Goal: Information Seeking & Learning: Find specific fact

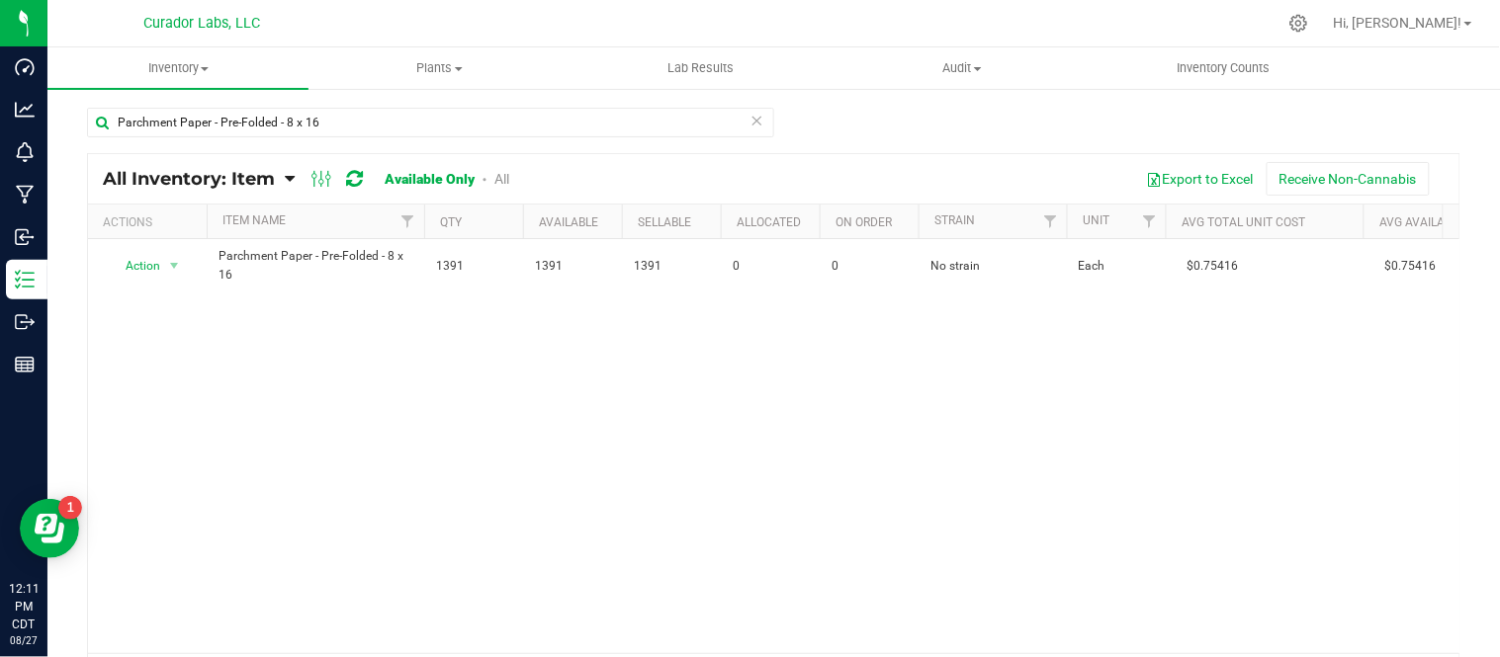
click at [752, 125] on icon at bounding box center [757, 120] width 14 height 24
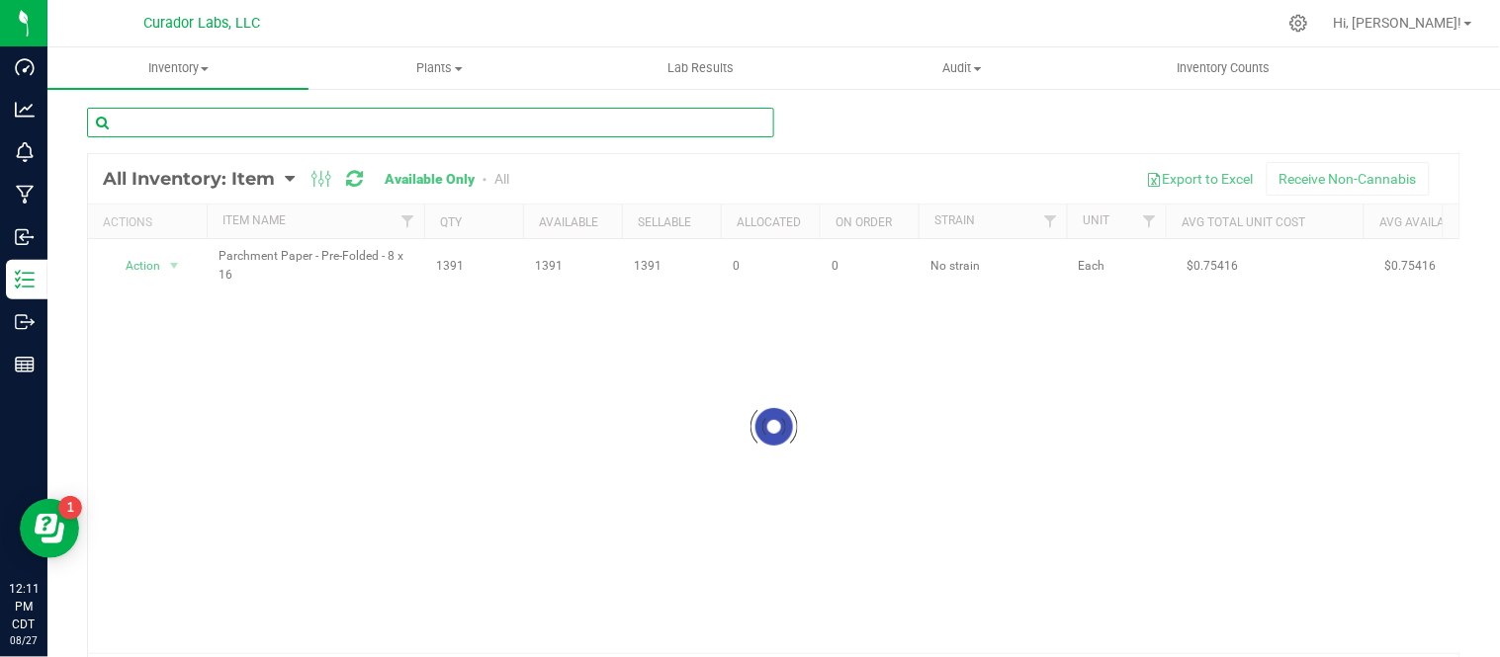
click at [518, 125] on input "text" at bounding box center [430, 123] width 687 height 30
paste input "Tube - HeadChange - Aviator with CR Sprial Lid Glossy Black"
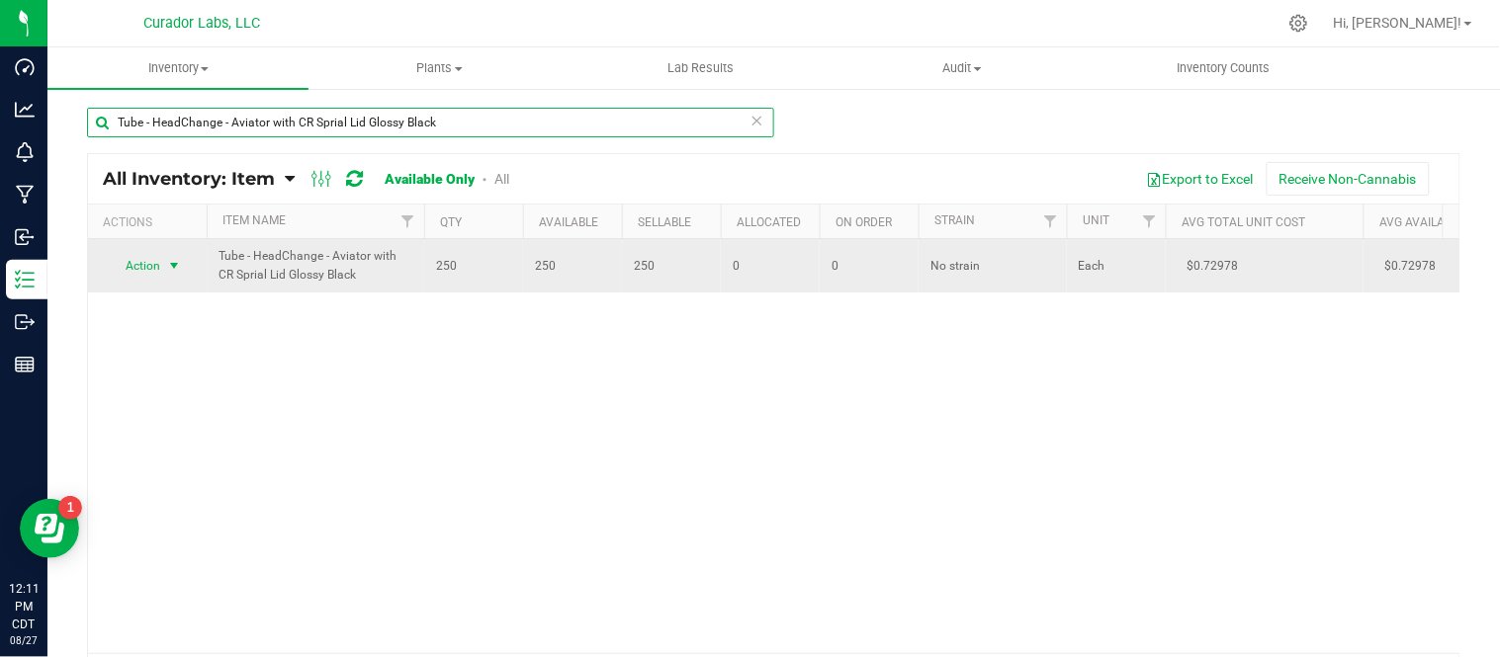
type input "Tube - HeadChange - Aviator with CR Sprial Lid Glossy Black"
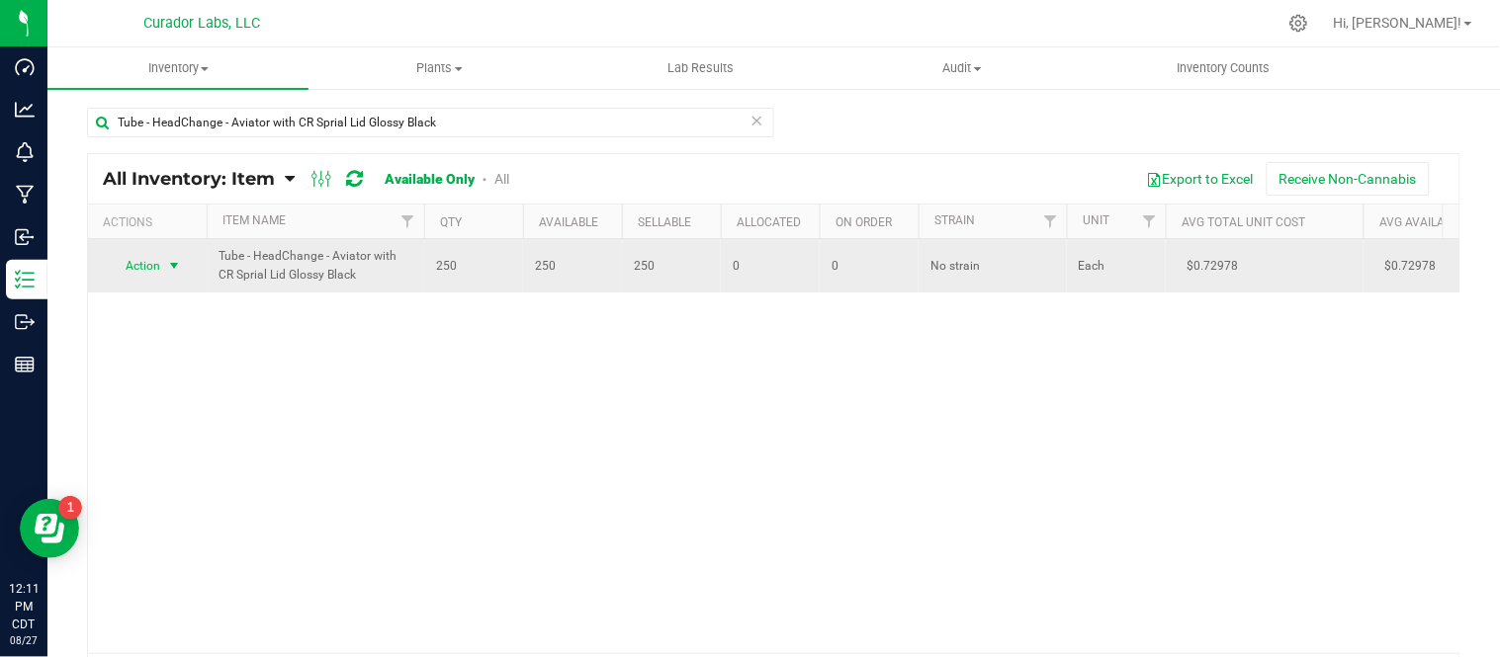
click at [172, 263] on span "select" at bounding box center [174, 266] width 16 height 16
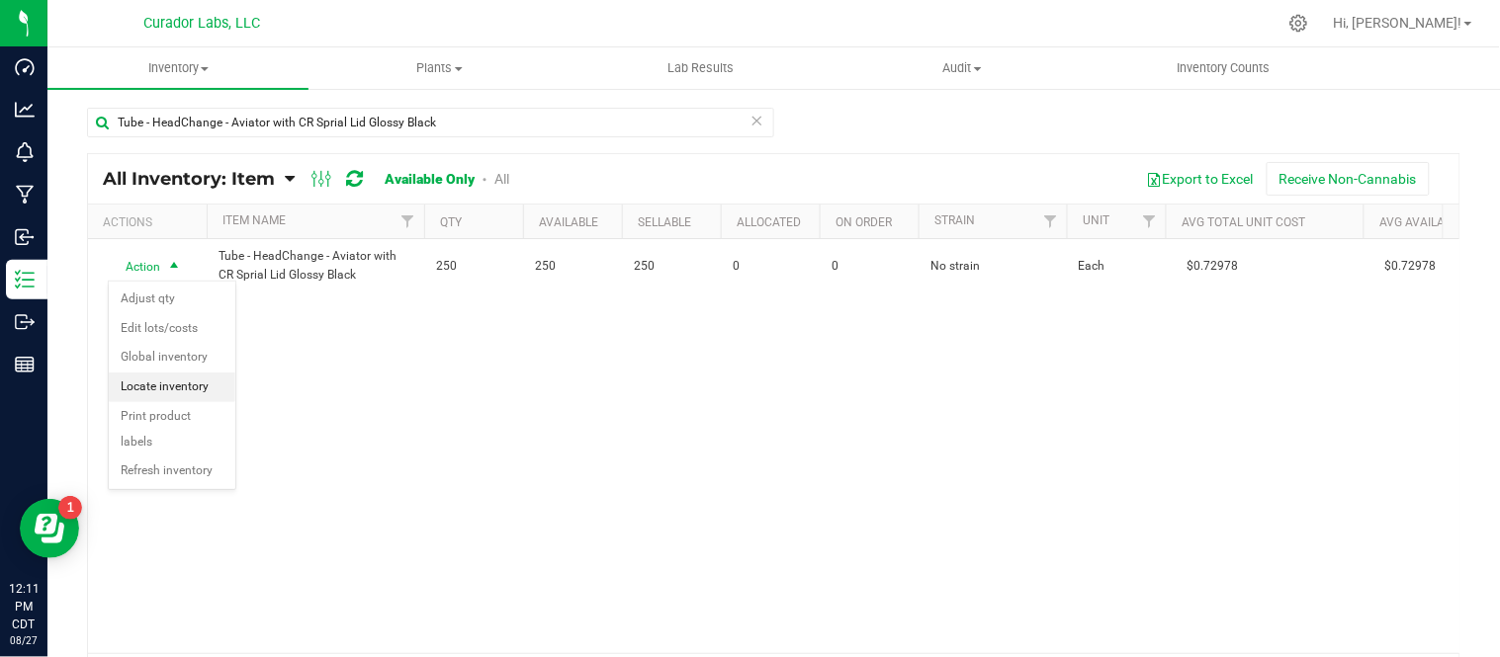
click at [191, 391] on li "Locate inventory" at bounding box center [172, 388] width 127 height 30
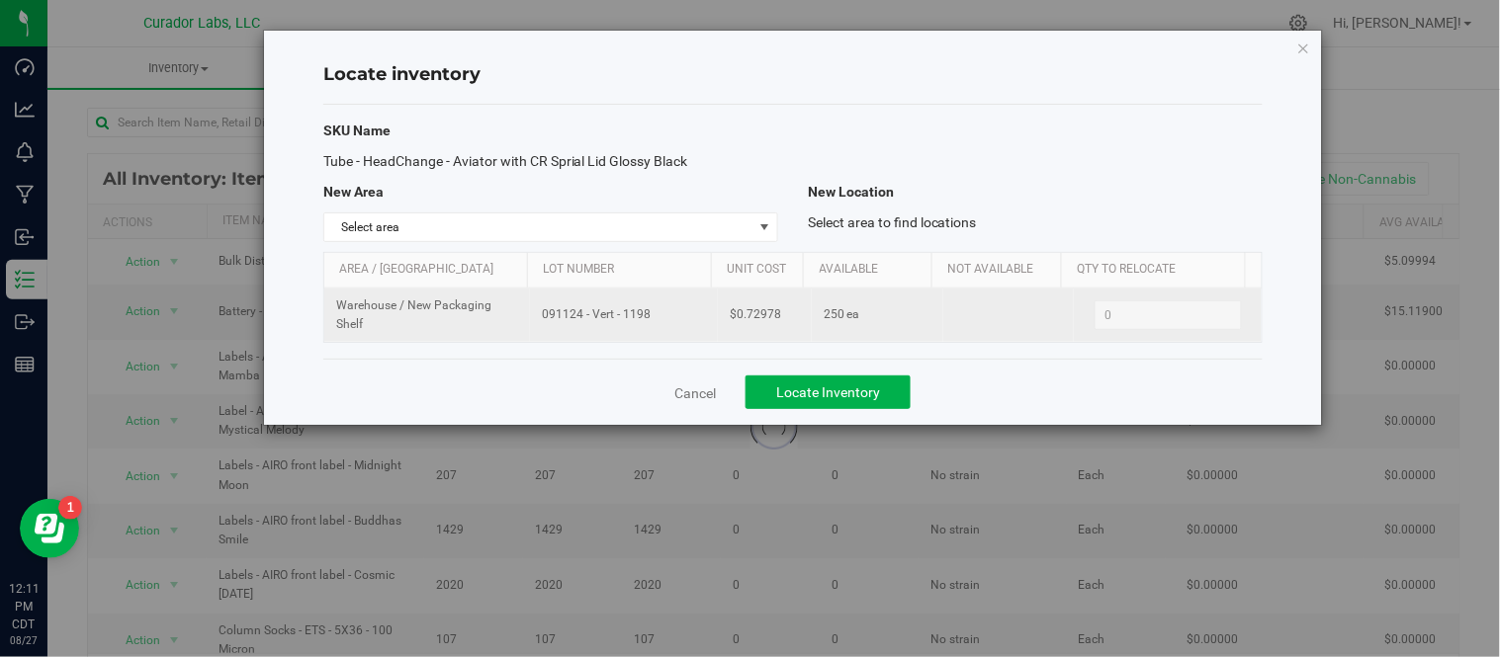
drag, startPoint x: 536, startPoint y: 316, endPoint x: 639, endPoint y: 338, distance: 105.1
click at [639, 338] on td "091124 - Vert - 1198" at bounding box center [624, 315] width 188 height 53
copy span "091124 - Vert - 1198"
drag, startPoint x: 732, startPoint y: 316, endPoint x: 774, endPoint y: 314, distance: 41.6
click at [777, 316] on td "$0.72978" at bounding box center [765, 315] width 94 height 53
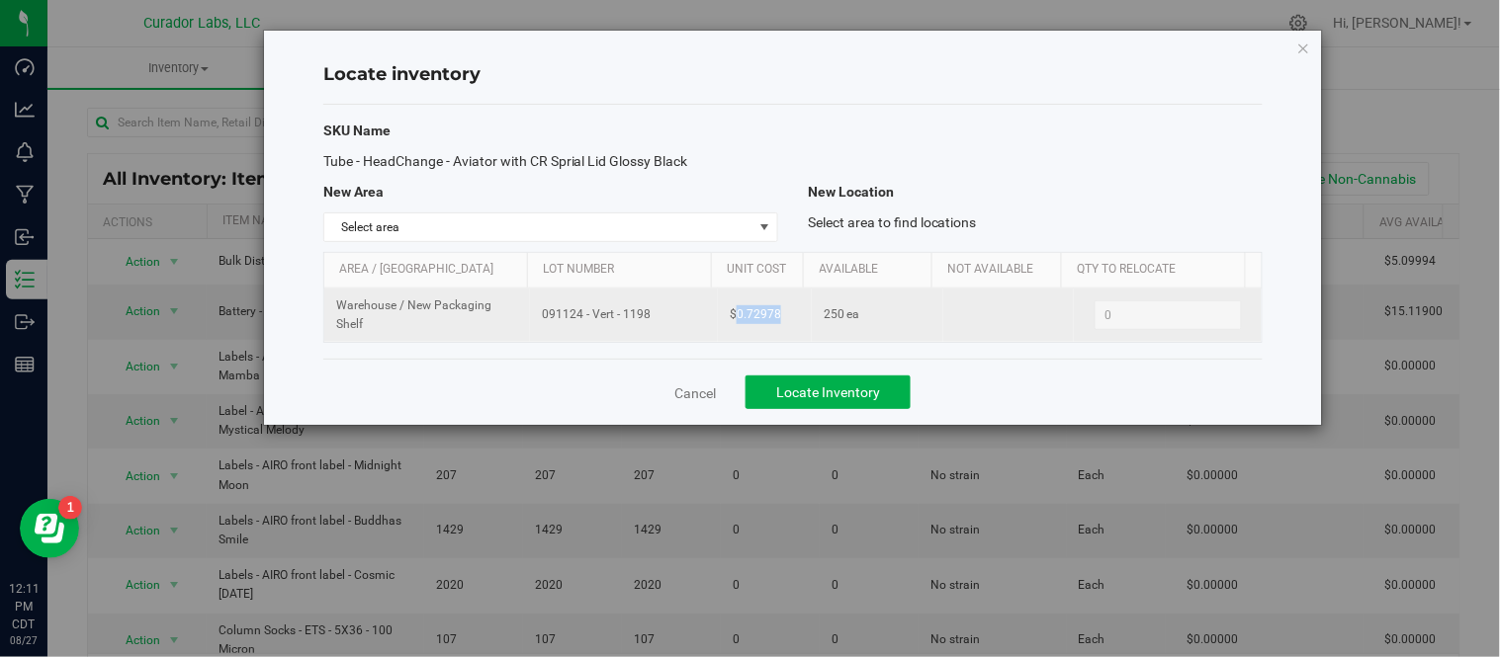
copy span "0.72978"
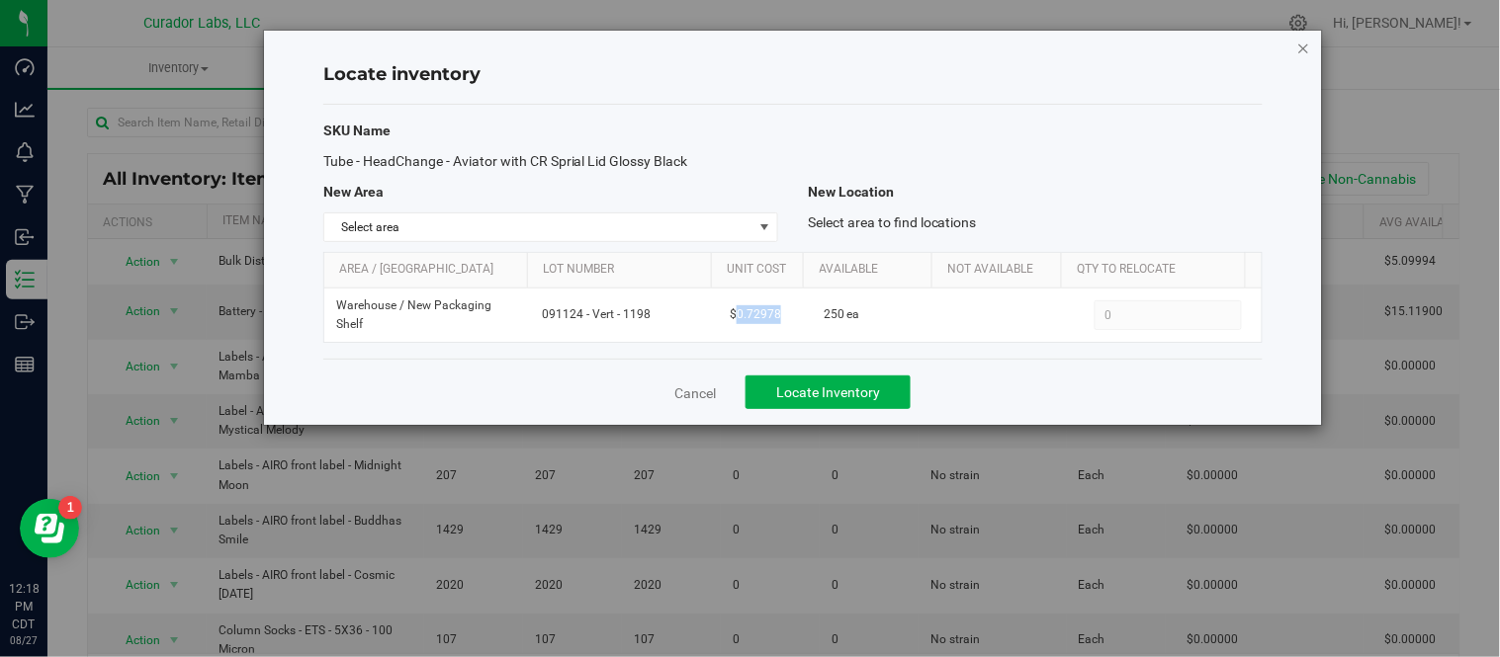
click at [1303, 45] on icon "button" at bounding box center [1304, 48] width 14 height 24
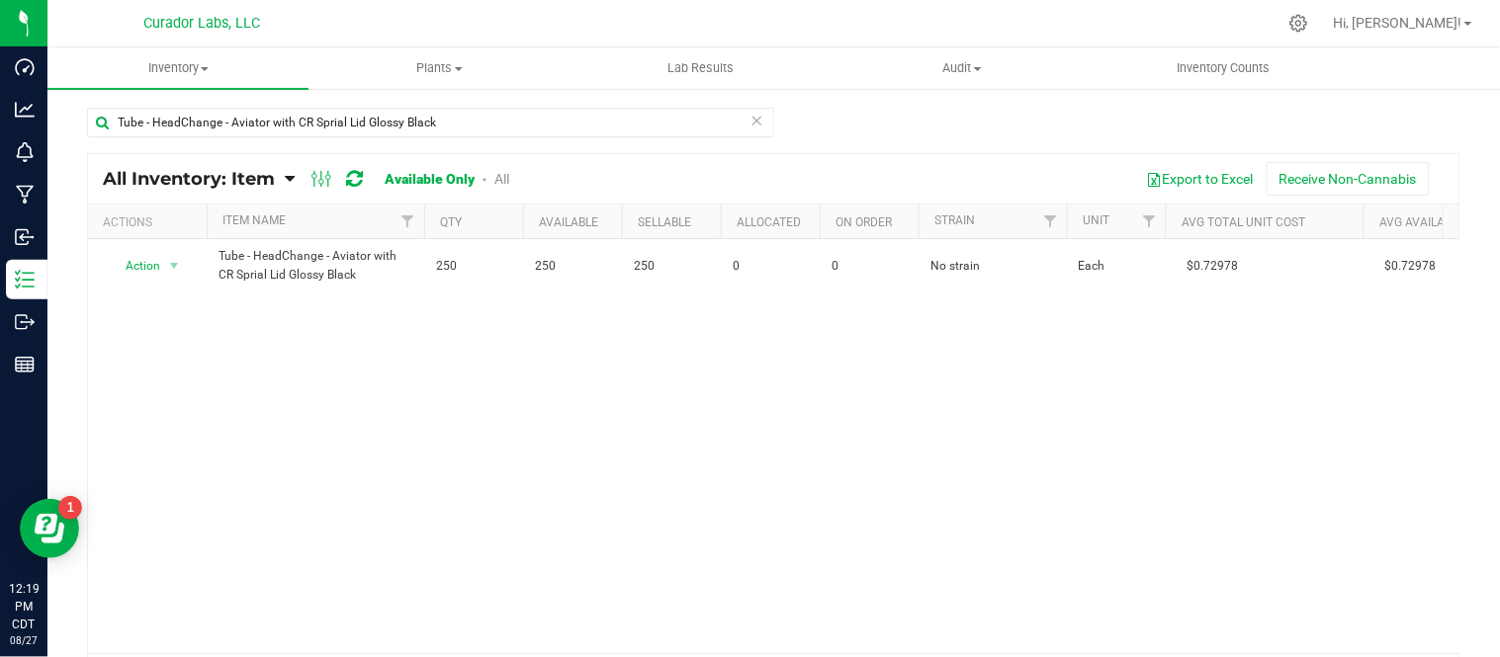
click at [750, 113] on icon at bounding box center [757, 120] width 14 height 24
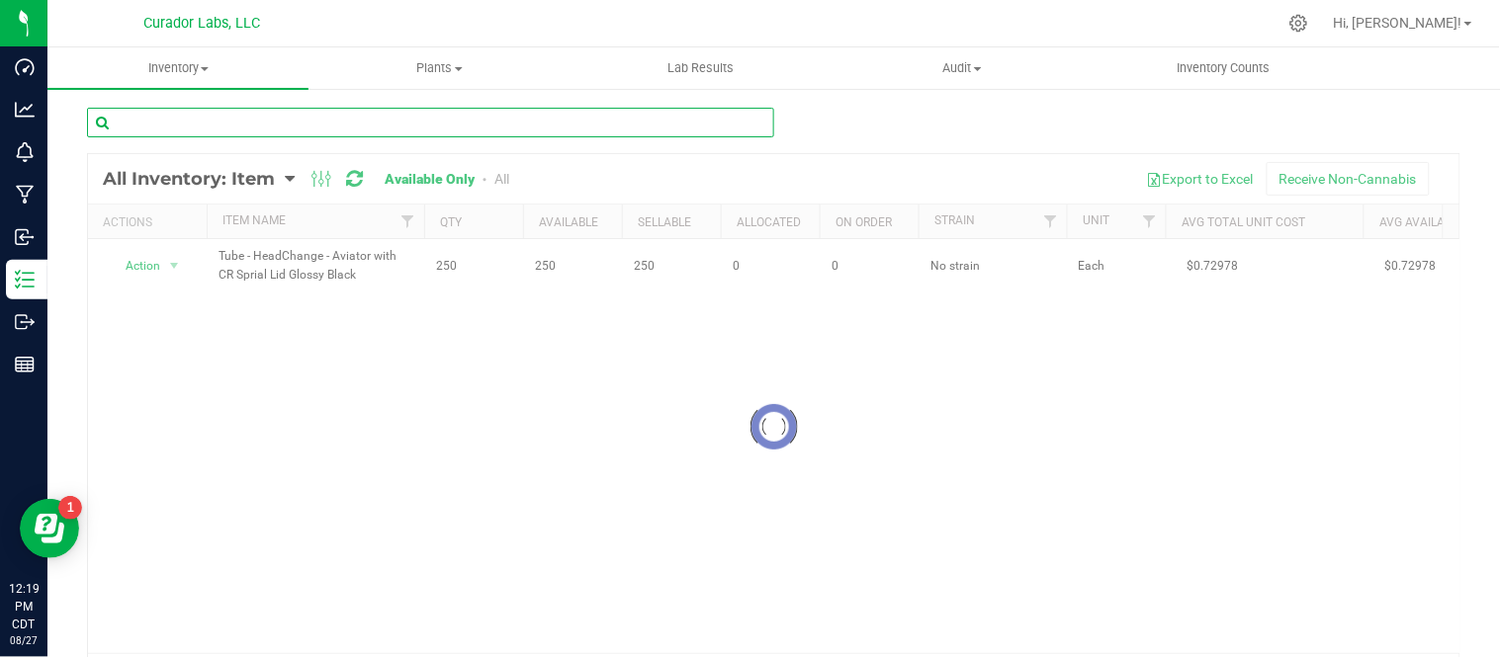
click at [626, 124] on input "text" at bounding box center [430, 123] width 687 height 30
paste input "Press Bags - 25 micron - 2 x 4.5"
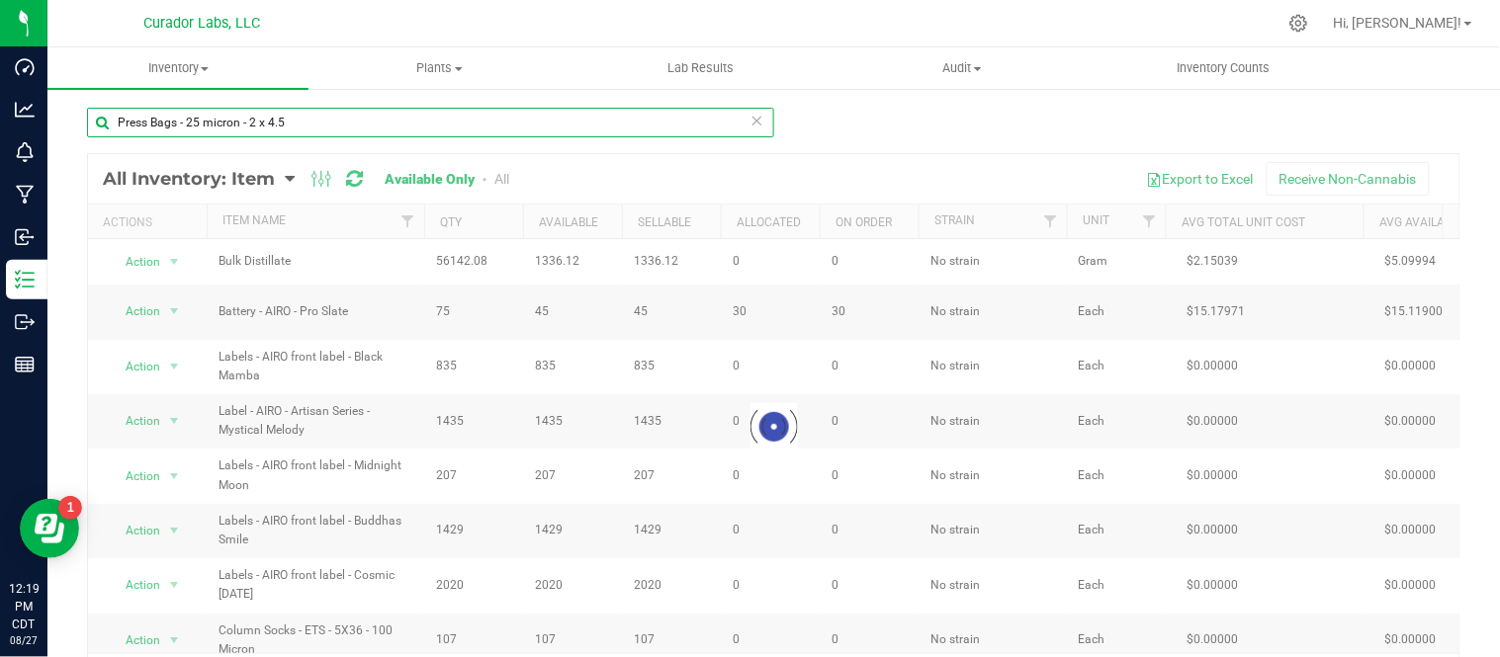
type input "Press Bags - 25 micron - 2 x 4.5"
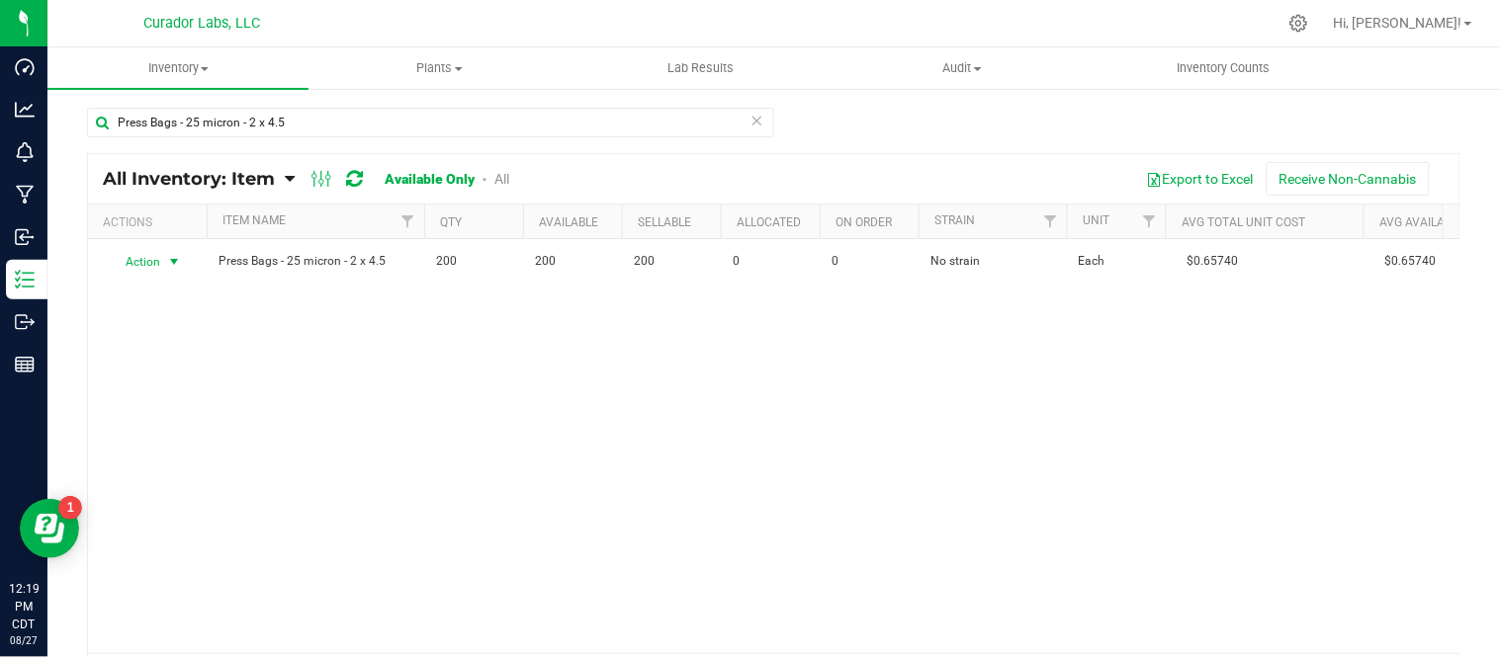
click at [172, 262] on div "Action Action Adjust qty Edit lots/costs Global inventory Locate inventory Prin…" at bounding box center [147, 262] width 95 height 28
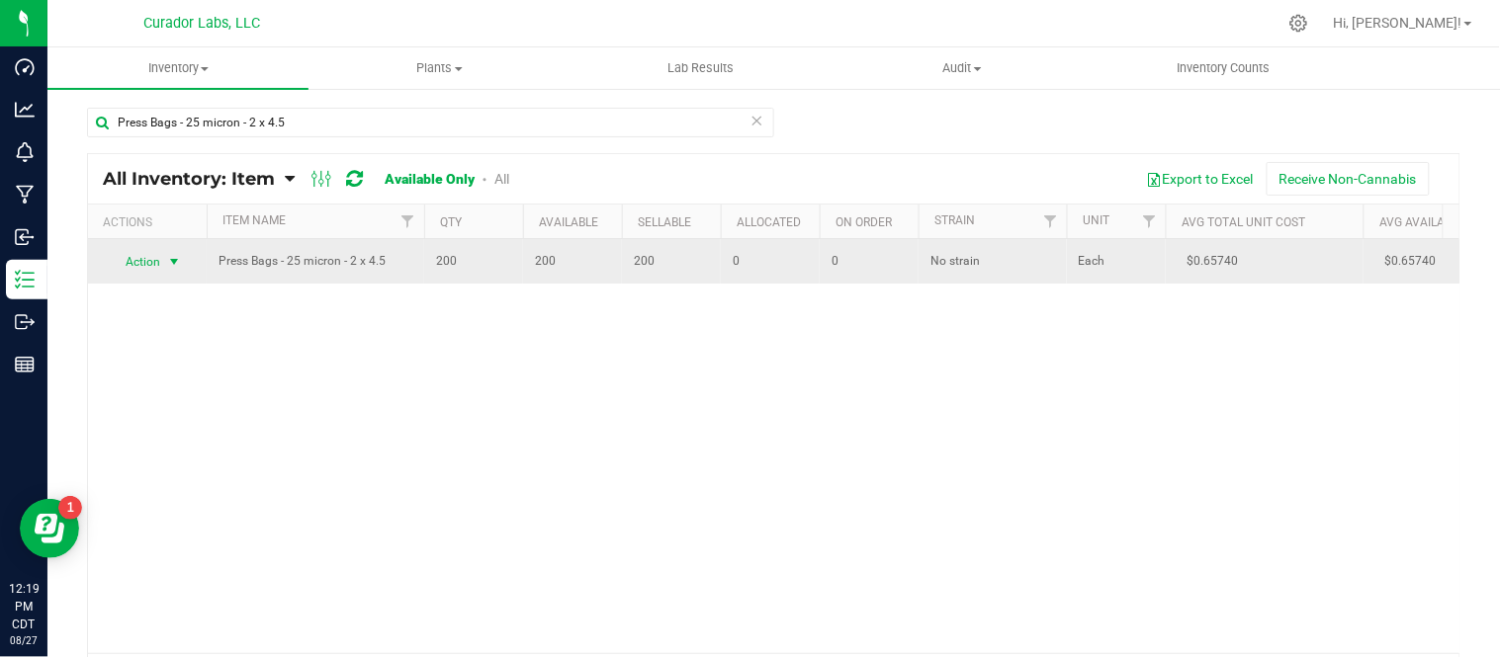
click at [174, 260] on span "select" at bounding box center [174, 262] width 16 height 16
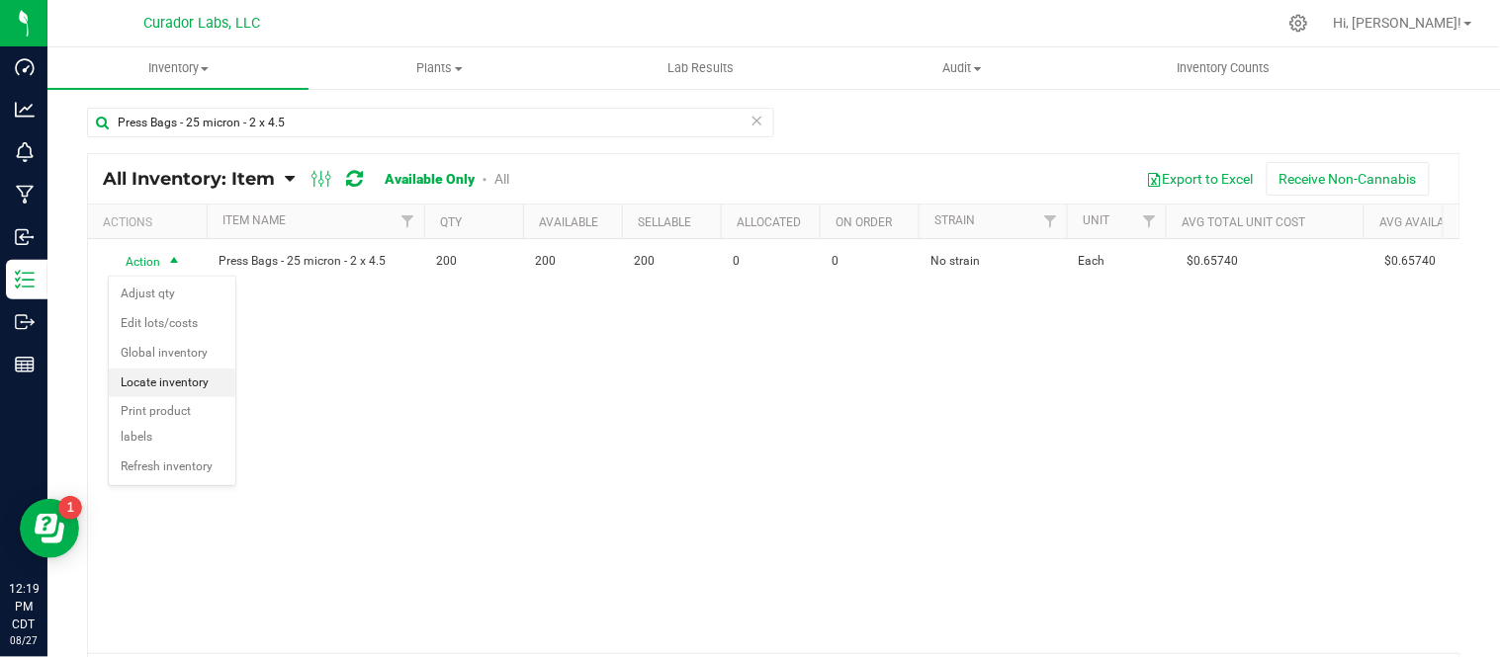
click at [184, 379] on li "Locate inventory" at bounding box center [172, 384] width 127 height 30
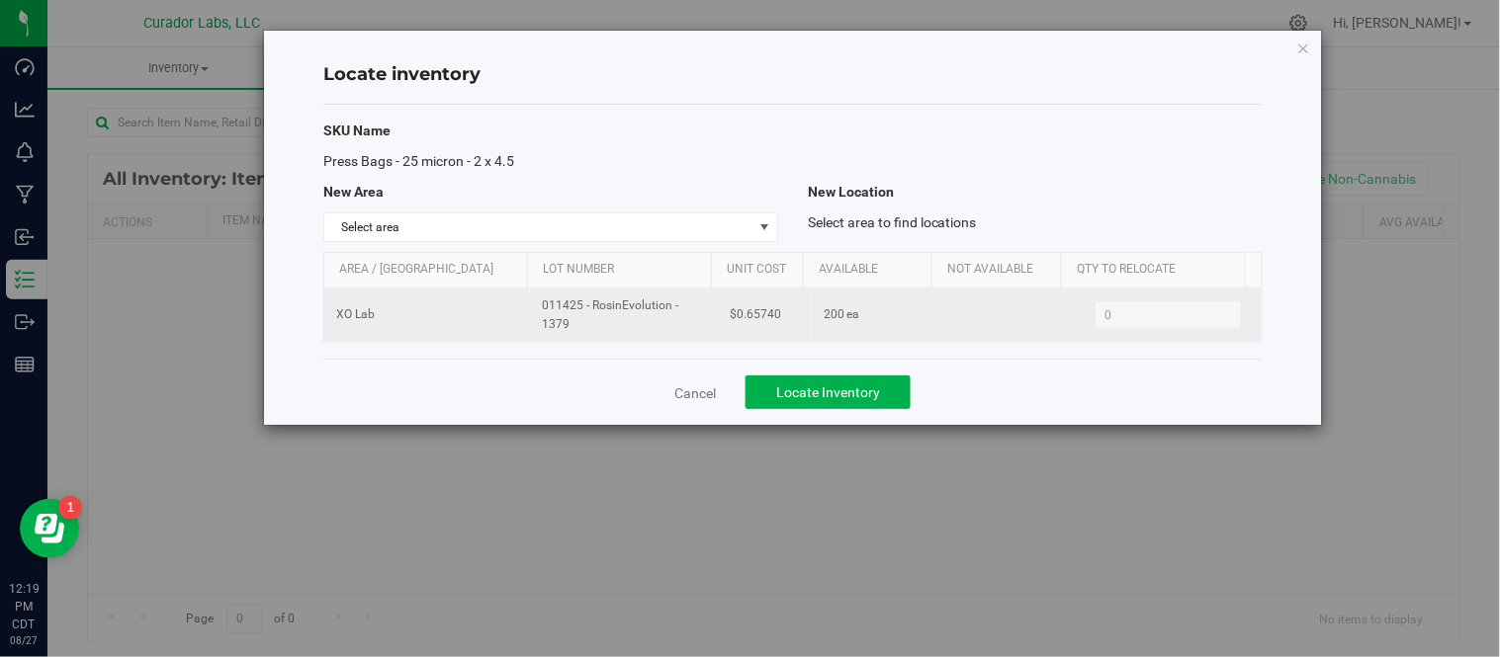
drag, startPoint x: 539, startPoint y: 303, endPoint x: 588, endPoint y: 312, distance: 50.2
click at [589, 327] on span "011425 - RosinEvolution - 1379" at bounding box center [624, 316] width 164 height 38
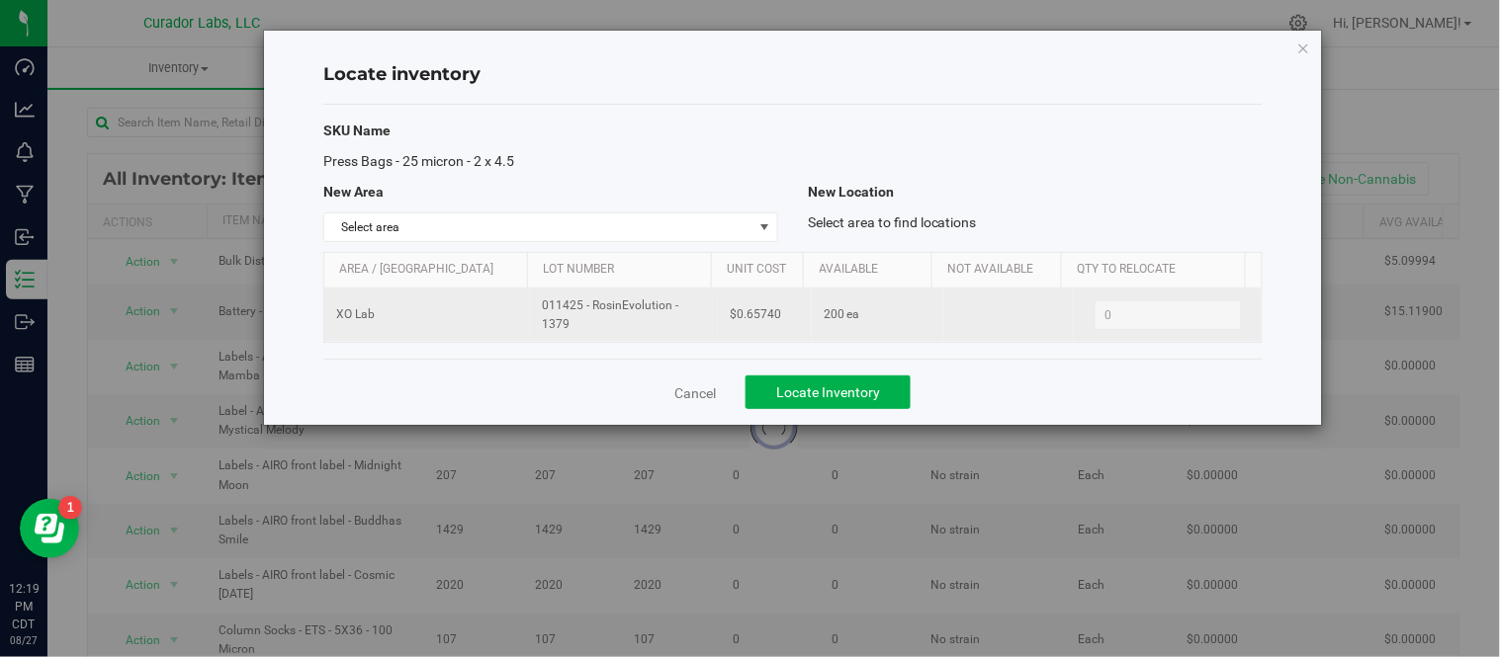
copy span "011425 - RosinEvolution - 1379"
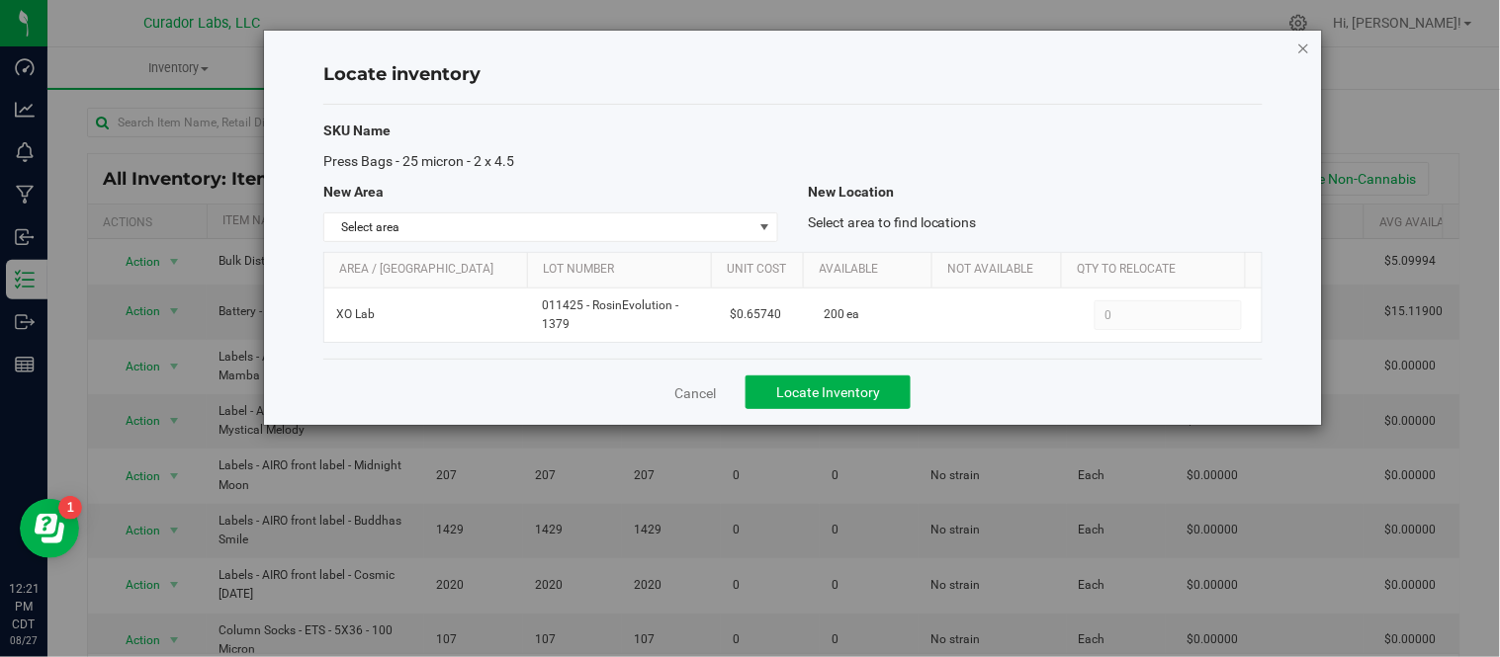
click at [1306, 45] on icon "button" at bounding box center [1304, 48] width 14 height 24
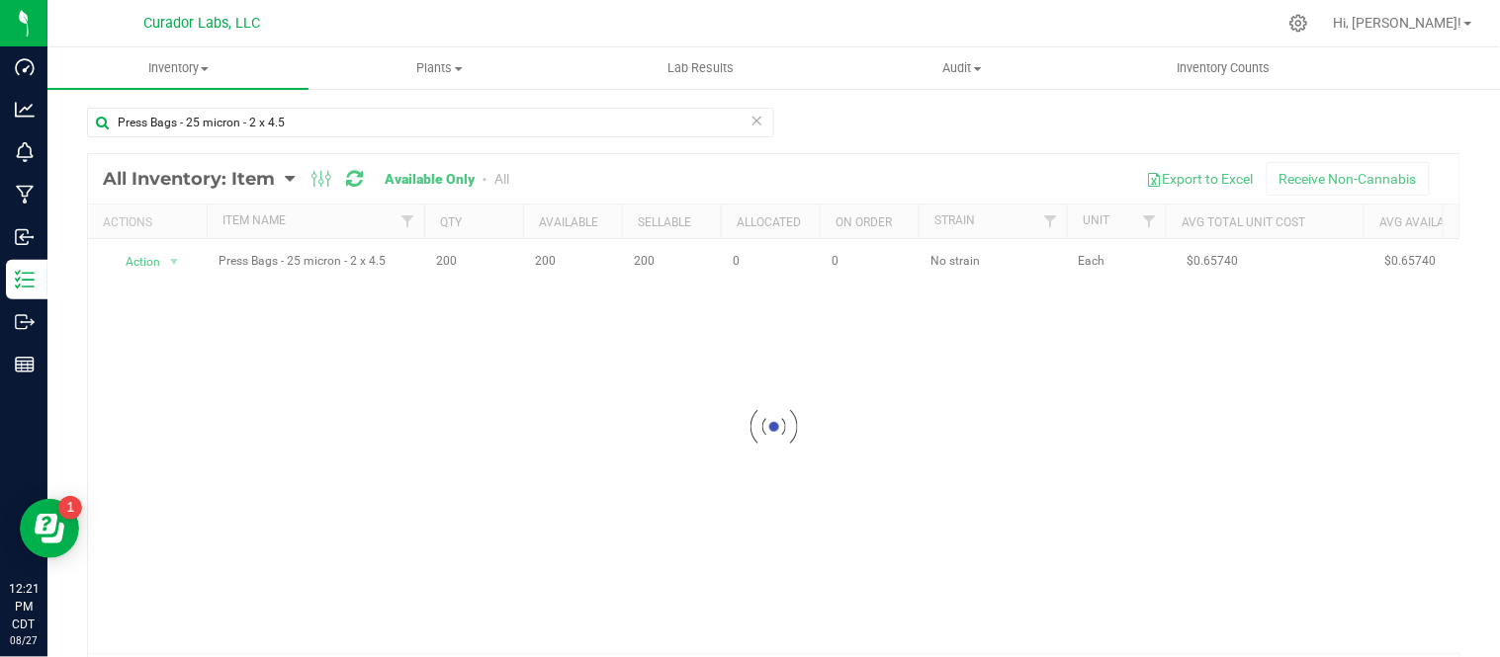
click at [754, 119] on icon at bounding box center [757, 120] width 14 height 24
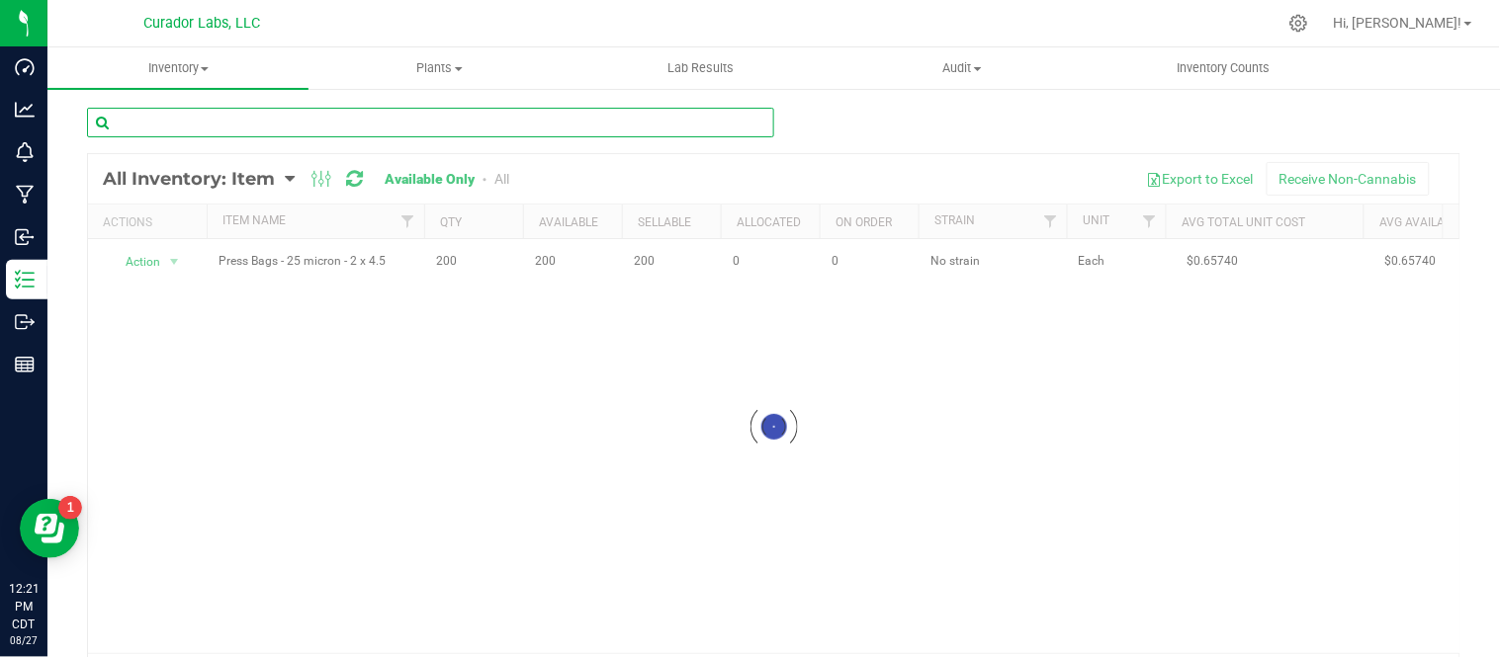
click at [540, 121] on input "text" at bounding box center [430, 123] width 687 height 30
paste input "Press Bags - 37 micron - 2 x 4.5"
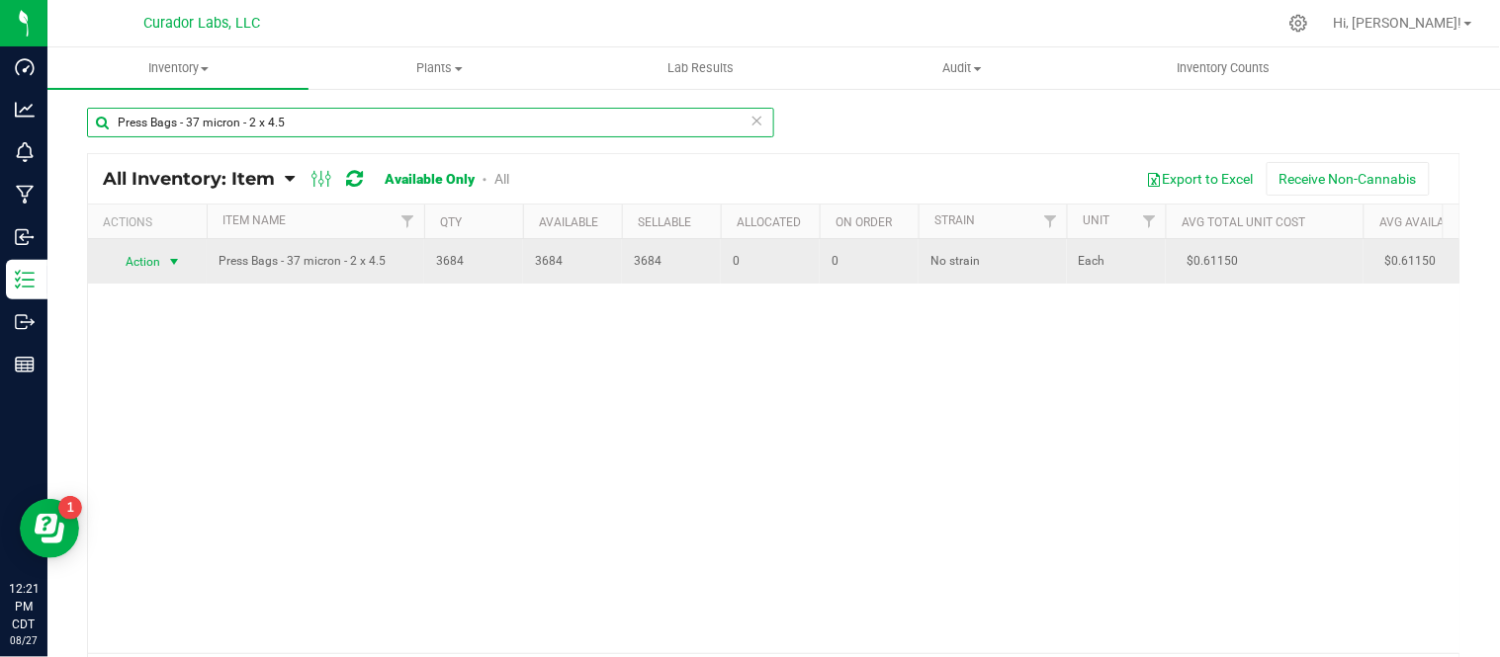
type input "Press Bags - 37 micron - 2 x 4.5"
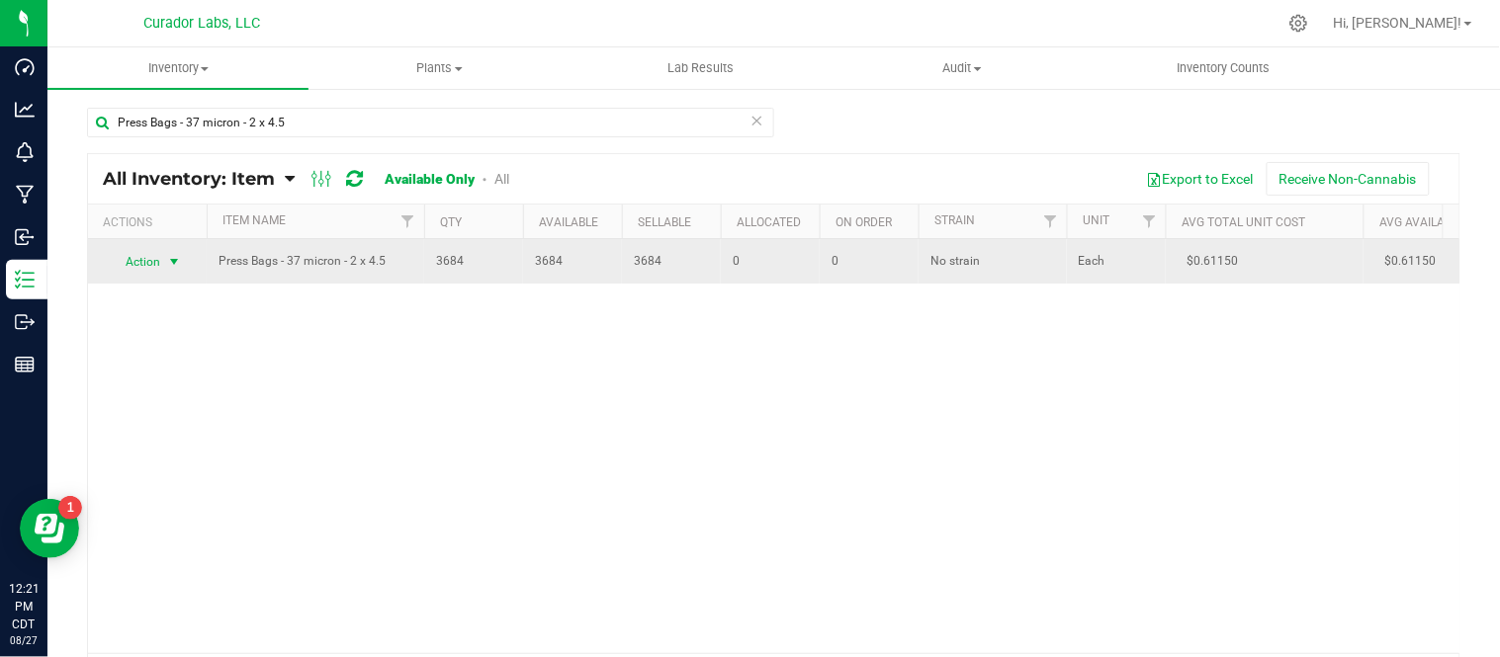
click at [182, 261] on span "select" at bounding box center [174, 262] width 16 height 16
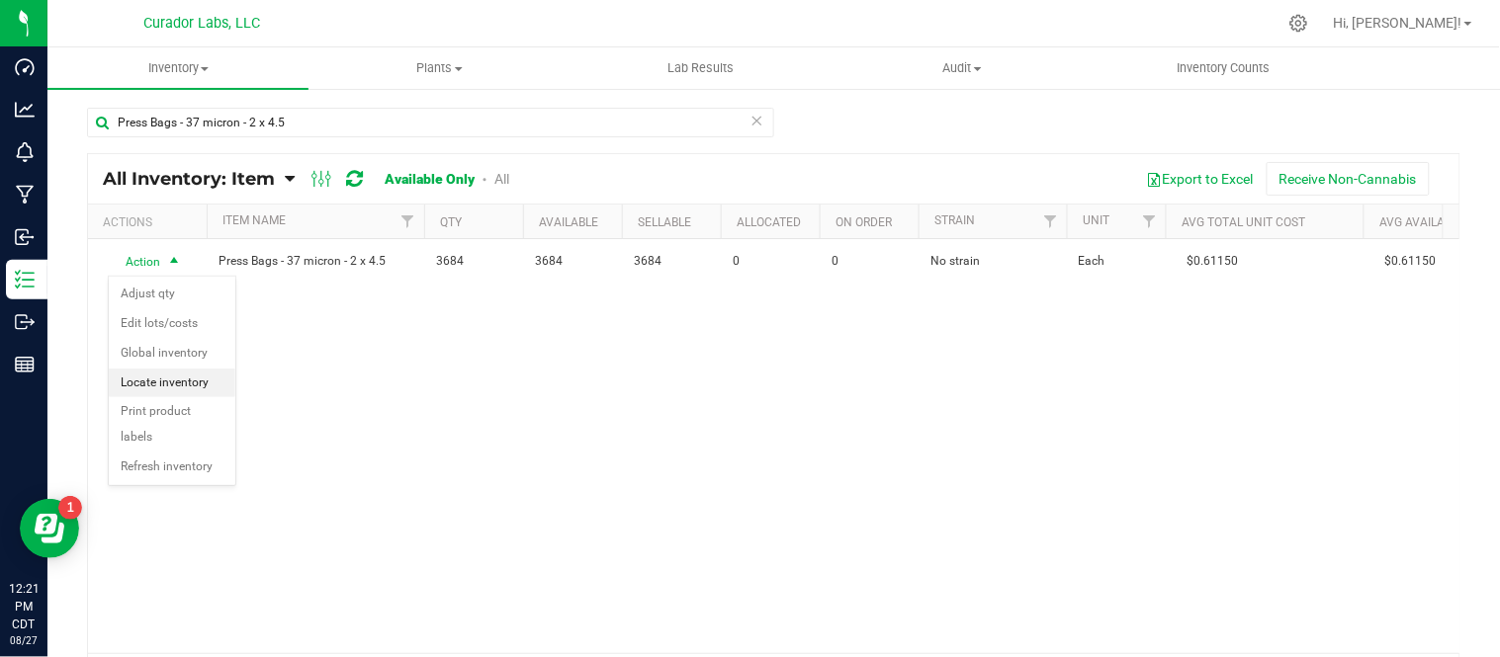
click at [182, 380] on li "Locate inventory" at bounding box center [172, 384] width 127 height 30
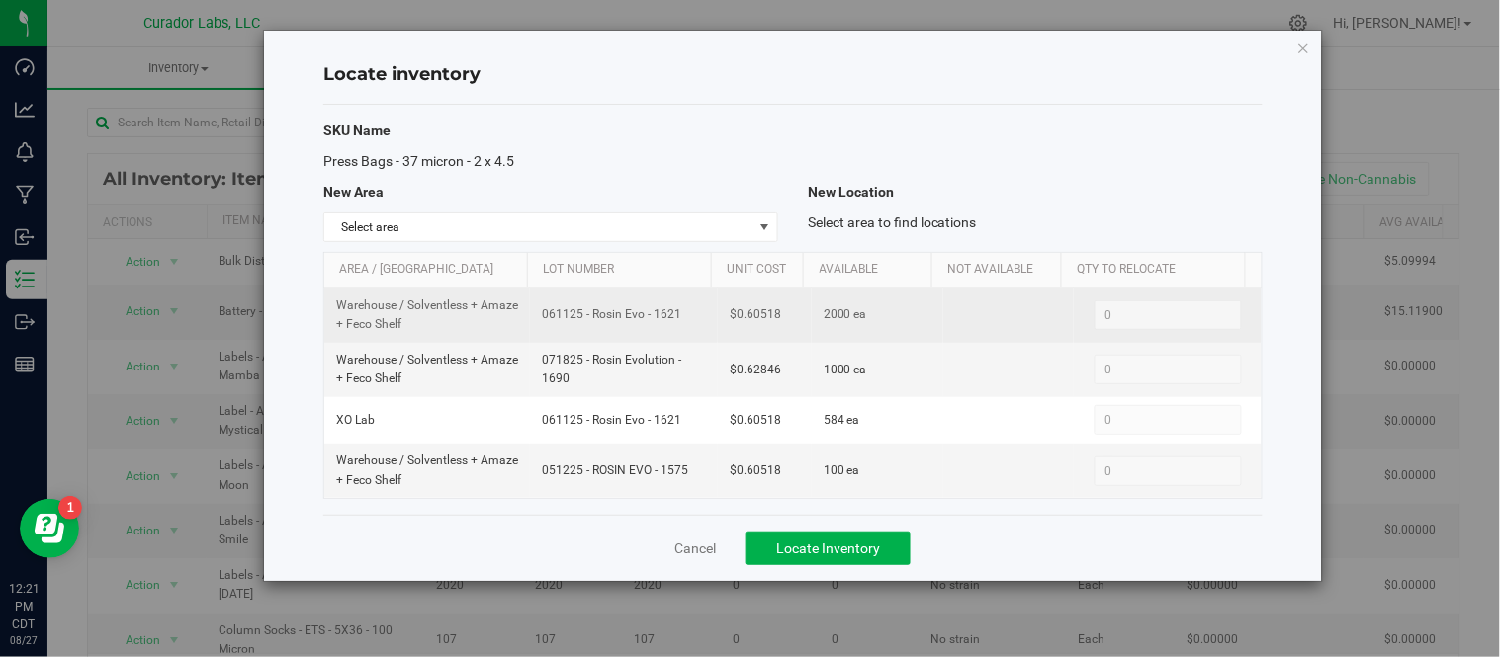
drag, startPoint x: 538, startPoint y: 317, endPoint x: 655, endPoint y: 317, distance: 117.6
click at [700, 323] on td "061125 - Rosin Evo - 1621" at bounding box center [624, 316] width 188 height 54
copy span "061125 - Rosin Evo - 1621"
drag, startPoint x: 730, startPoint y: 317, endPoint x: 796, endPoint y: 318, distance: 66.2
click at [796, 318] on td "$0.60518" at bounding box center [765, 316] width 94 height 54
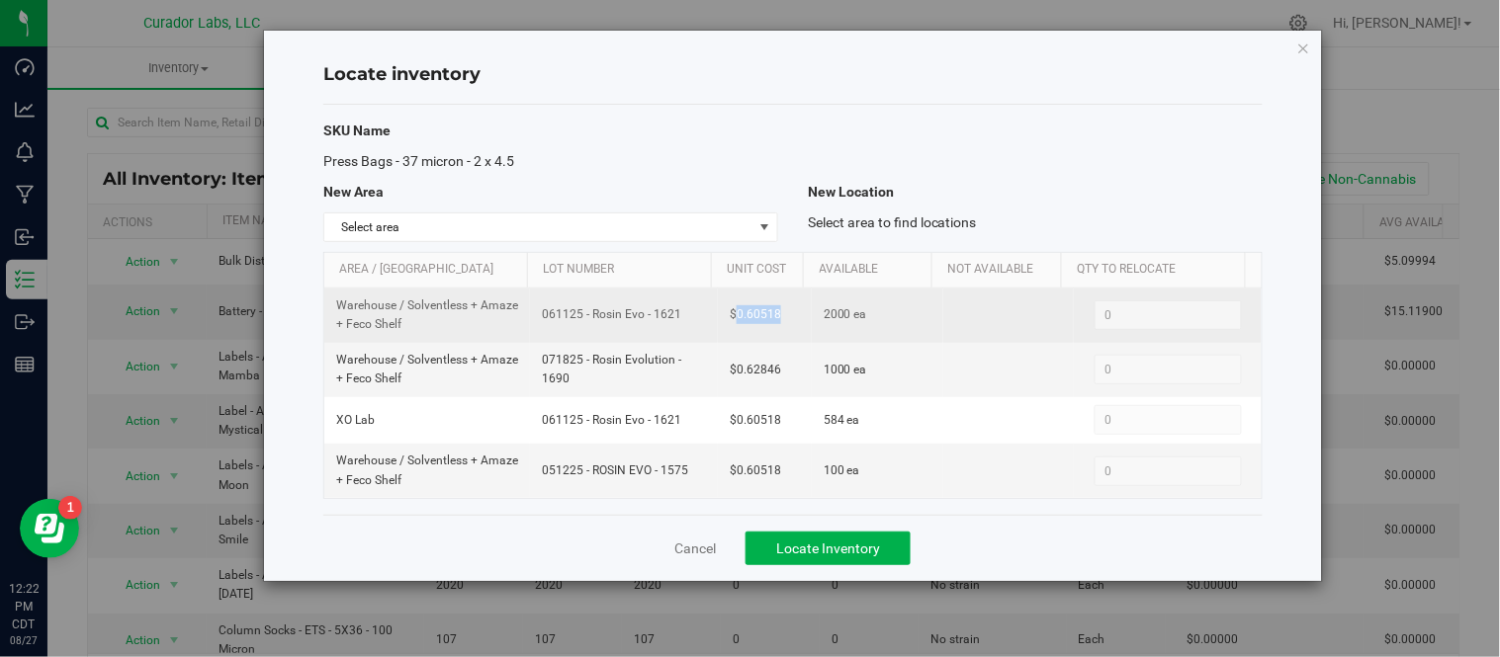
copy span "0.60518"
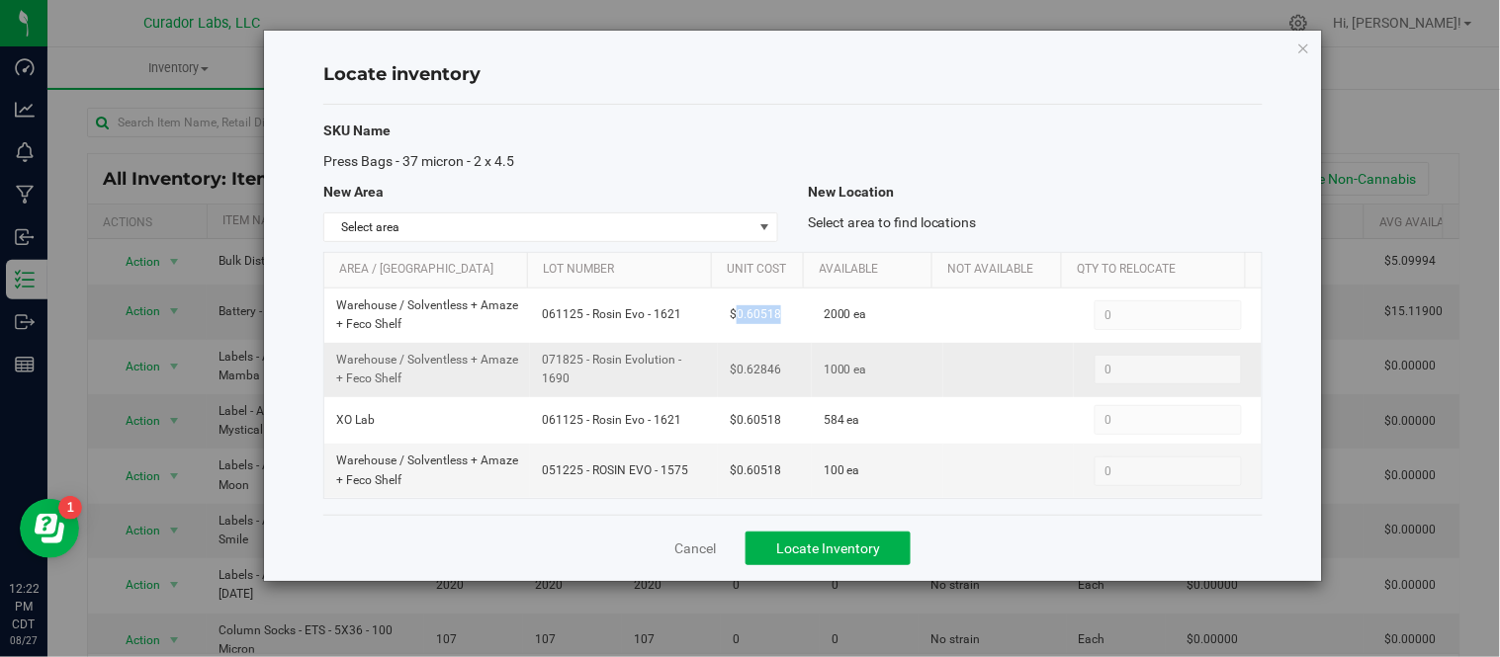
drag, startPoint x: 535, startPoint y: 357, endPoint x: 600, endPoint y: 386, distance: 71.3
click at [600, 386] on td "071825 - Rosin Evolution - 1690" at bounding box center [624, 370] width 188 height 54
copy span "071825 - Rosin Evolution - 1690"
drag, startPoint x: 730, startPoint y: 374, endPoint x: 771, endPoint y: 371, distance: 41.6
click at [796, 372] on td "$0.62846" at bounding box center [765, 370] width 94 height 54
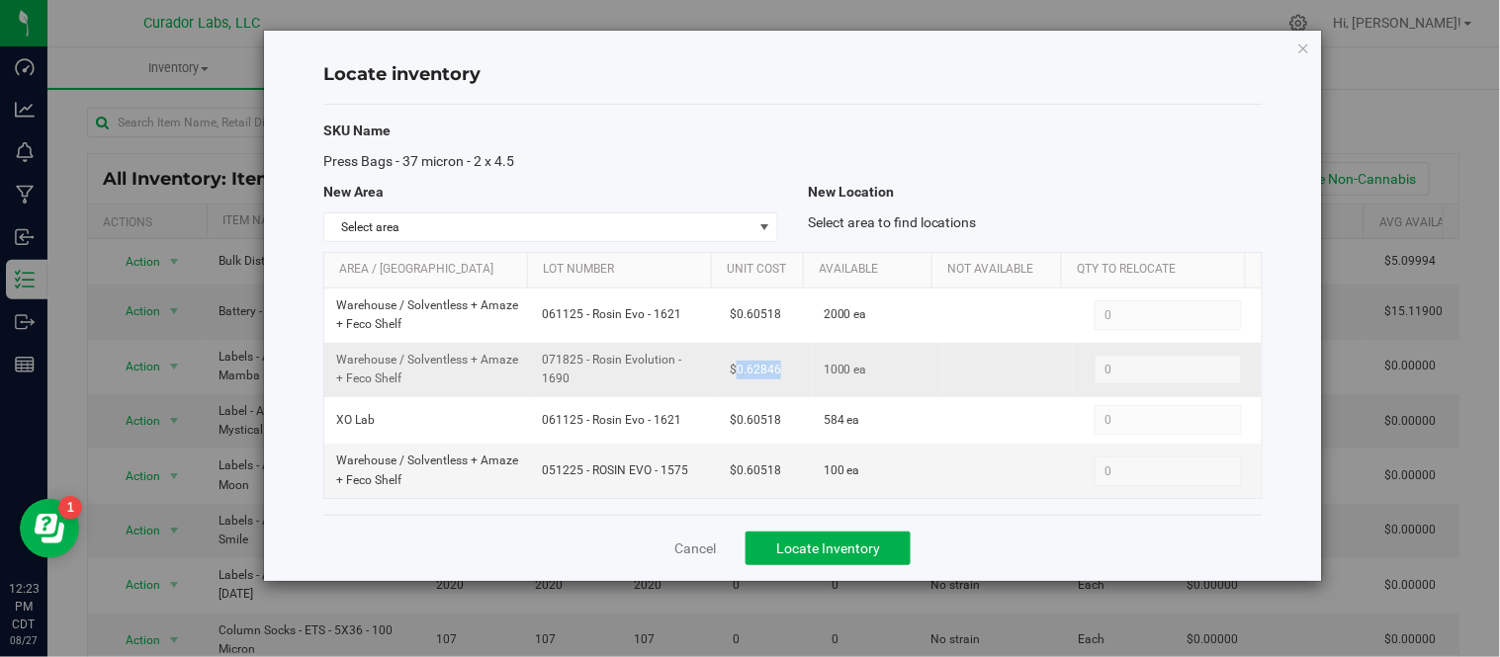
copy span "0.62846"
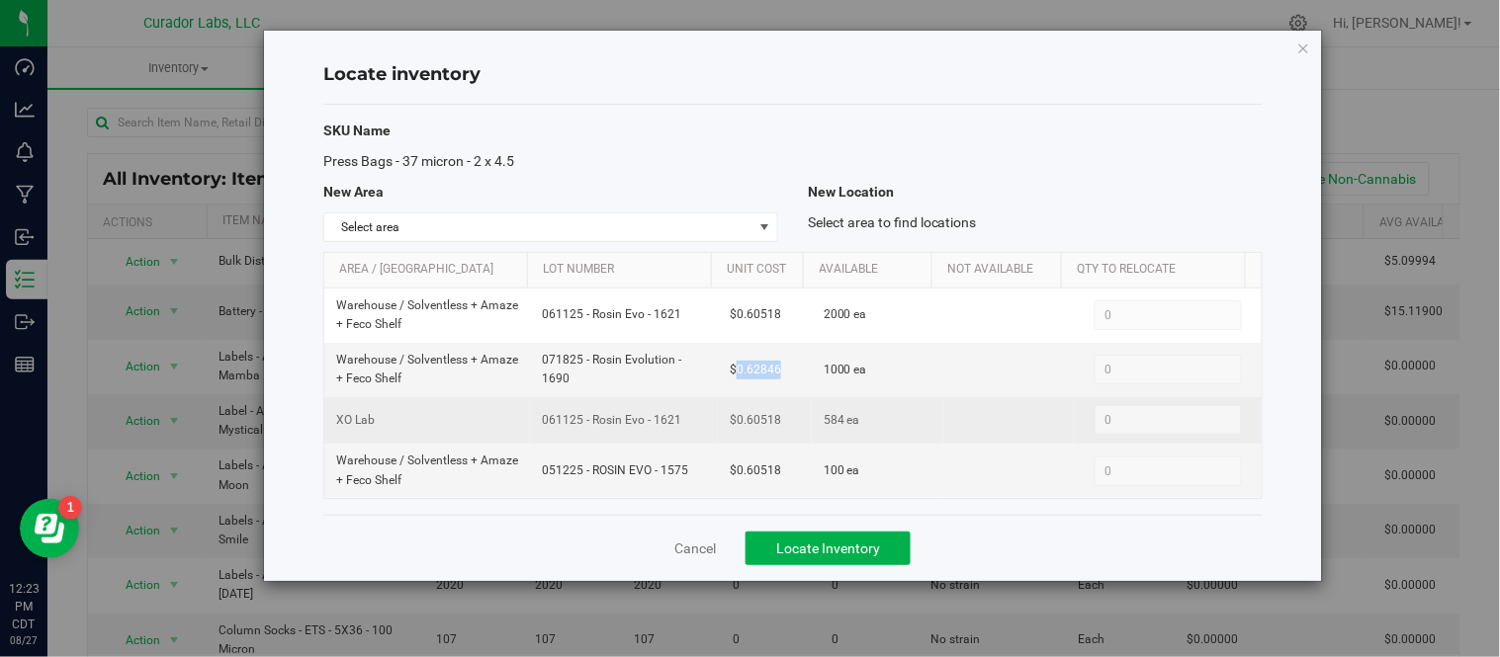
drag, startPoint x: 536, startPoint y: 423, endPoint x: 665, endPoint y: 433, distance: 129.9
click at [665, 433] on td "061125 - Rosin Evo - 1621" at bounding box center [624, 420] width 188 height 46
copy span "061125 - Rosin Evo - 1621"
drag, startPoint x: 730, startPoint y: 426, endPoint x: 777, endPoint y: 423, distance: 47.5
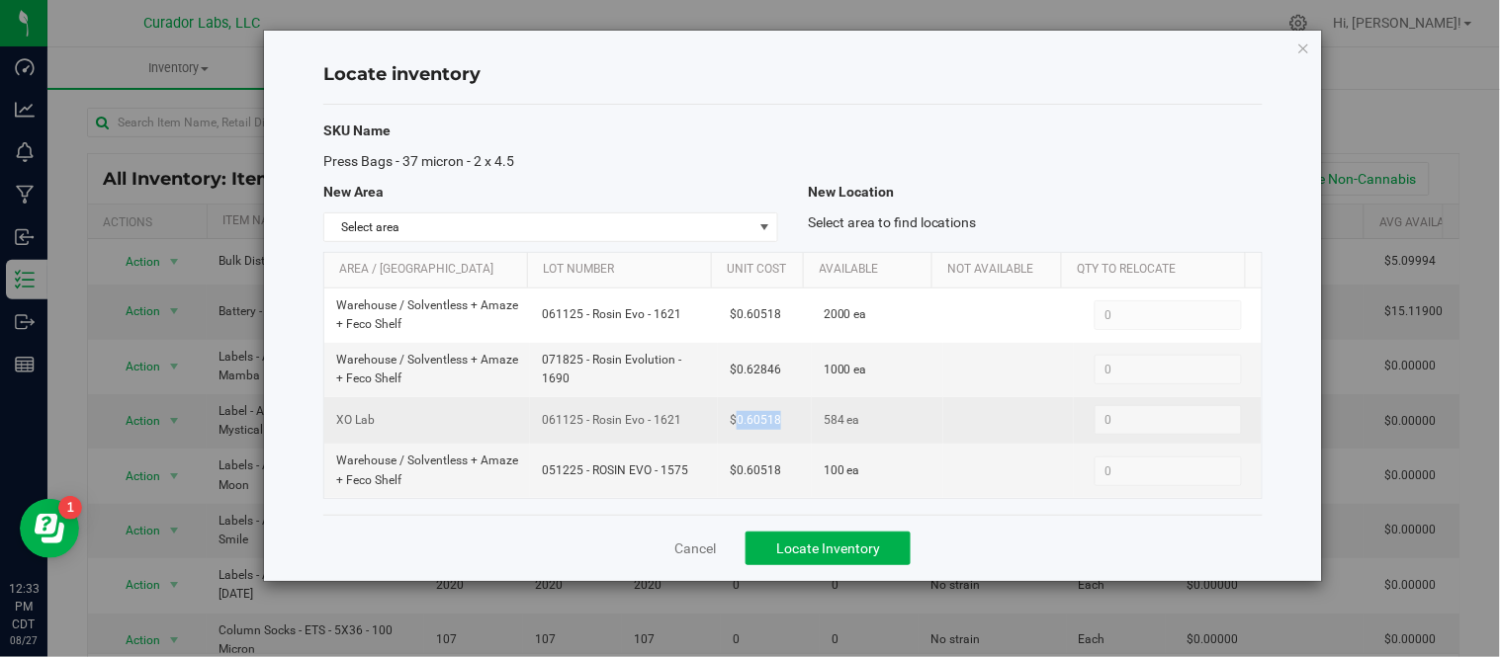
click at [777, 423] on td "$0.60518" at bounding box center [765, 420] width 94 height 46
copy span "0.60518"
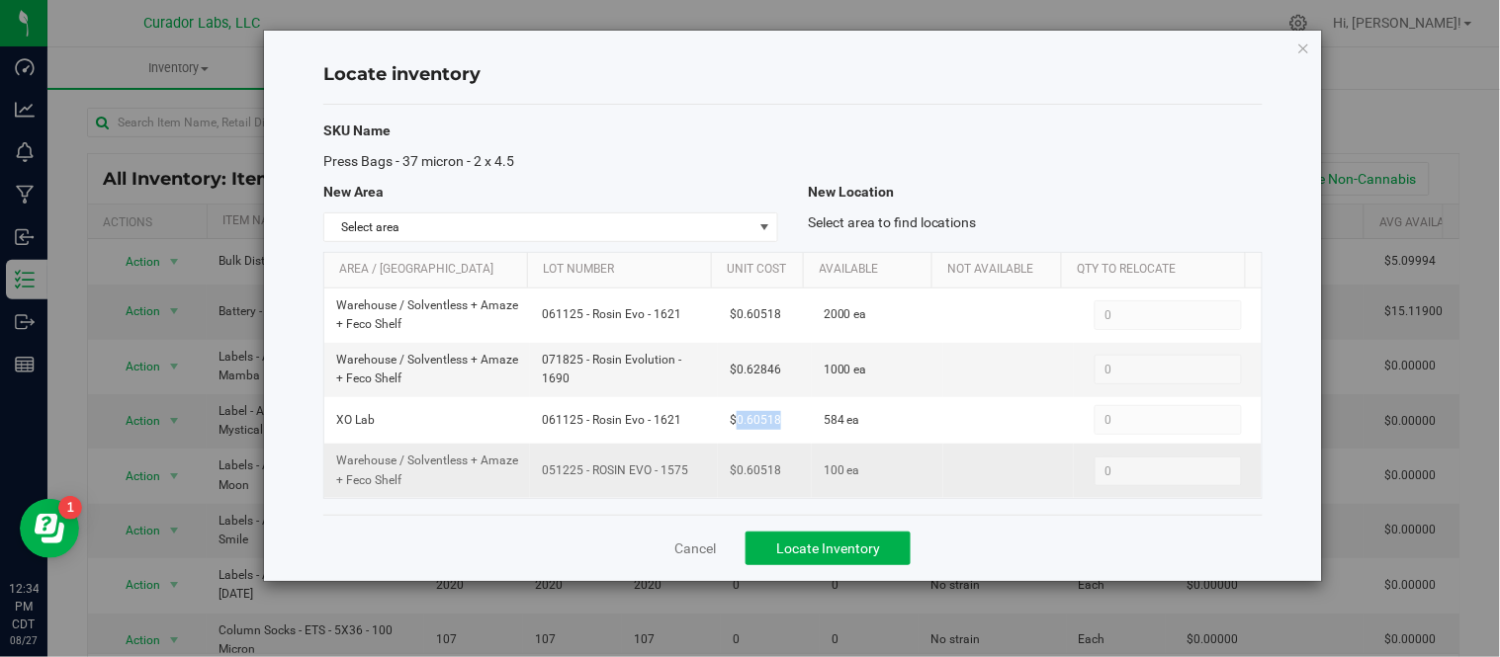
drag, startPoint x: 532, startPoint y: 467, endPoint x: 666, endPoint y: 494, distance: 137.3
click at [666, 494] on td "051225 - ROSIN EVO - 1575" at bounding box center [624, 470] width 188 height 53
drag, startPoint x: 730, startPoint y: 468, endPoint x: 773, endPoint y: 482, distance: 46.0
click at [773, 482] on td "$0.60518" at bounding box center [765, 470] width 94 height 53
click at [1309, 45] on icon "button" at bounding box center [1304, 48] width 14 height 24
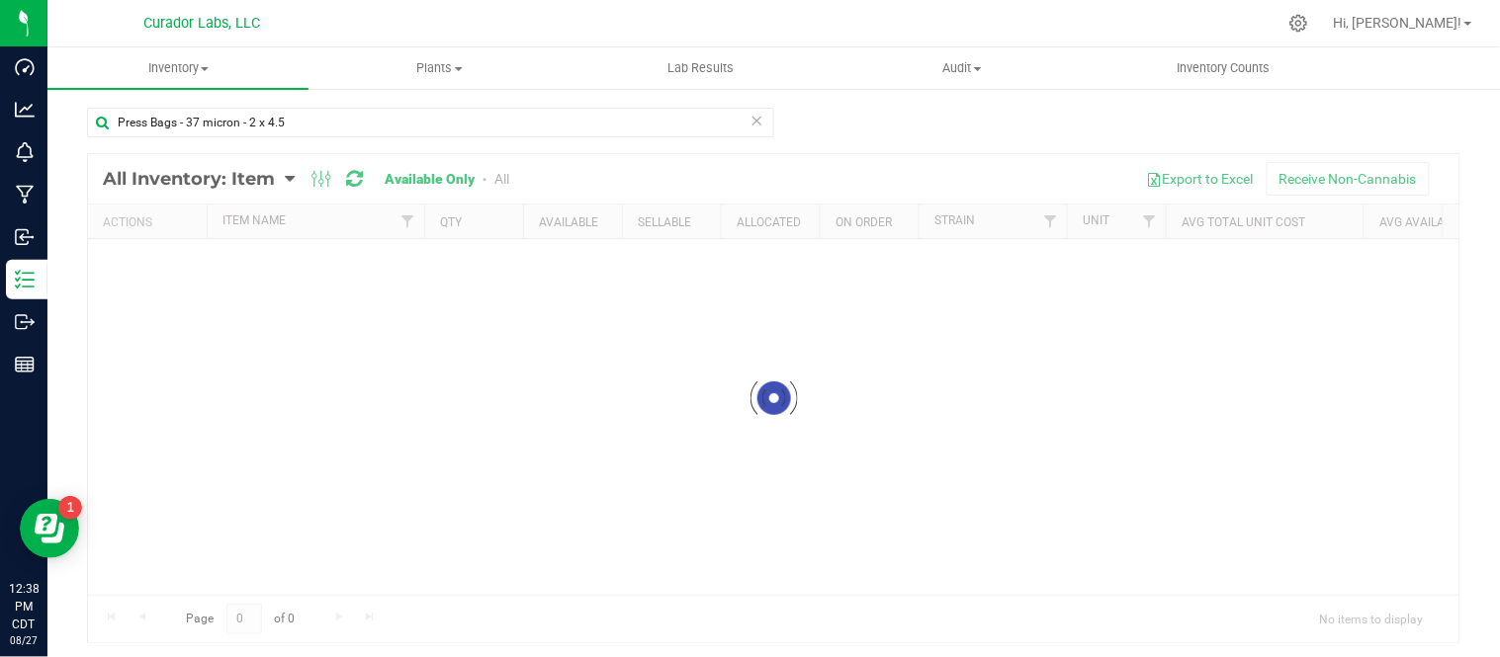
click at [750, 125] on icon at bounding box center [757, 120] width 14 height 24
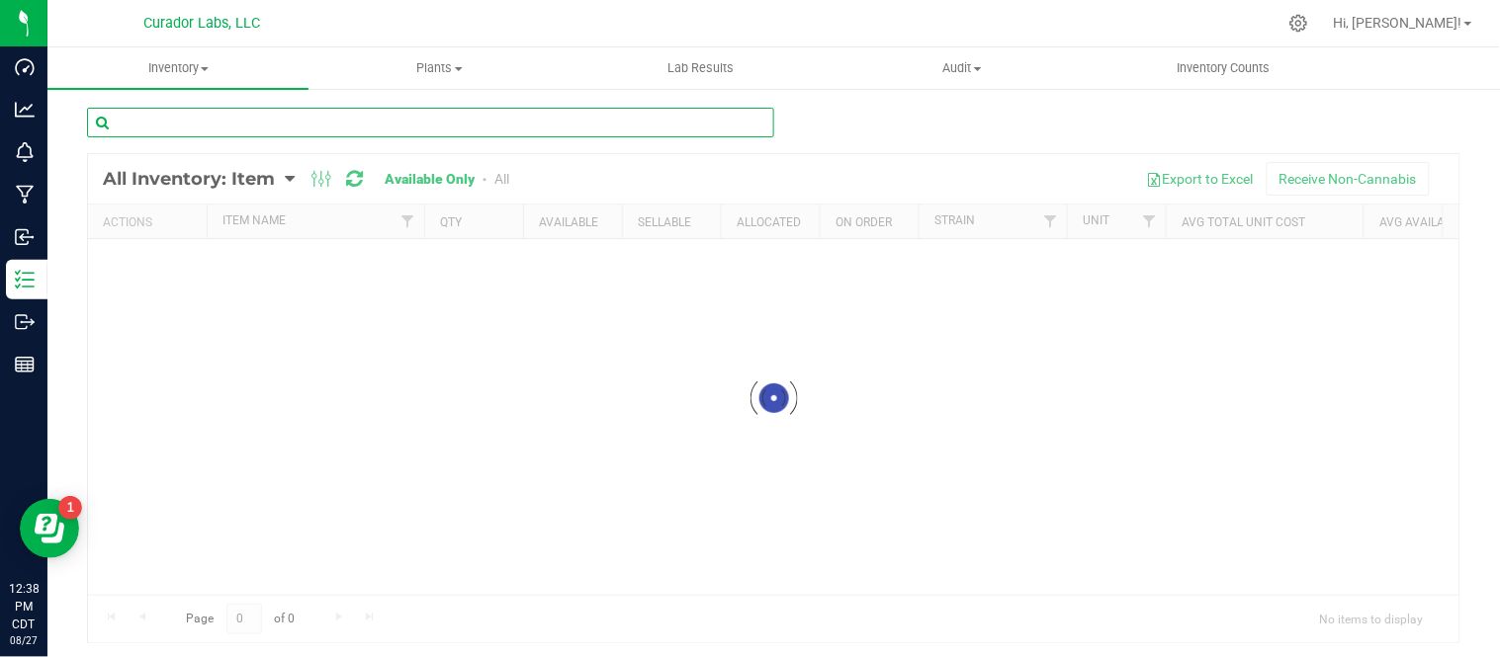
click at [666, 120] on input "text" at bounding box center [430, 123] width 687 height 30
paste input "Labeled Mylar Bag - FECO Tan with Grey and Orange Diagonal Stripe"
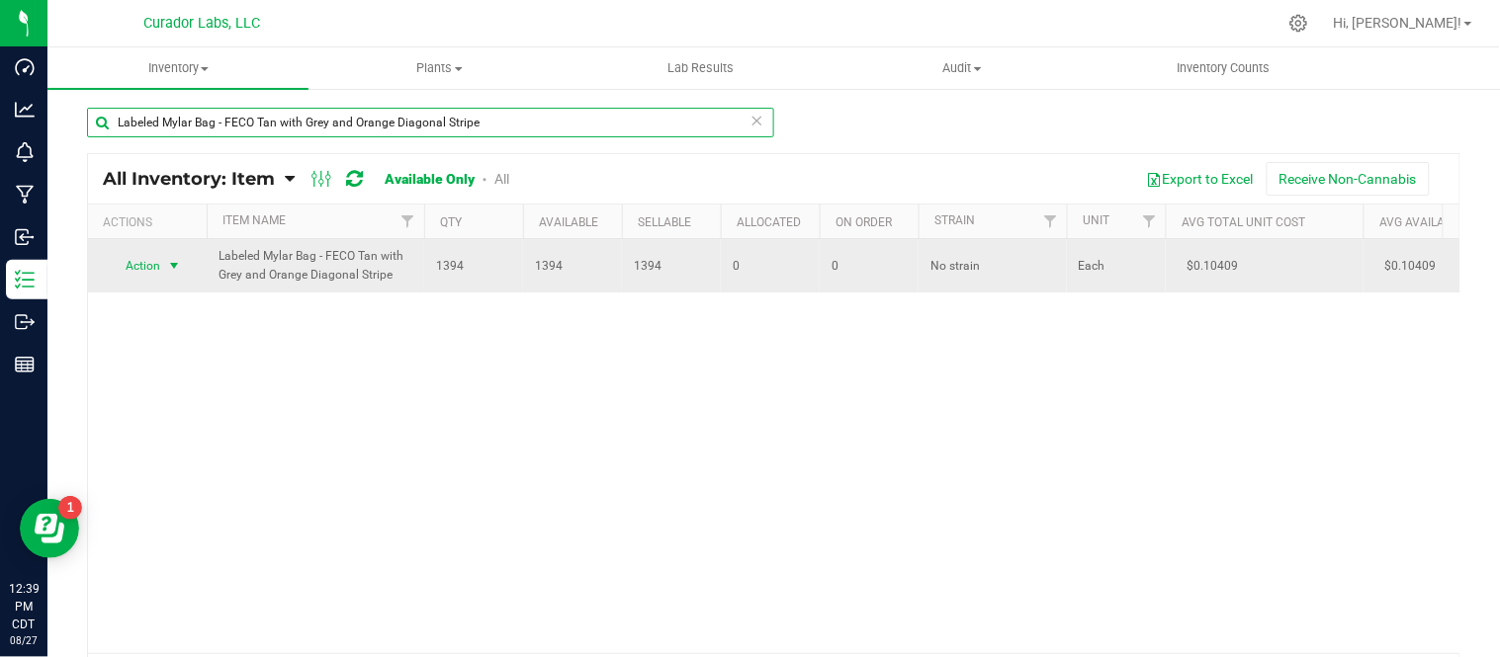
type input "Labeled Mylar Bag - FECO Tan with Grey and Orange Diagonal Stripe"
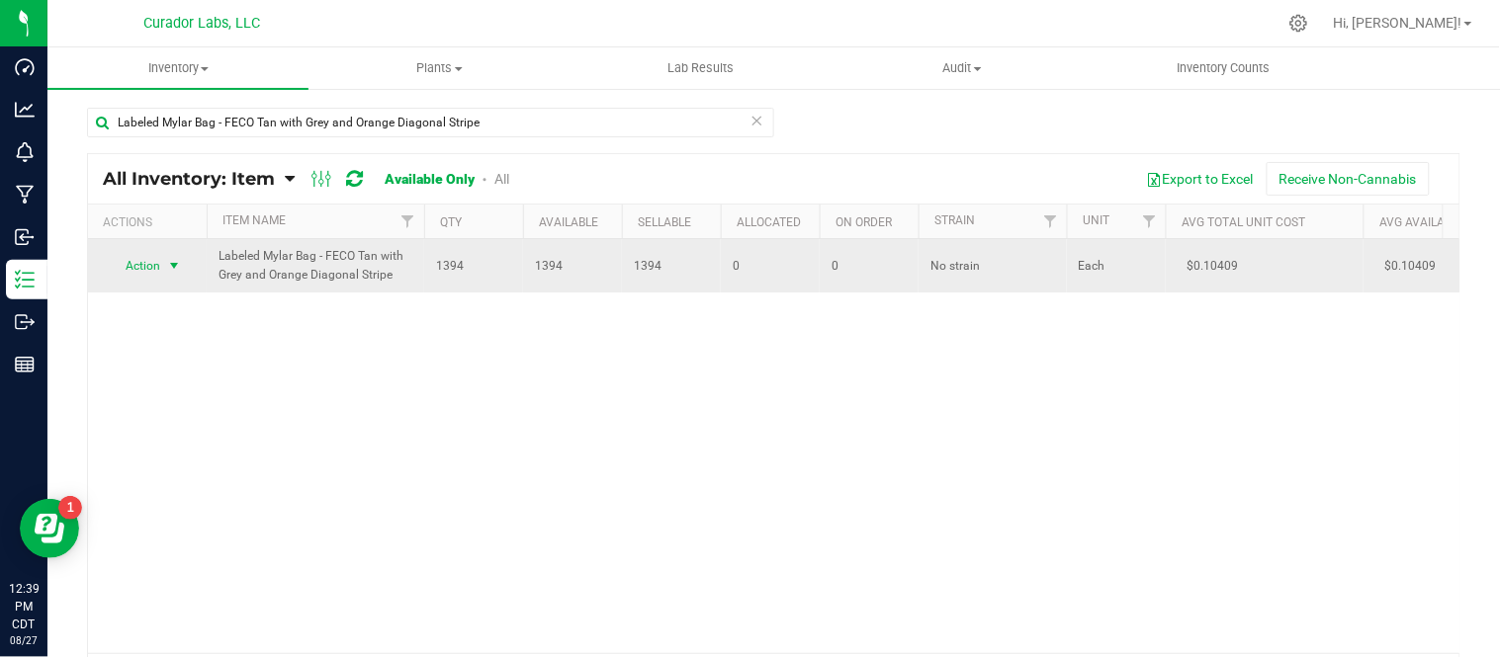
click at [175, 265] on span "select" at bounding box center [174, 266] width 16 height 16
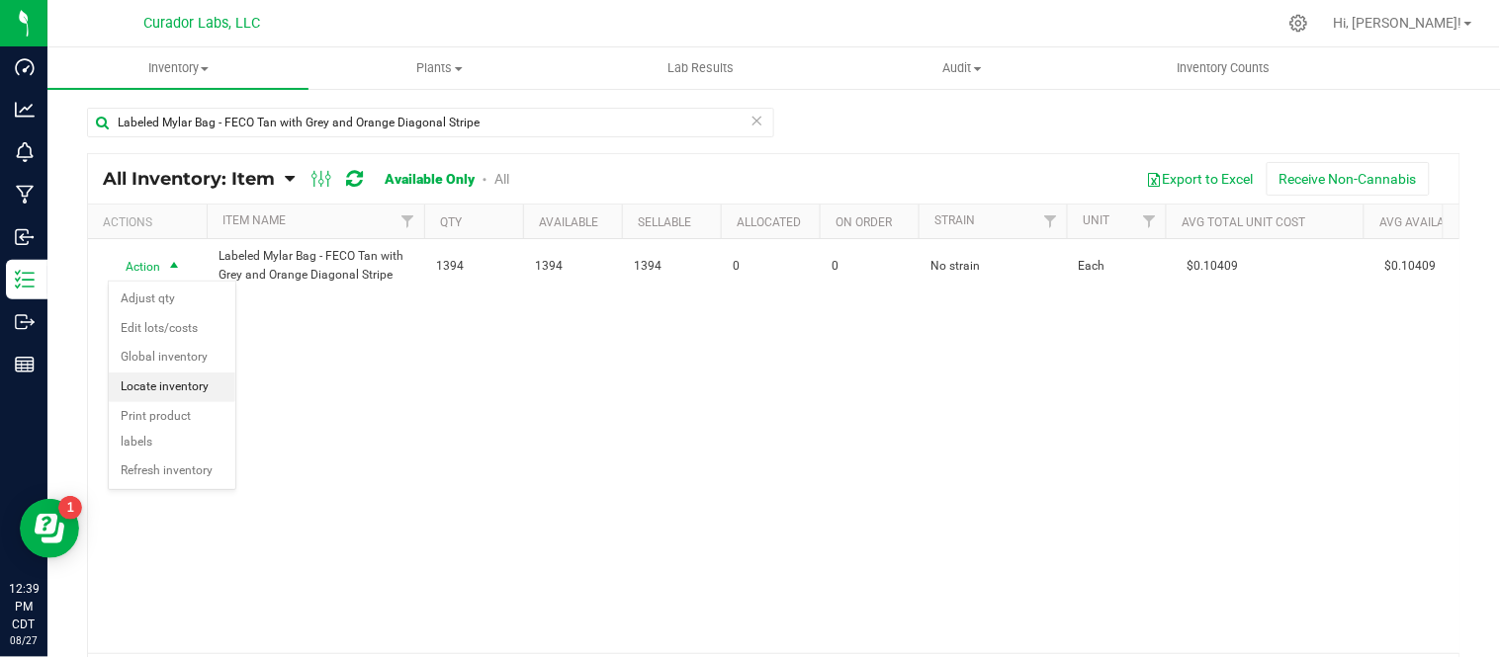
click at [172, 382] on li "Locate inventory" at bounding box center [172, 388] width 127 height 30
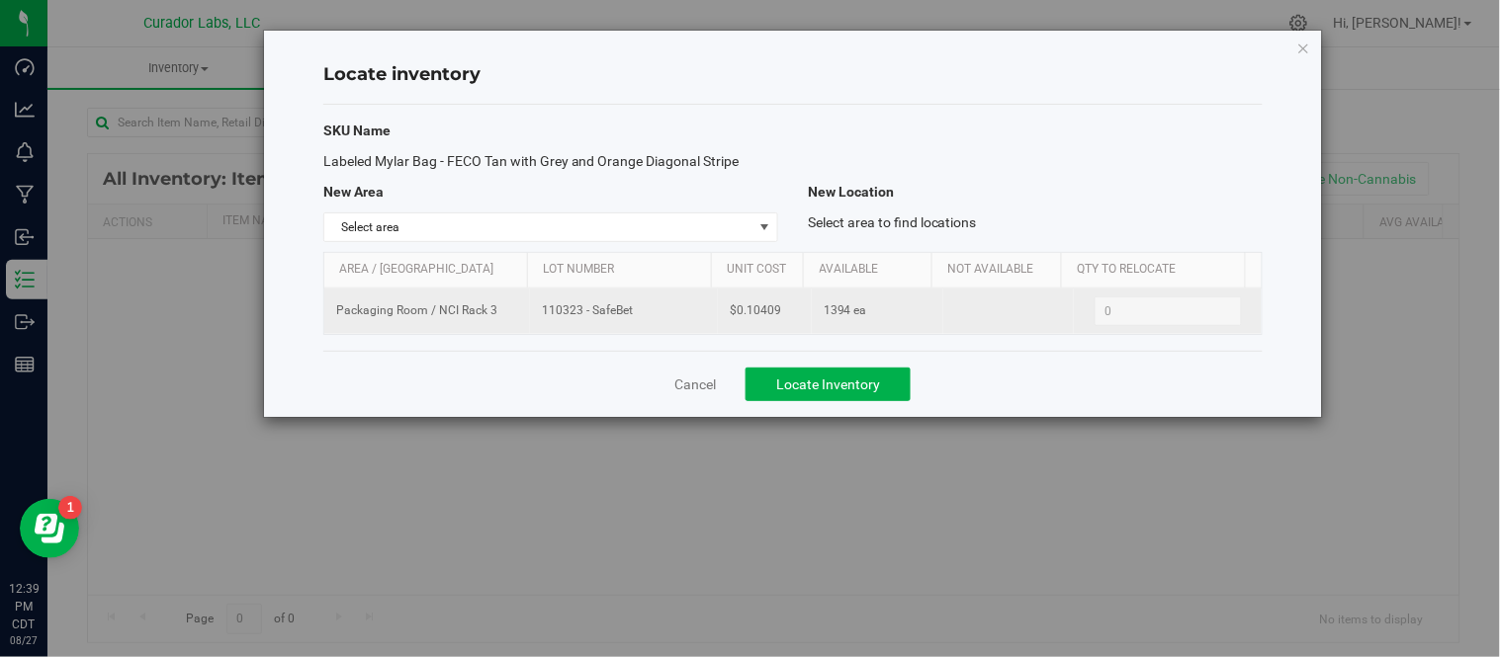
drag, startPoint x: 539, startPoint y: 310, endPoint x: 648, endPoint y: 326, distance: 110.9
click at [648, 326] on td "110323 - SafeBet" at bounding box center [624, 311] width 188 height 45
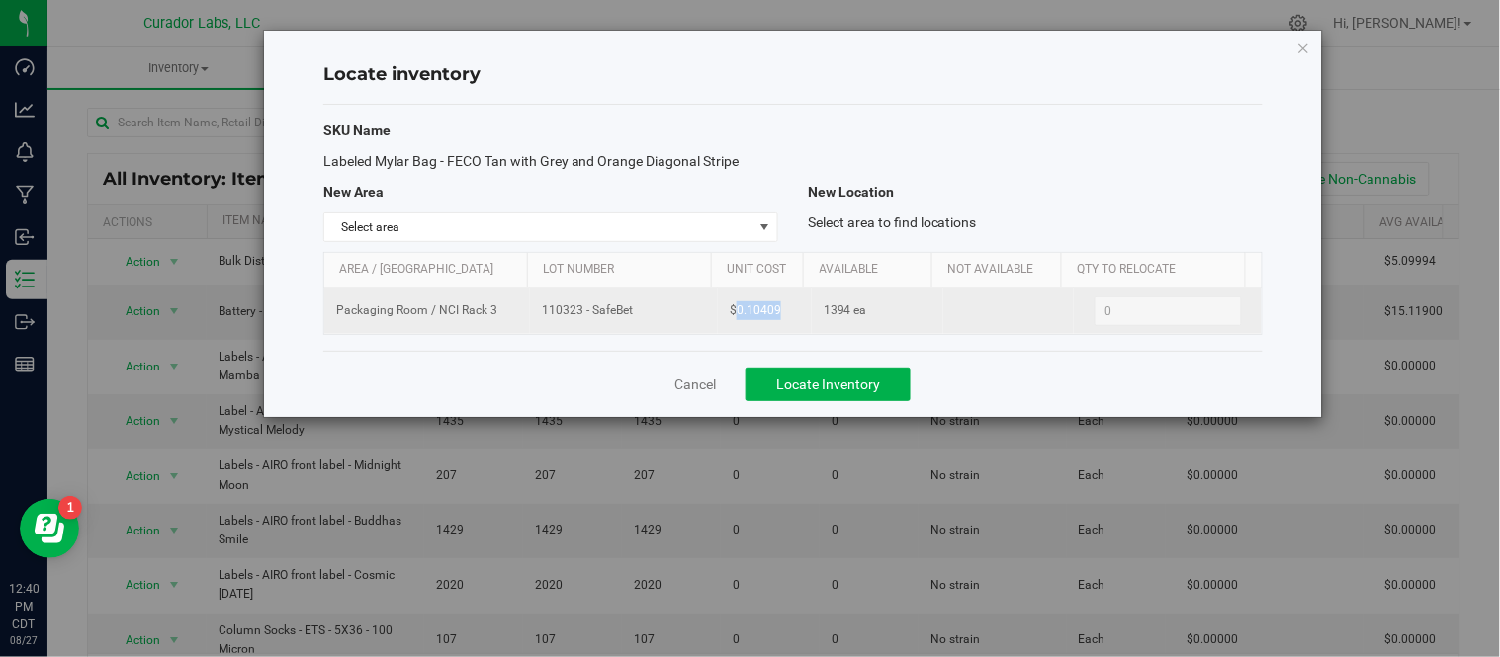
drag, startPoint x: 730, startPoint y: 311, endPoint x: 778, endPoint y: 323, distance: 49.9
click at [778, 323] on td "$0.10409" at bounding box center [765, 311] width 94 height 45
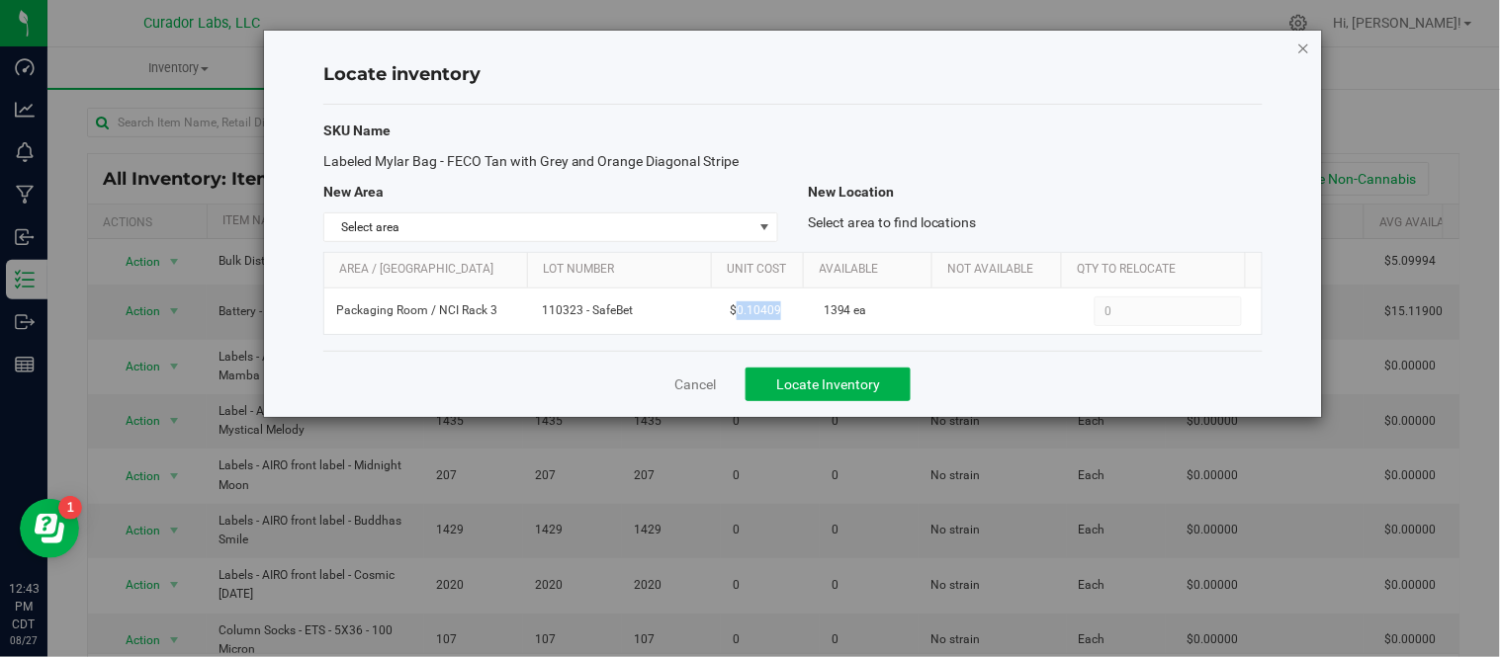
click at [1301, 47] on icon "button" at bounding box center [1304, 48] width 14 height 24
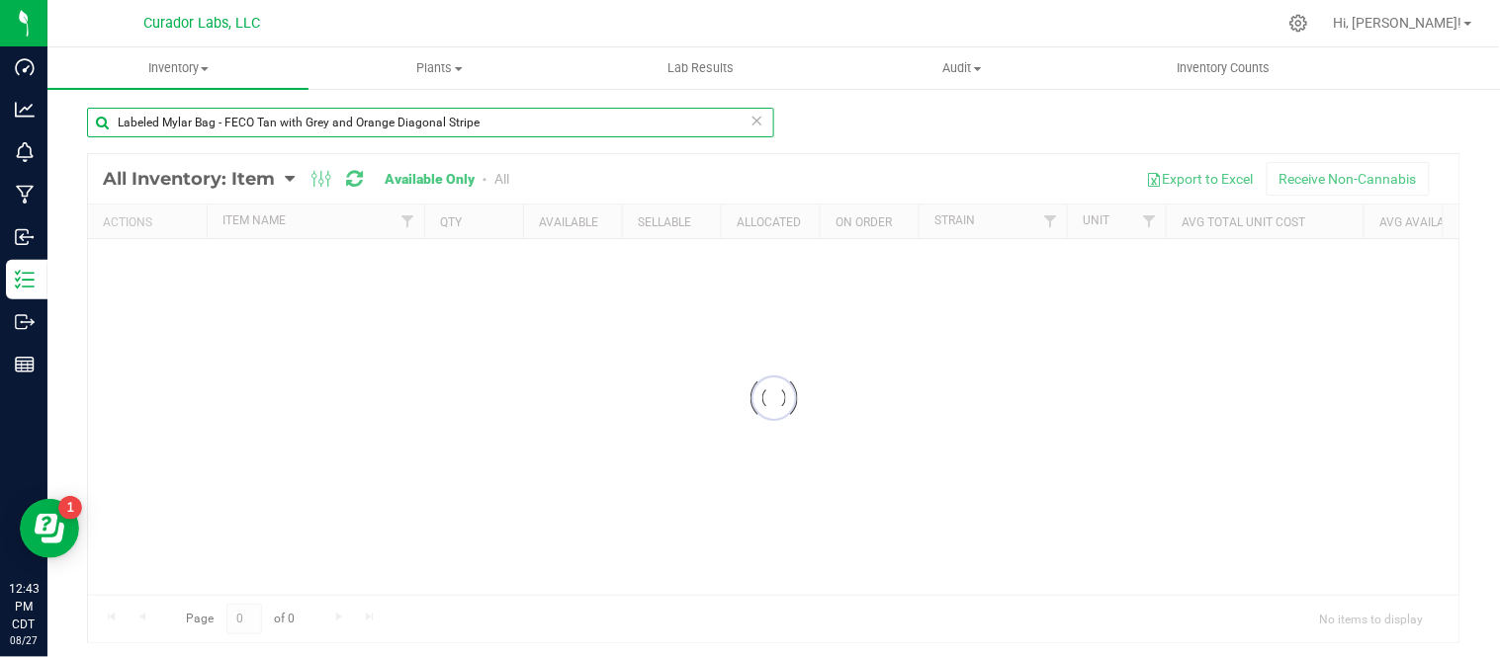
click at [271, 126] on input "Labeled Mylar Bag - FECO Tan with Grey and Orange Diagonal Stripe" at bounding box center [430, 123] width 687 height 30
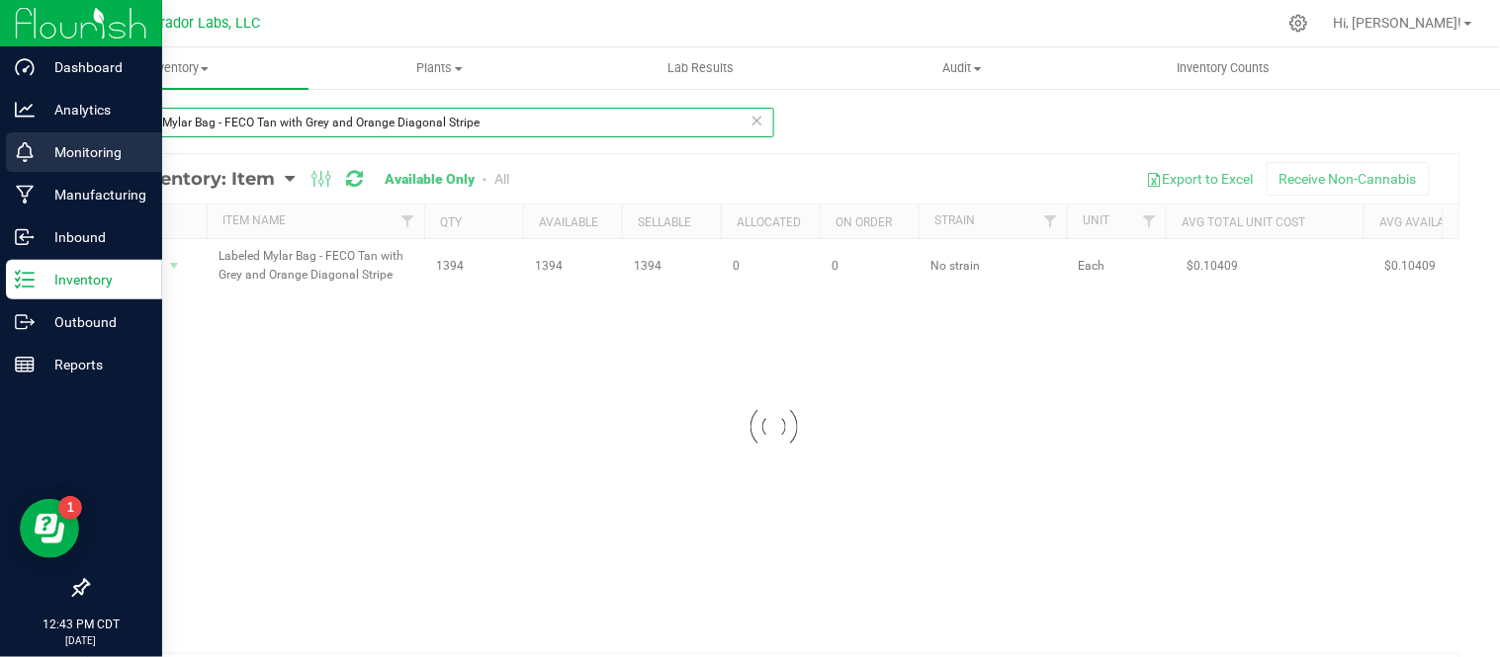
drag, startPoint x: 527, startPoint y: 129, endPoint x: 0, endPoint y: 146, distance: 527.2
click at [0, 146] on div "Dashboard Analytics Monitoring Manufacturing Inbound Inventory Outbound Reports…" at bounding box center [750, 328] width 1500 height 657
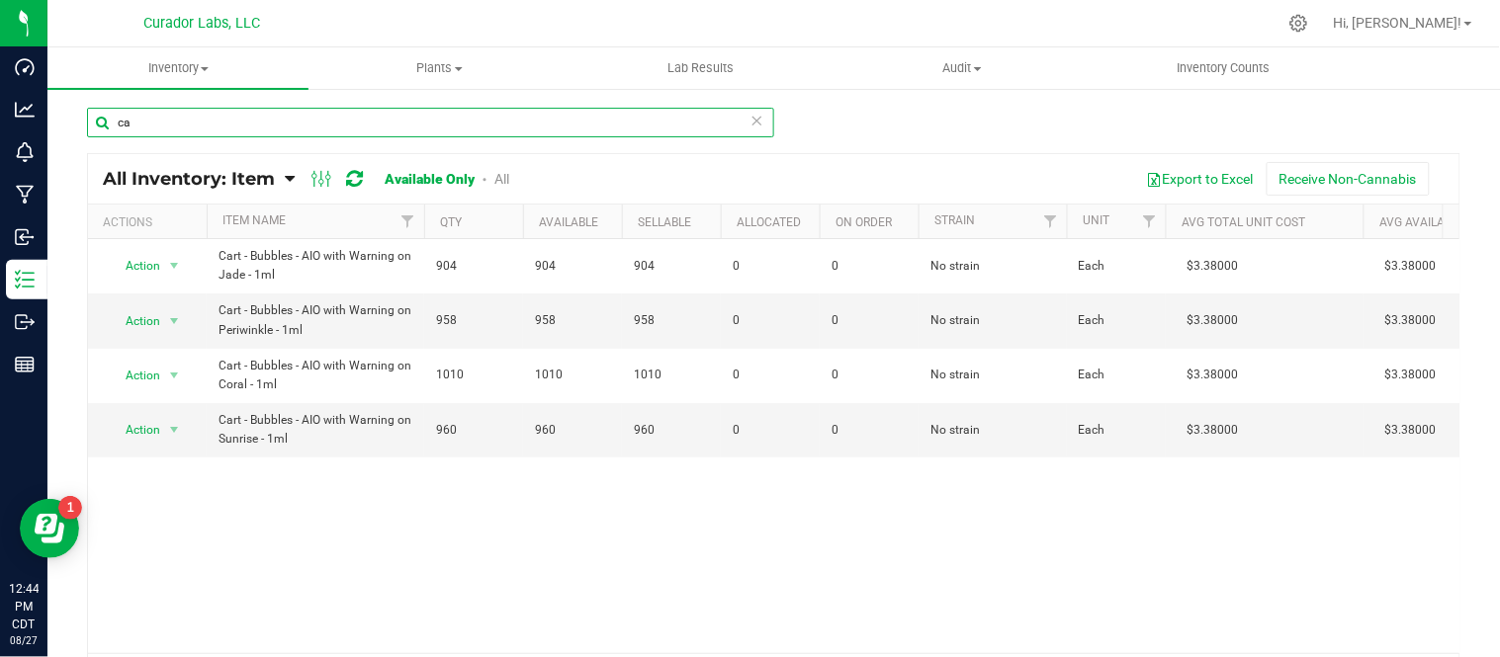
type input "c"
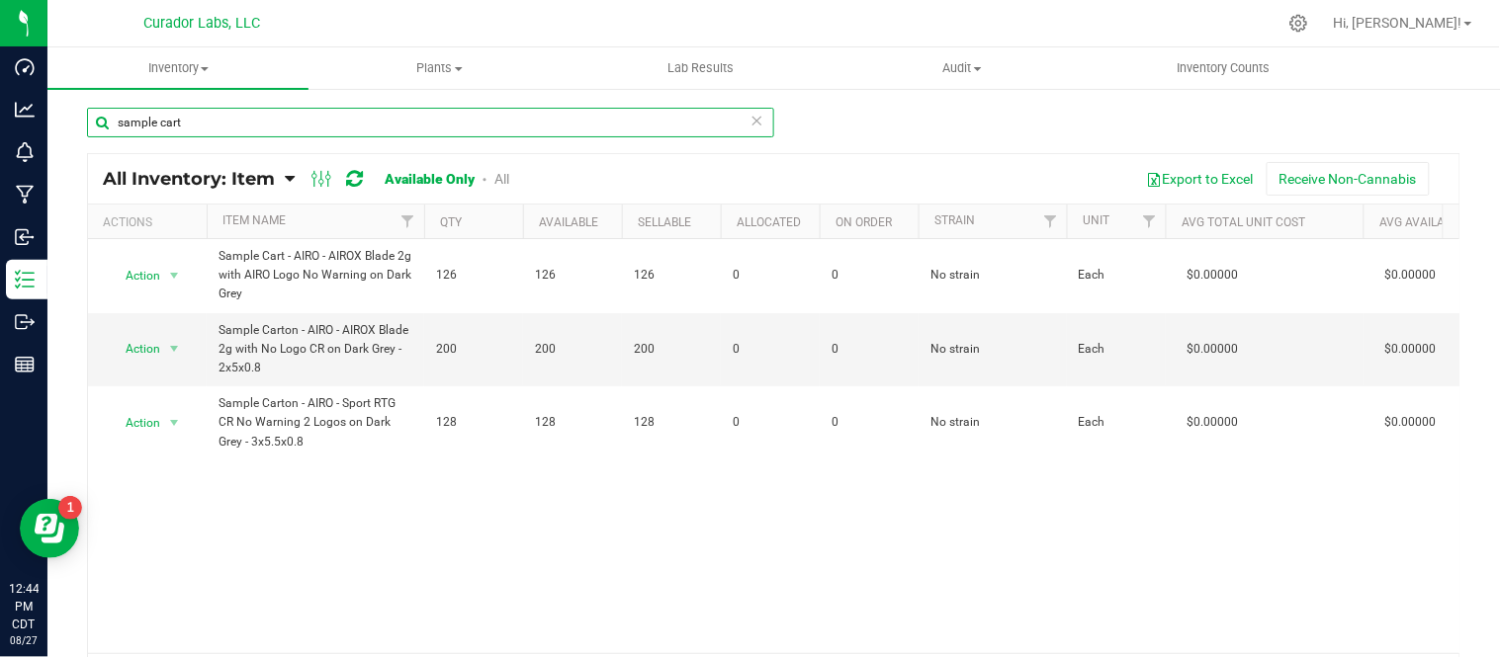
drag, startPoint x: 231, startPoint y: 127, endPoint x: 91, endPoint y: 124, distance: 140.4
click at [91, 124] on input "sample cart" at bounding box center [430, 123] width 687 height 30
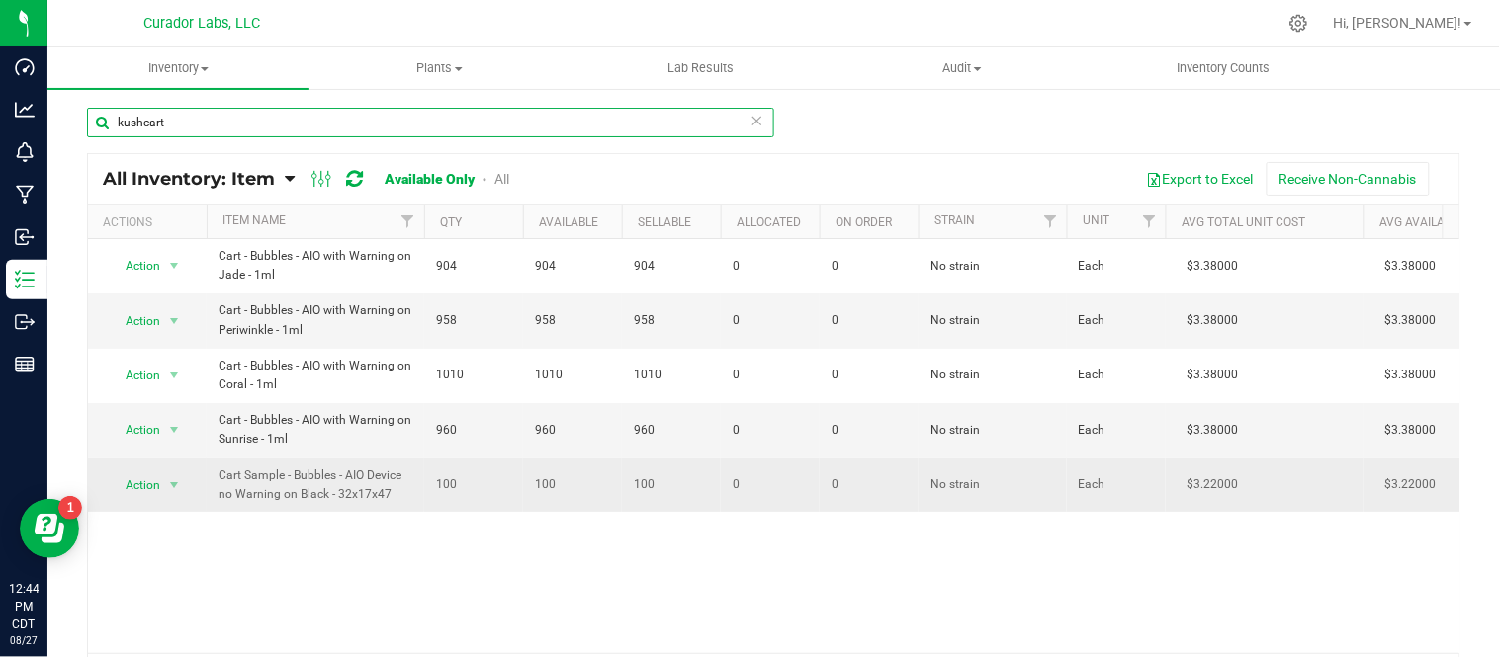
type input "kushcart"
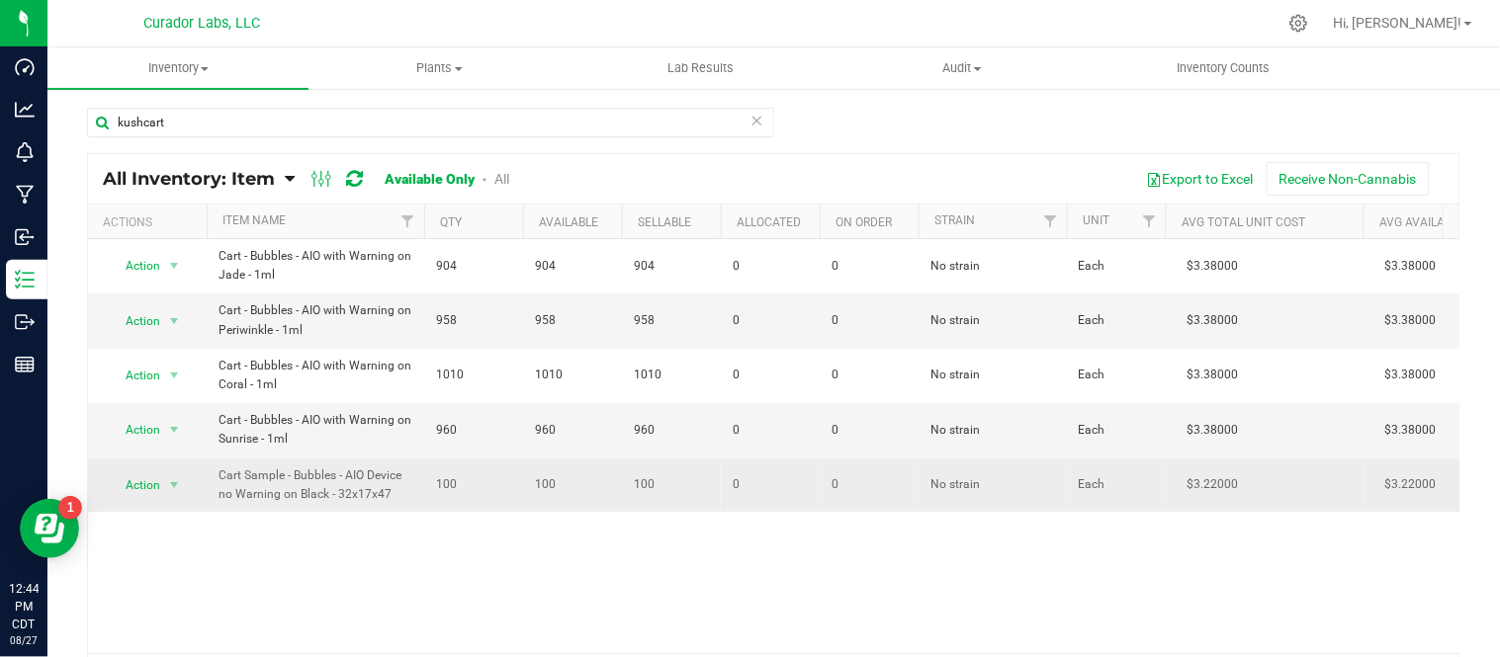
drag, startPoint x: 217, startPoint y: 477, endPoint x: 407, endPoint y: 505, distance: 191.8
click at [407, 505] on td "Cart Sample - Bubbles - AIO Device no Warning on Black - 32x17x47" at bounding box center [315, 485] width 217 height 53
click at [178, 480] on span "select" at bounding box center [174, 485] width 16 height 16
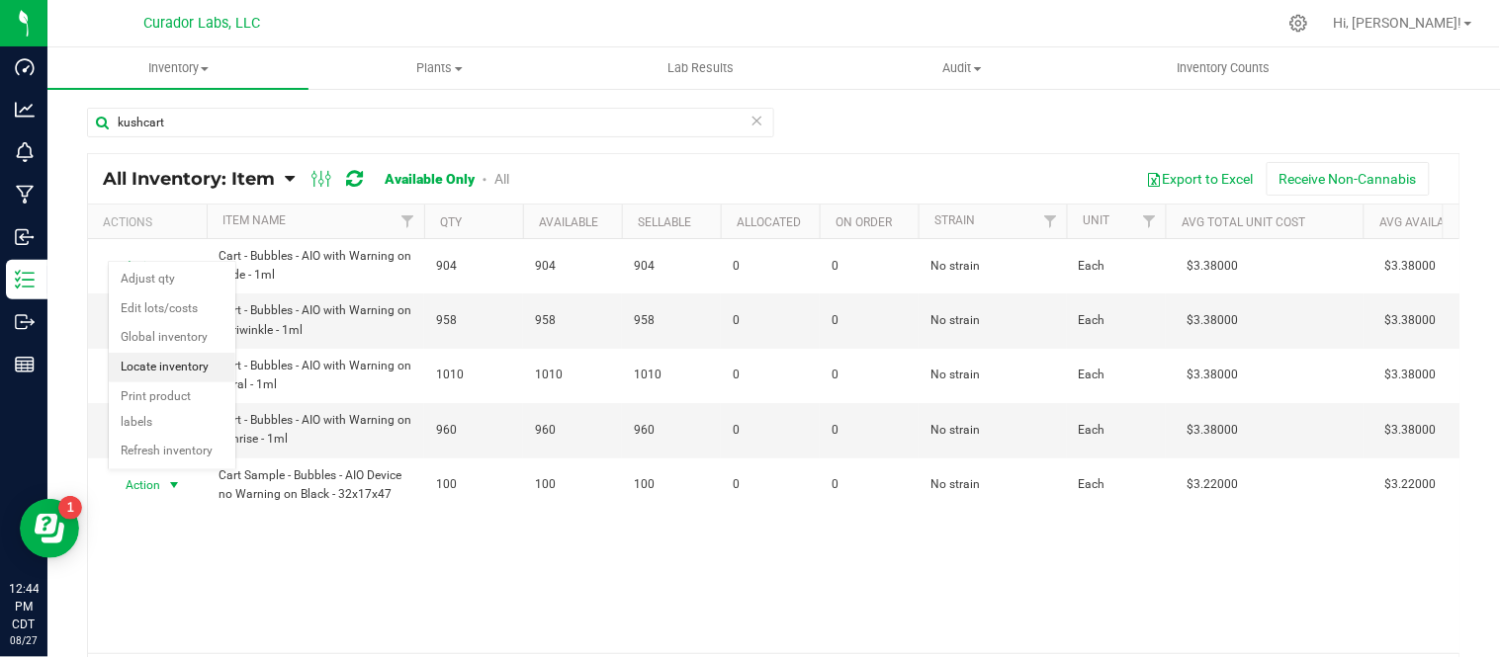
click at [189, 366] on li "Locate inventory" at bounding box center [172, 368] width 127 height 30
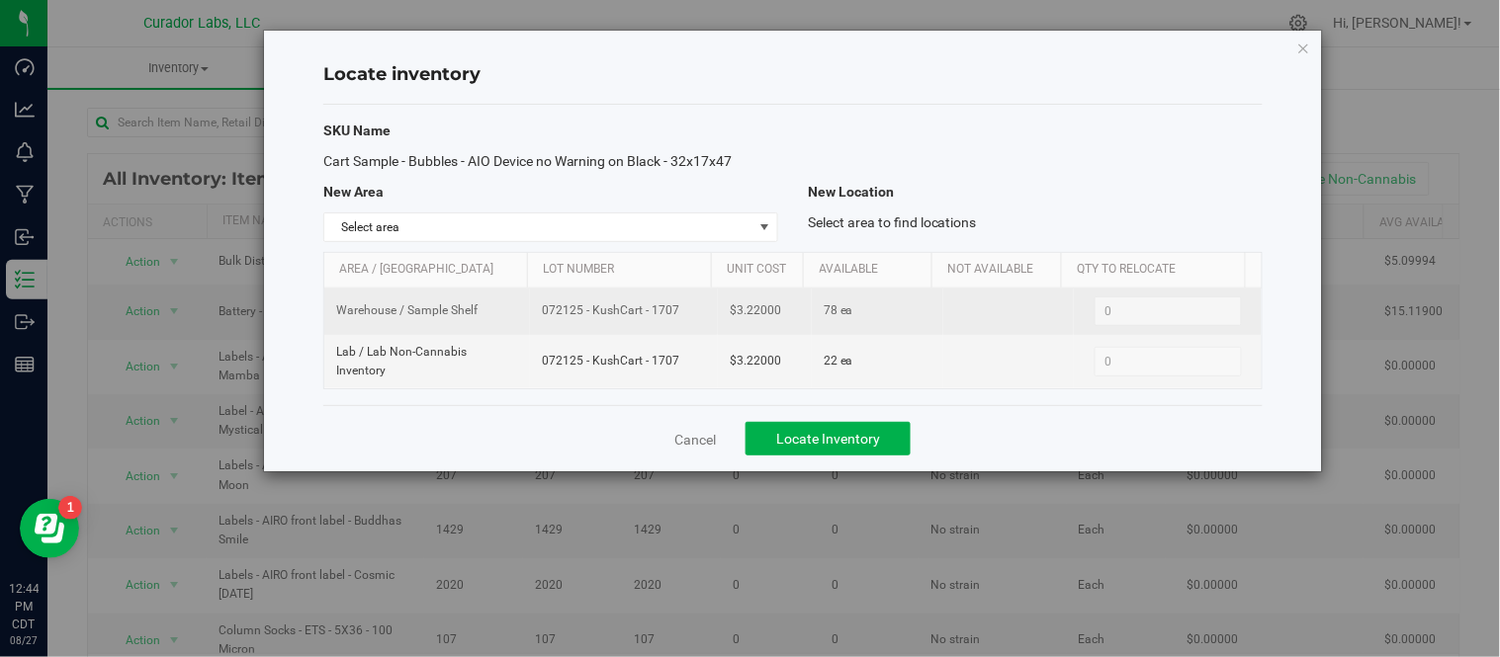
drag, startPoint x: 535, startPoint y: 310, endPoint x: 677, endPoint y: 320, distance: 142.7
click at [677, 320] on td "072125 - KushCart - 1707" at bounding box center [624, 312] width 188 height 46
drag, startPoint x: 731, startPoint y: 312, endPoint x: 779, endPoint y: 316, distance: 47.6
click at [779, 316] on td "$3.22000" at bounding box center [765, 312] width 94 height 46
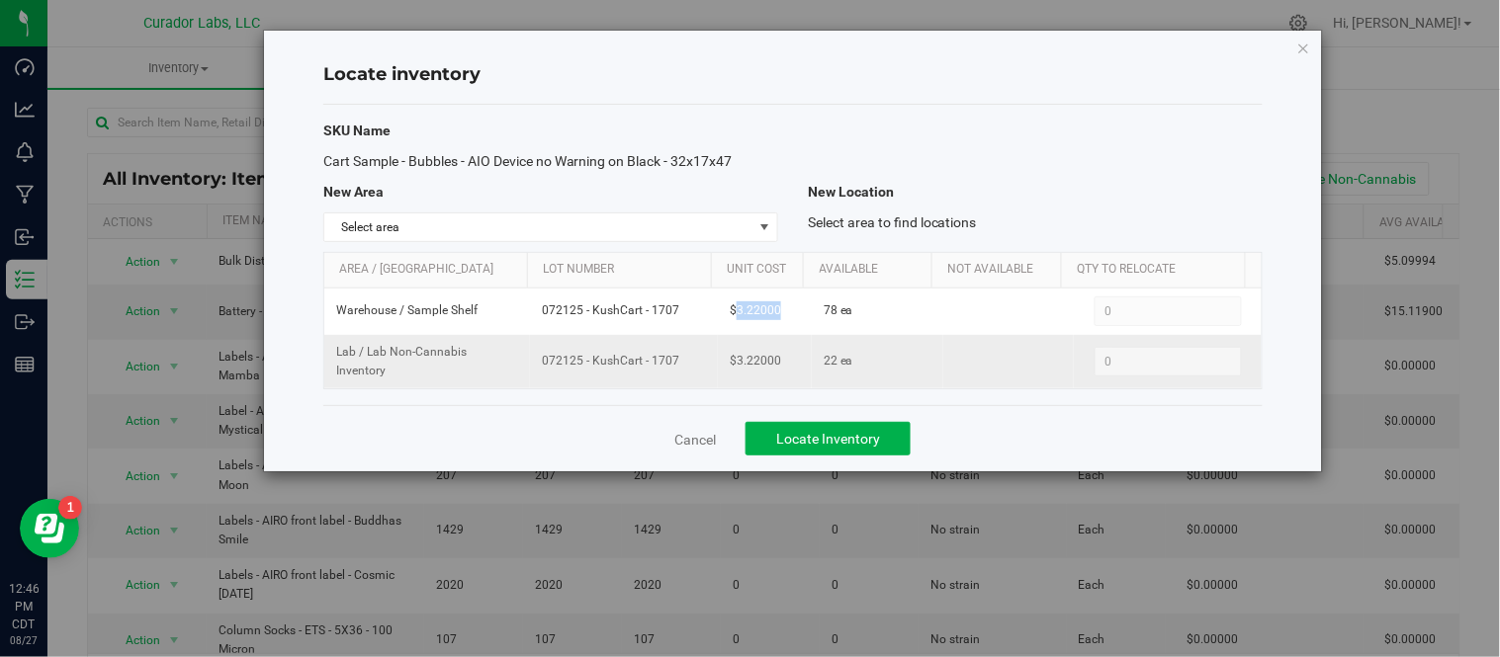
drag, startPoint x: 539, startPoint y: 357, endPoint x: 646, endPoint y: 374, distance: 109.0
click at [646, 374] on td "072125 - KushCart - 1707" at bounding box center [624, 361] width 188 height 53
click at [1306, 47] on icon "button" at bounding box center [1304, 48] width 14 height 24
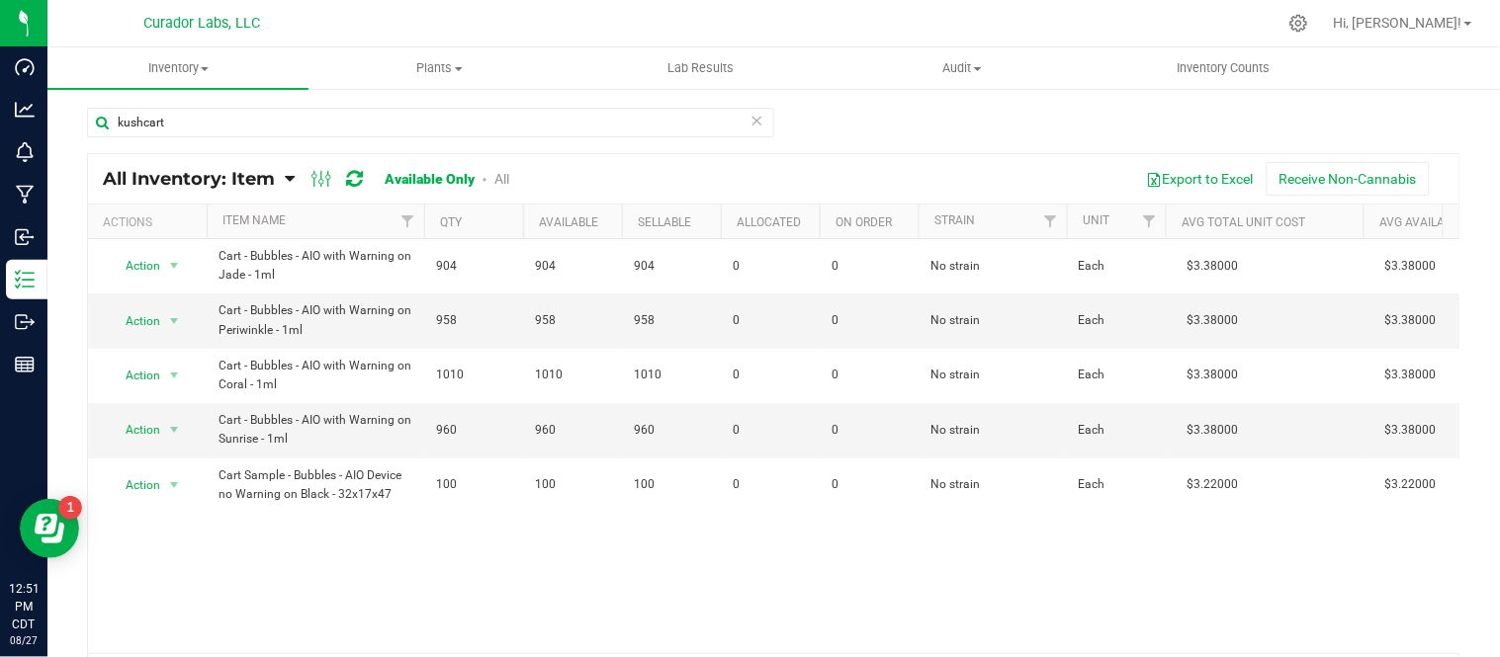
click at [754, 124] on icon at bounding box center [757, 120] width 14 height 24
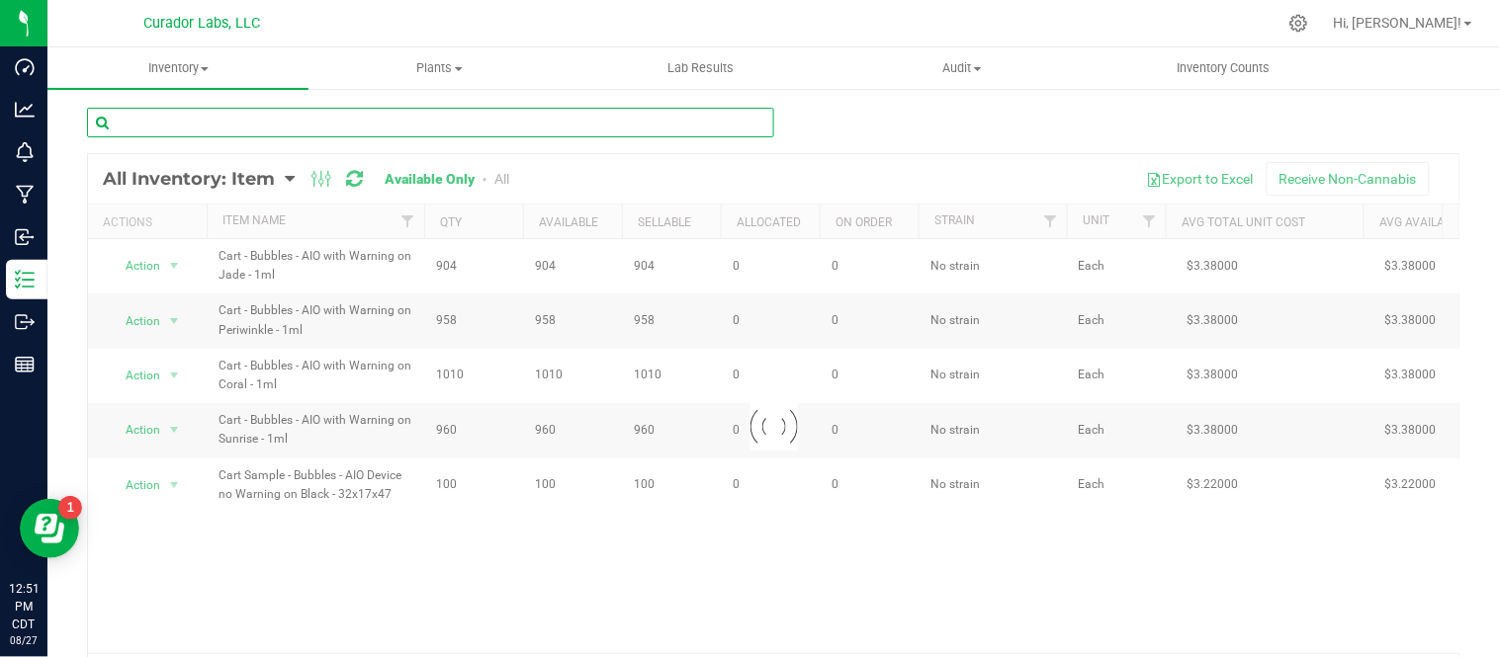
click at [638, 124] on input "text" at bounding box center [430, 123] width 687 height 30
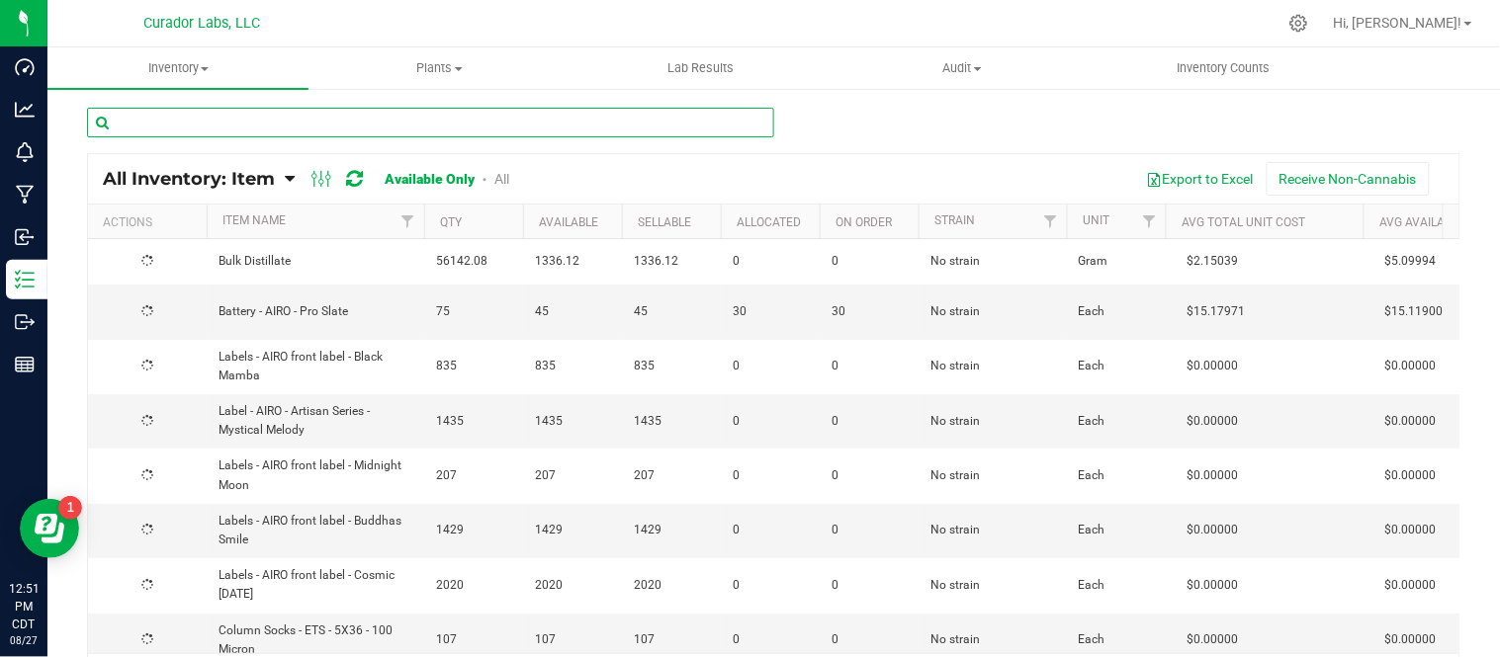
paste input "Product Label – Compliance – 2.5” x 1.5" White"
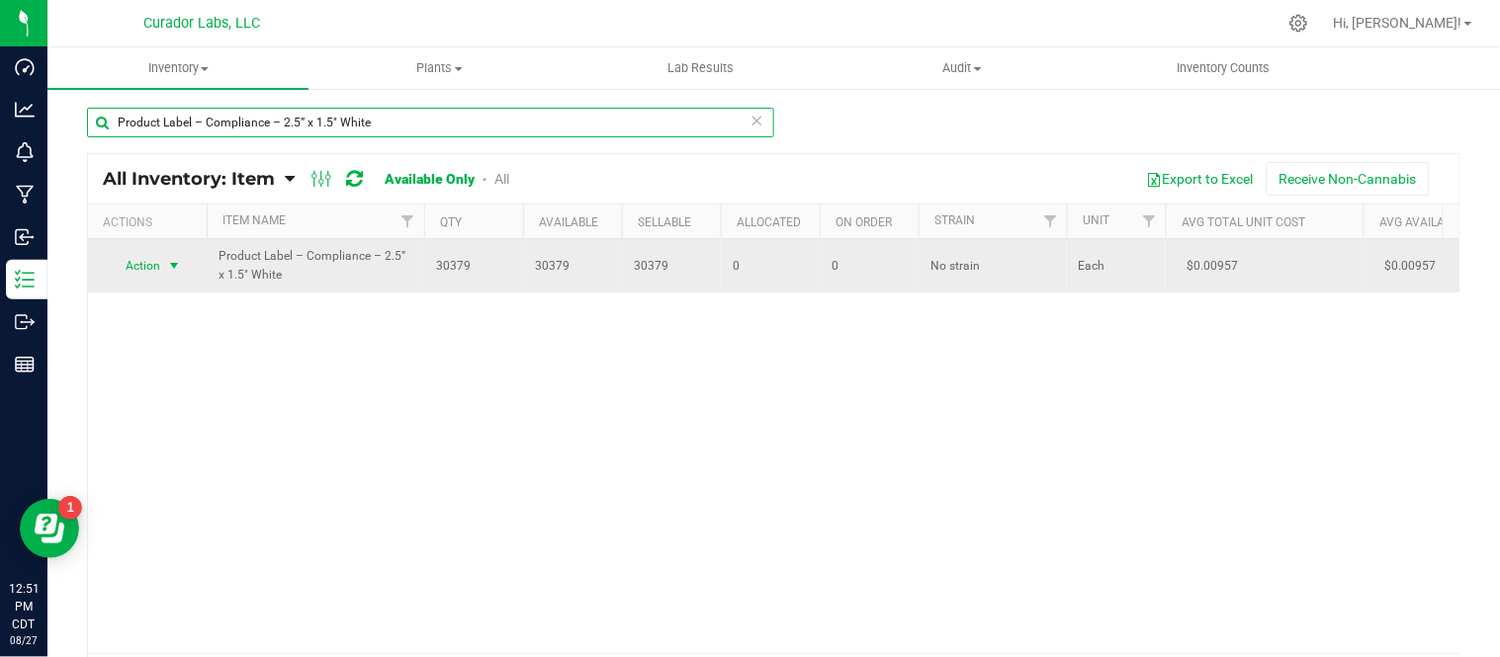
type input "Product Label – Compliance – 2.5” x 1.5" White"
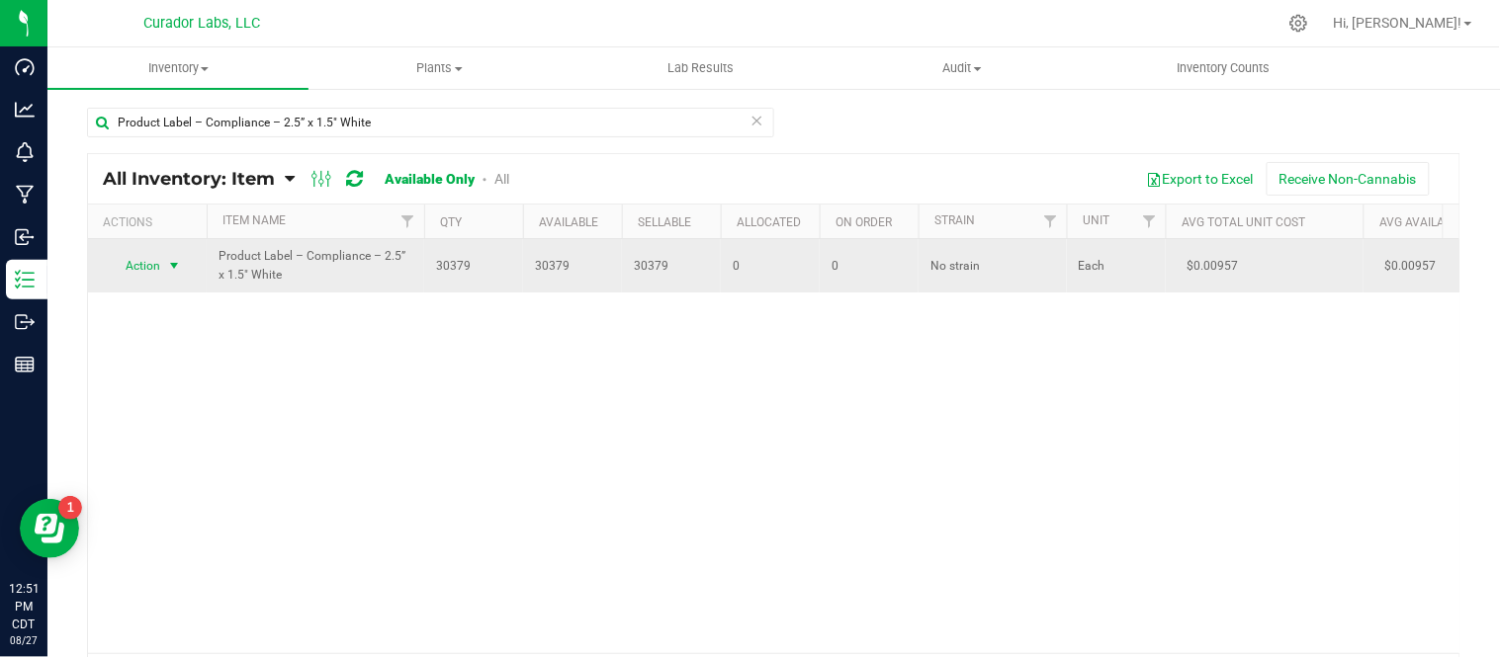
click at [168, 264] on span "select" at bounding box center [174, 266] width 16 height 16
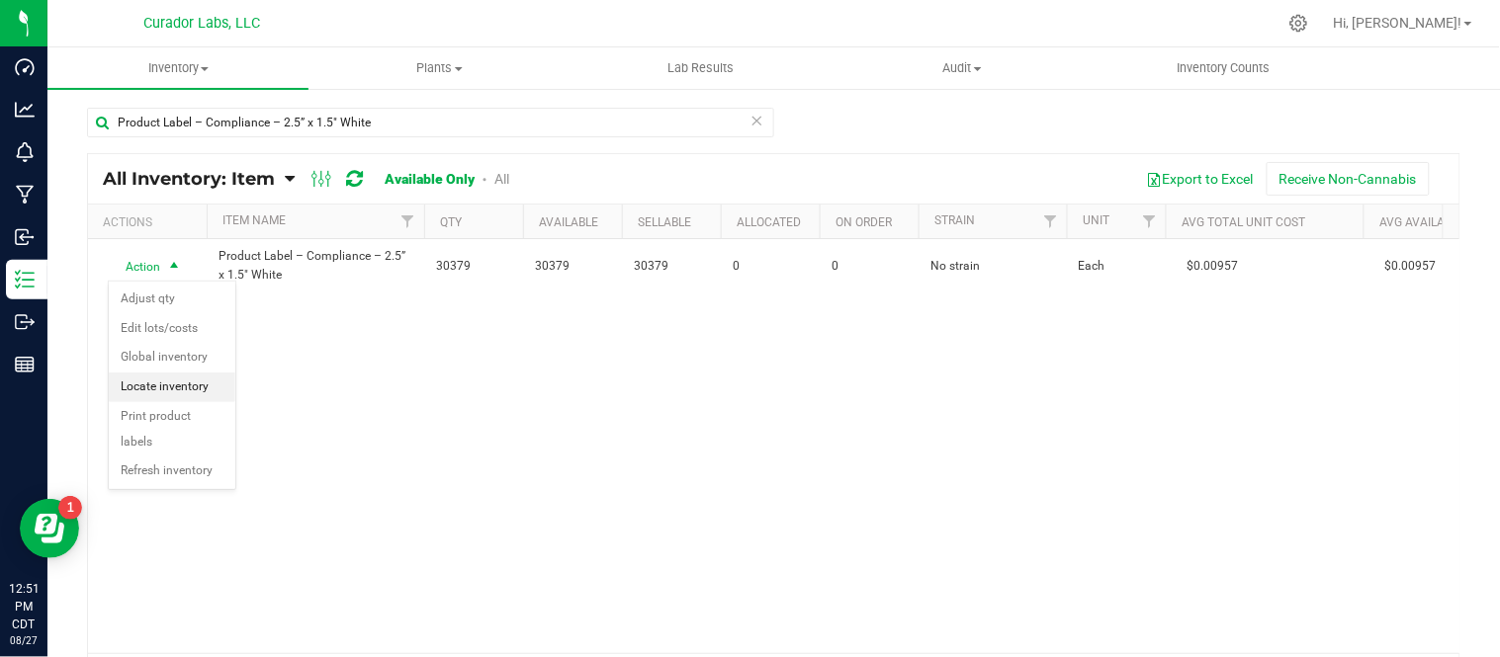
click at [185, 379] on li "Locate inventory" at bounding box center [172, 388] width 127 height 30
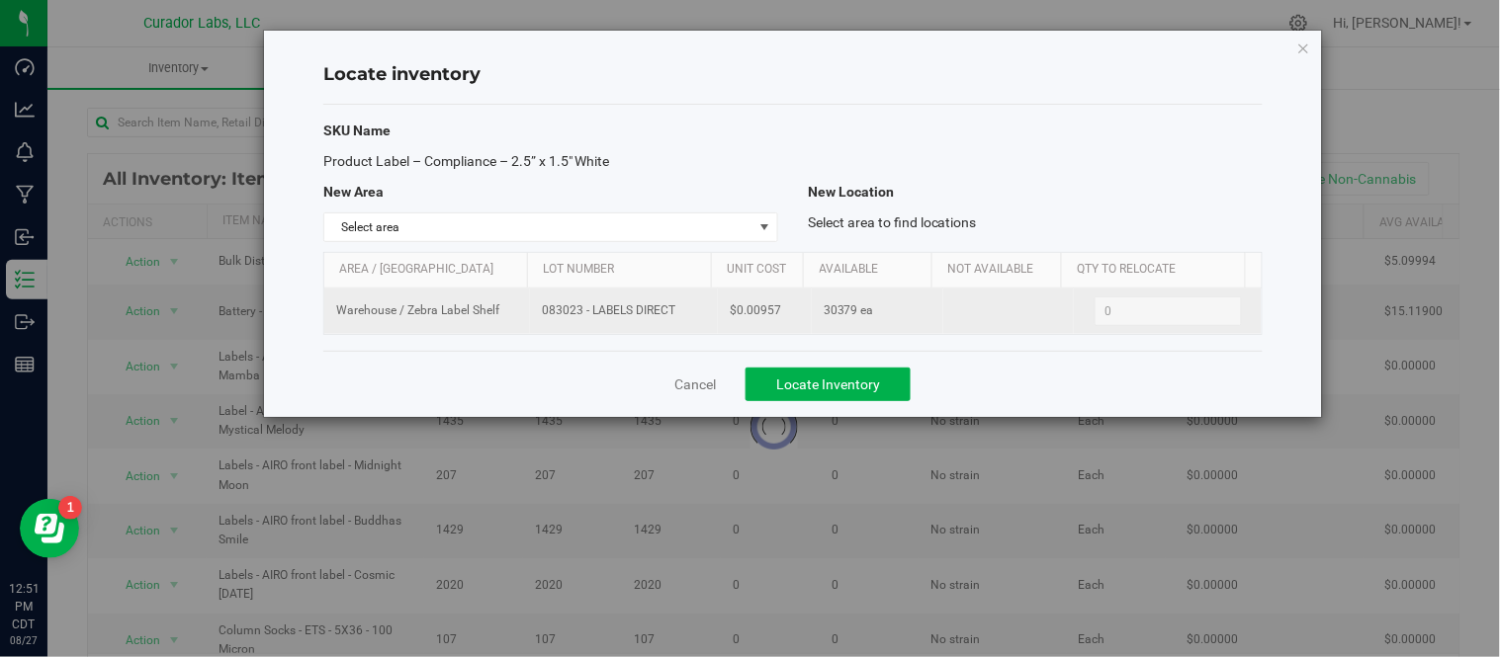
drag, startPoint x: 561, startPoint y: 311, endPoint x: 675, endPoint y: 316, distance: 113.8
click at [675, 316] on span "083023 - LABELS DIRECT" at bounding box center [624, 310] width 164 height 19
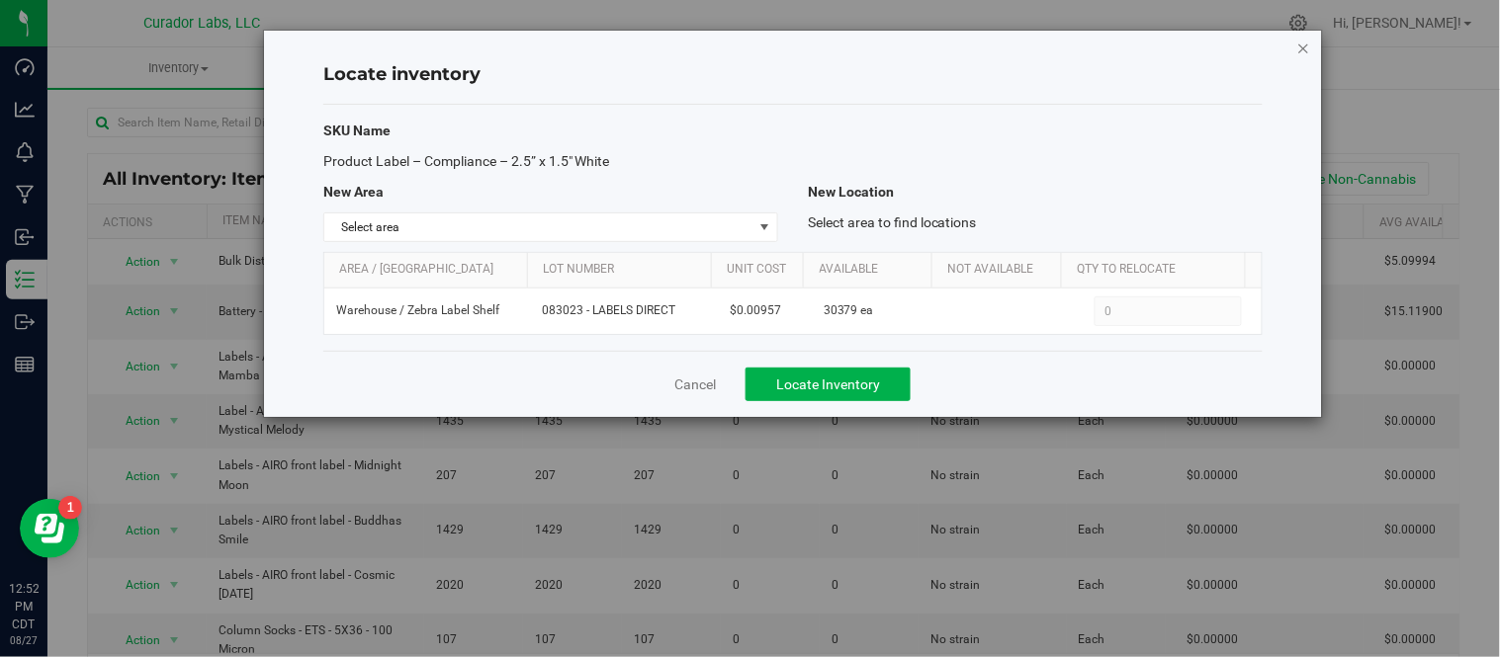
click at [1301, 45] on icon "button" at bounding box center [1304, 48] width 14 height 24
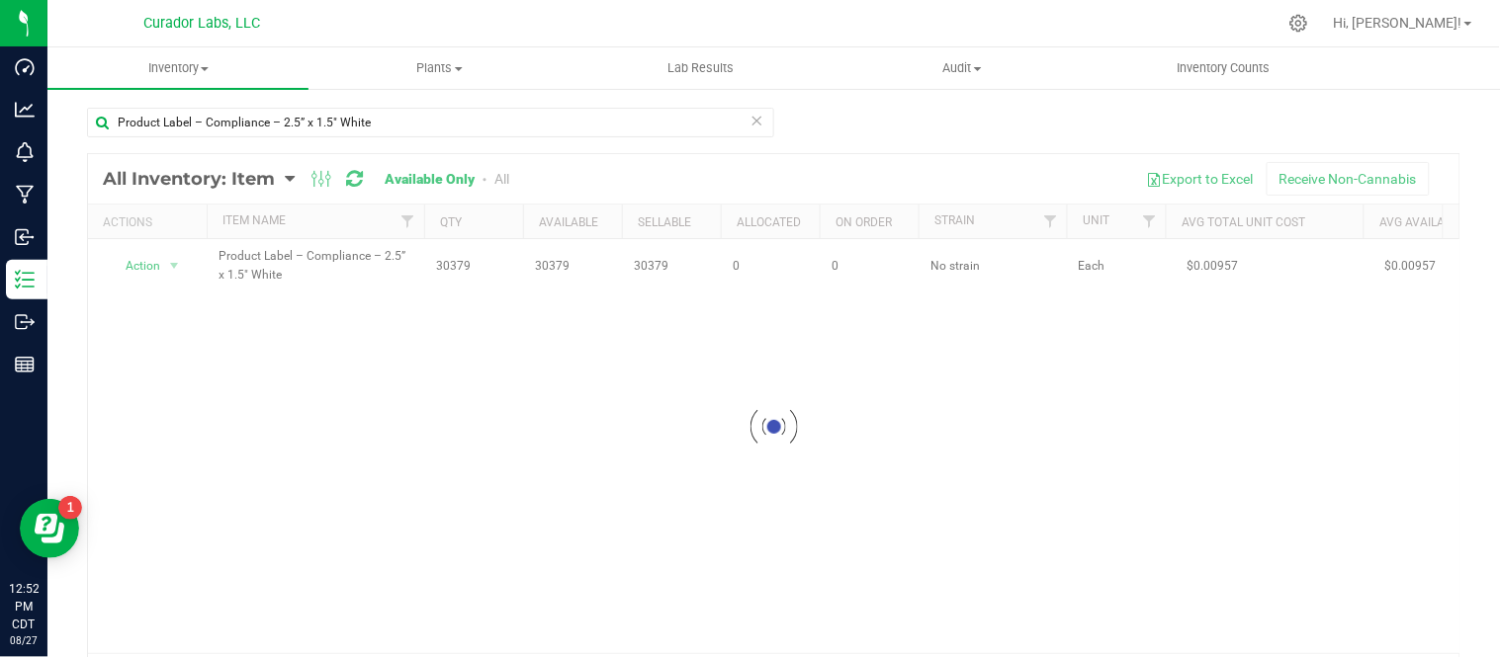
click at [755, 117] on icon at bounding box center [757, 120] width 14 height 24
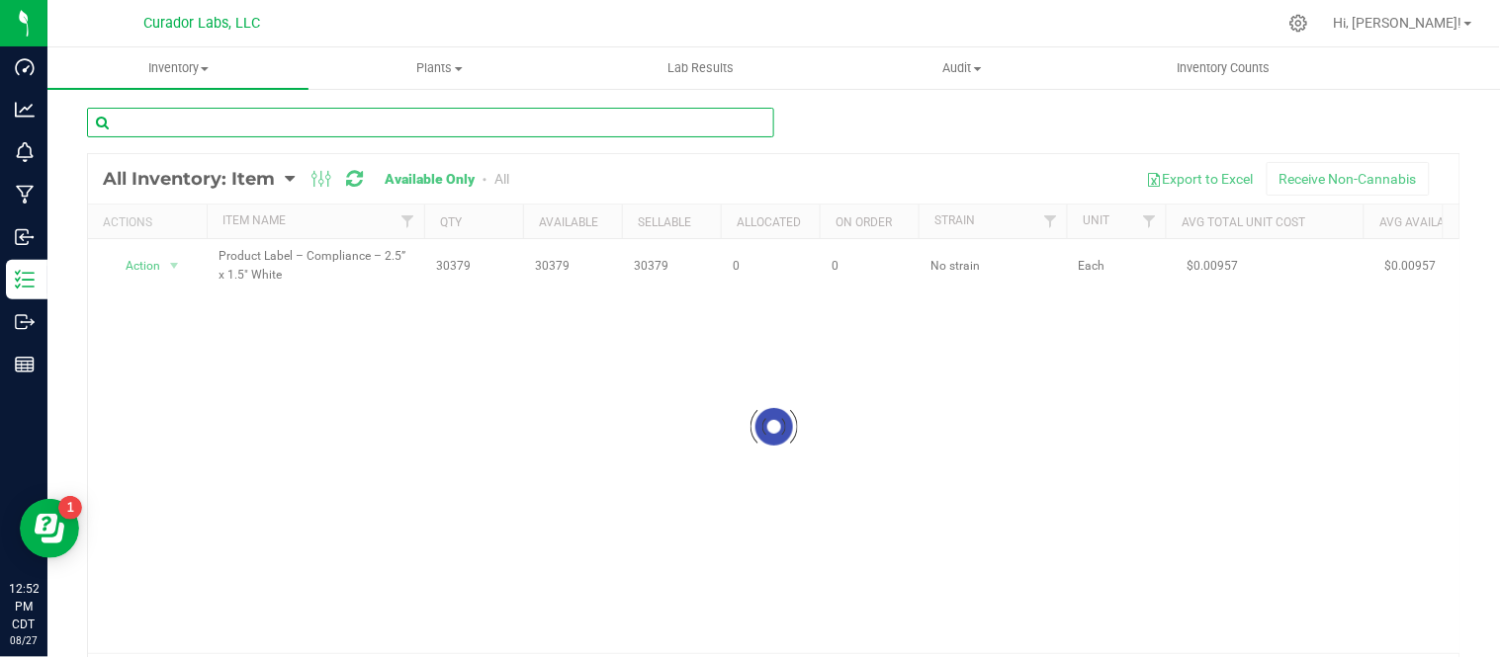
click at [653, 119] on input "text" at bounding box center [430, 123] width 687 height 30
paste input "Product Label – Compliance – 3” x 1" White"
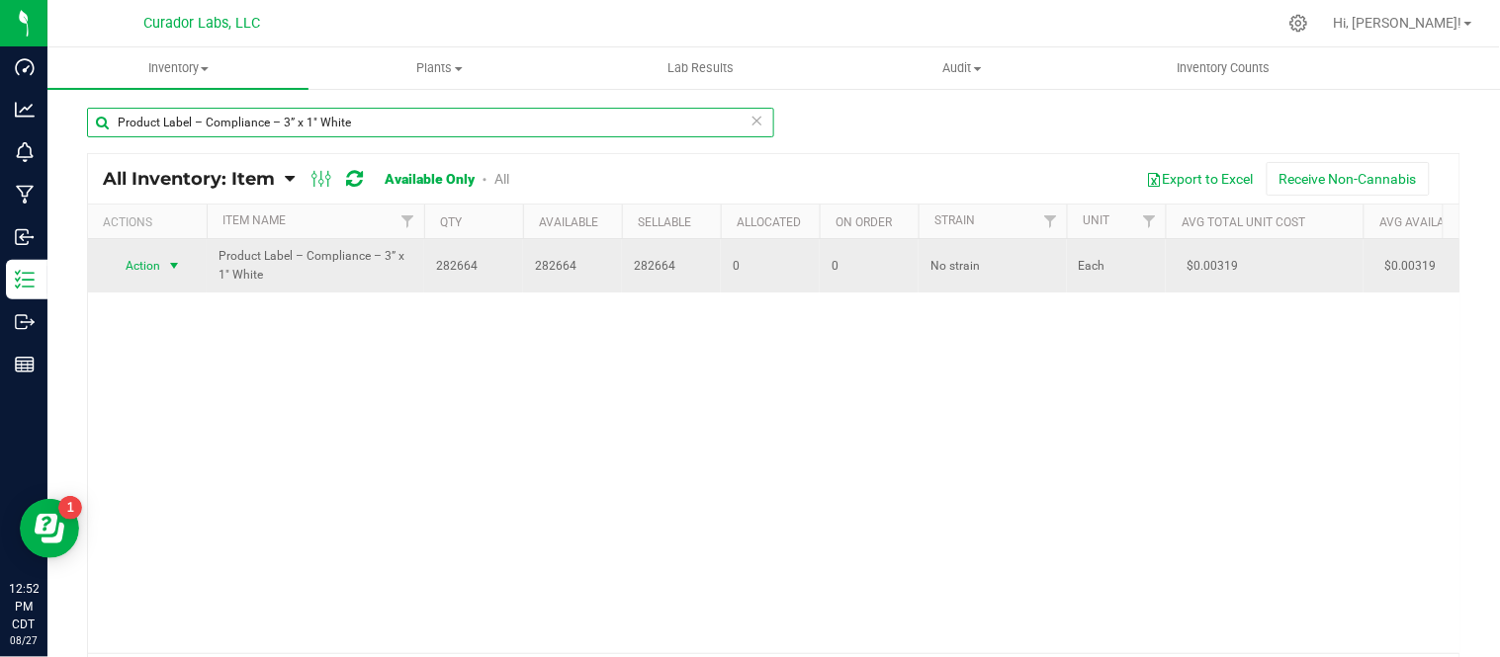
type input "Product Label – Compliance – 3” x 1" White"
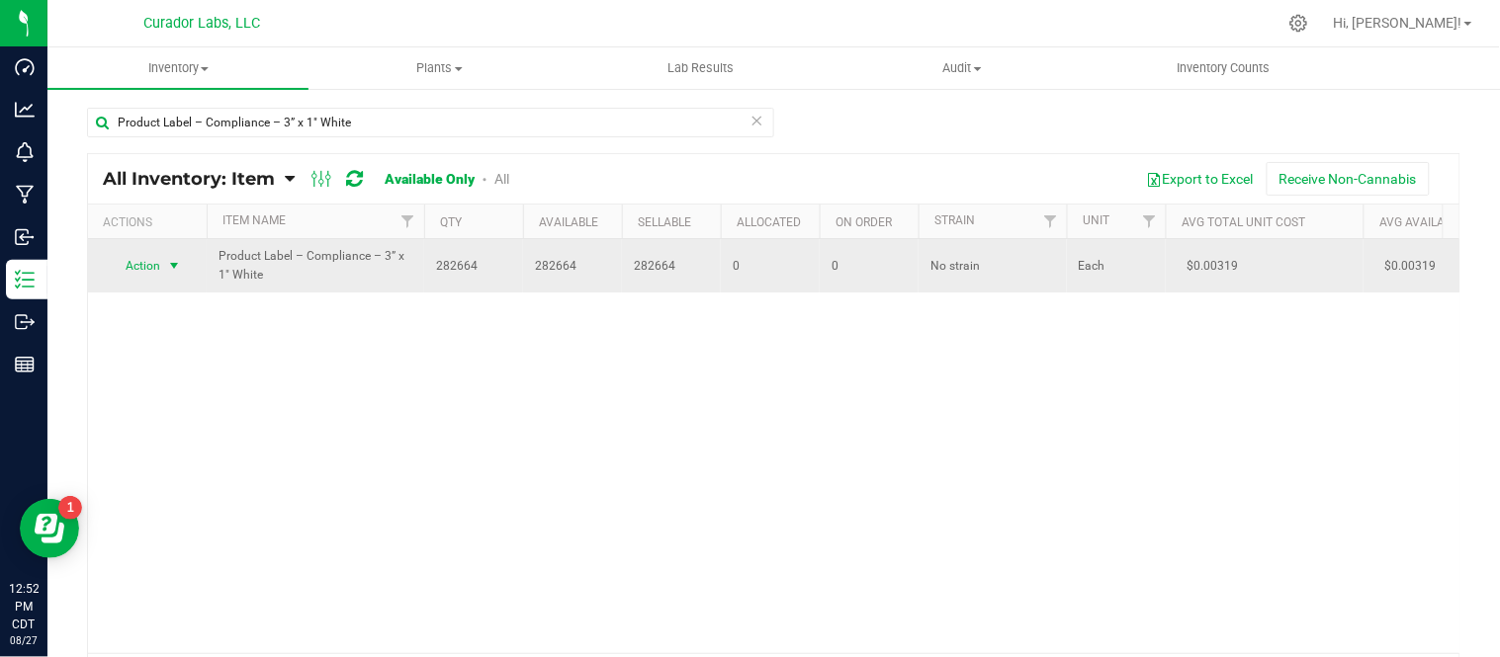
click at [172, 271] on span "select" at bounding box center [174, 266] width 16 height 16
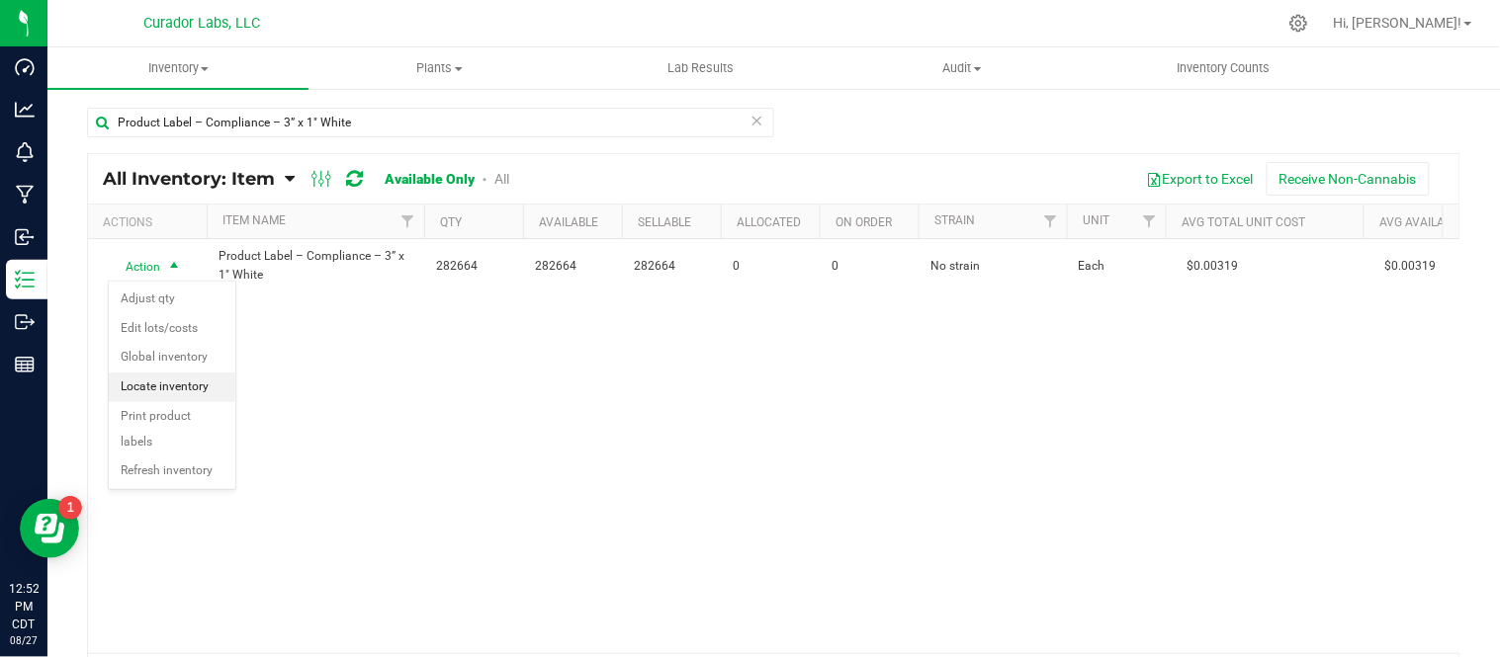
click at [175, 386] on li "Locate inventory" at bounding box center [172, 388] width 127 height 30
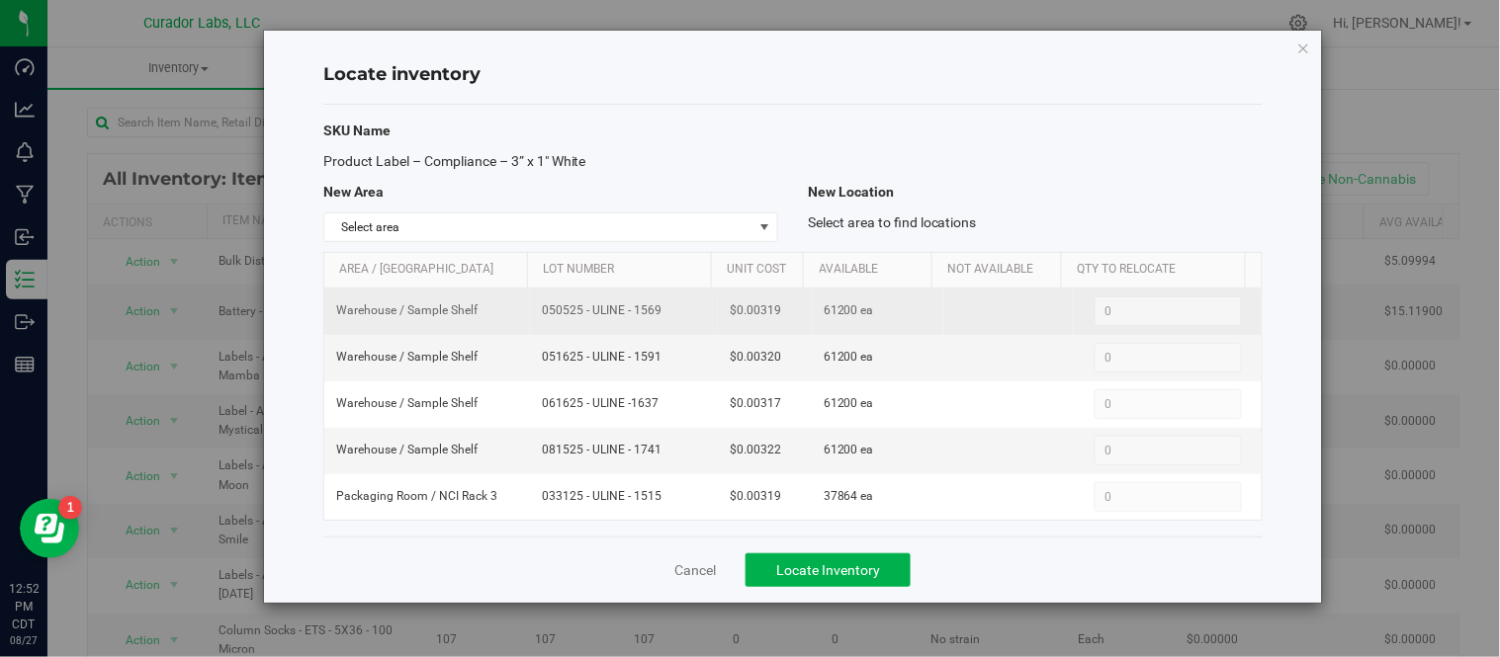
drag, startPoint x: 539, startPoint y: 312, endPoint x: 656, endPoint y: 330, distance: 119.0
click at [656, 330] on td "050525 - ULINE - 1569" at bounding box center [624, 312] width 188 height 46
drag, startPoint x: 814, startPoint y: 313, endPoint x: 850, endPoint y: 320, distance: 37.2
click at [850, 320] on td "61200 ea" at bounding box center [877, 312] width 131 height 46
click at [840, 312] on span "61200 ea" at bounding box center [848, 310] width 50 height 19
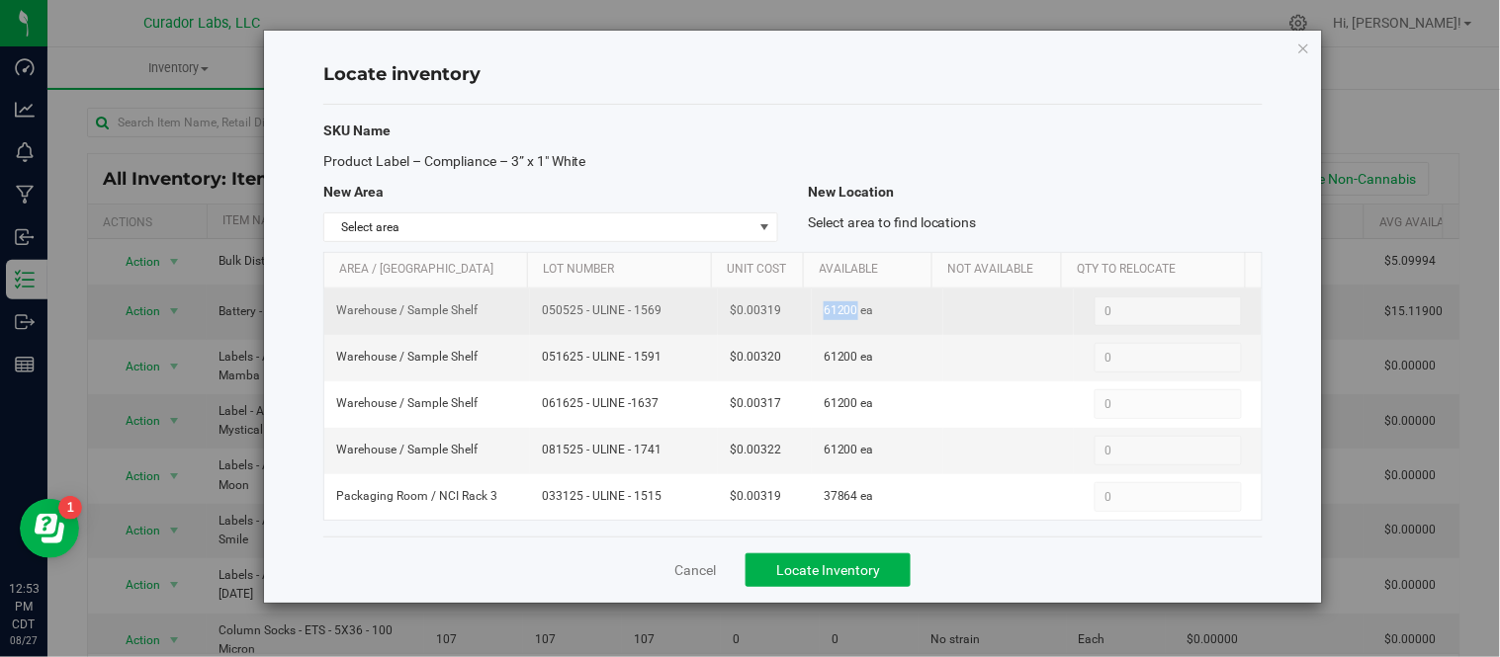
drag, startPoint x: 814, startPoint y: 309, endPoint x: 842, endPoint y: 317, distance: 29.7
click at [845, 317] on td "61200 ea" at bounding box center [877, 312] width 131 height 46
drag, startPoint x: 731, startPoint y: 313, endPoint x: 787, endPoint y: 310, distance: 55.4
click at [787, 310] on td "$0.00319" at bounding box center [765, 312] width 94 height 46
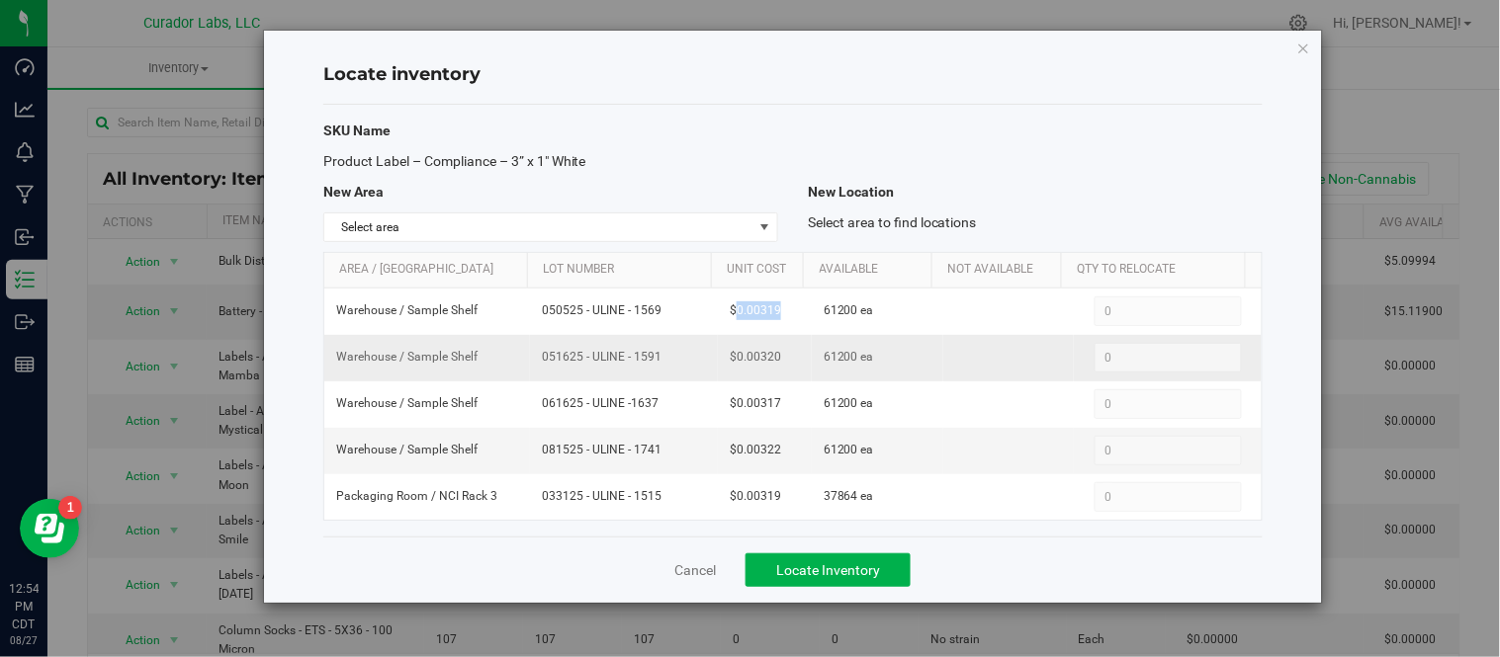
drag, startPoint x: 540, startPoint y: 356, endPoint x: 662, endPoint y: 359, distance: 122.6
click at [662, 359] on span "051625 - ULINE - 1591" at bounding box center [624, 357] width 164 height 19
drag, startPoint x: 731, startPoint y: 359, endPoint x: 783, endPoint y: 362, distance: 51.5
click at [783, 362] on td "$0.00320" at bounding box center [765, 358] width 94 height 46
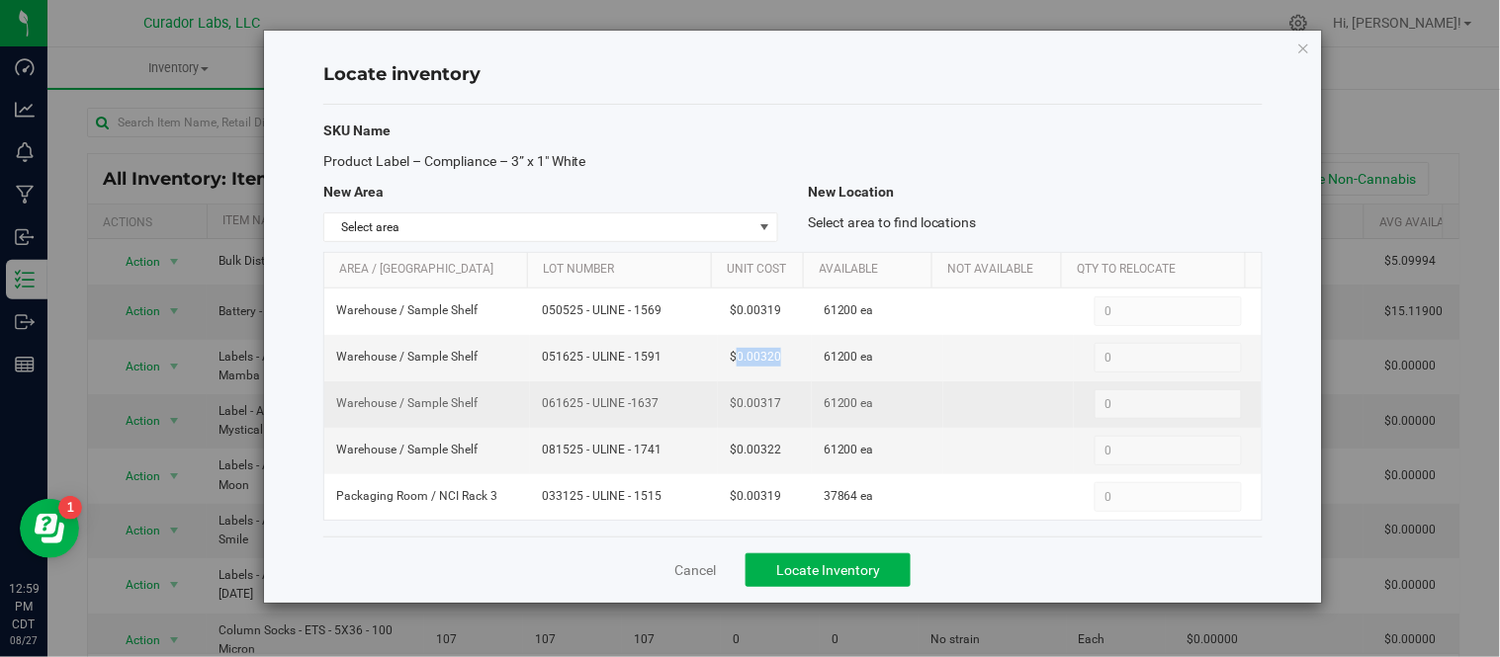
drag, startPoint x: 537, startPoint y: 399, endPoint x: 656, endPoint y: 427, distance: 122.8
click at [656, 427] on td "061625 - ULINE -1637" at bounding box center [624, 405] width 188 height 46
drag, startPoint x: 729, startPoint y: 402, endPoint x: 798, endPoint y: 416, distance: 70.6
click at [798, 416] on td "$0.00317" at bounding box center [765, 405] width 94 height 46
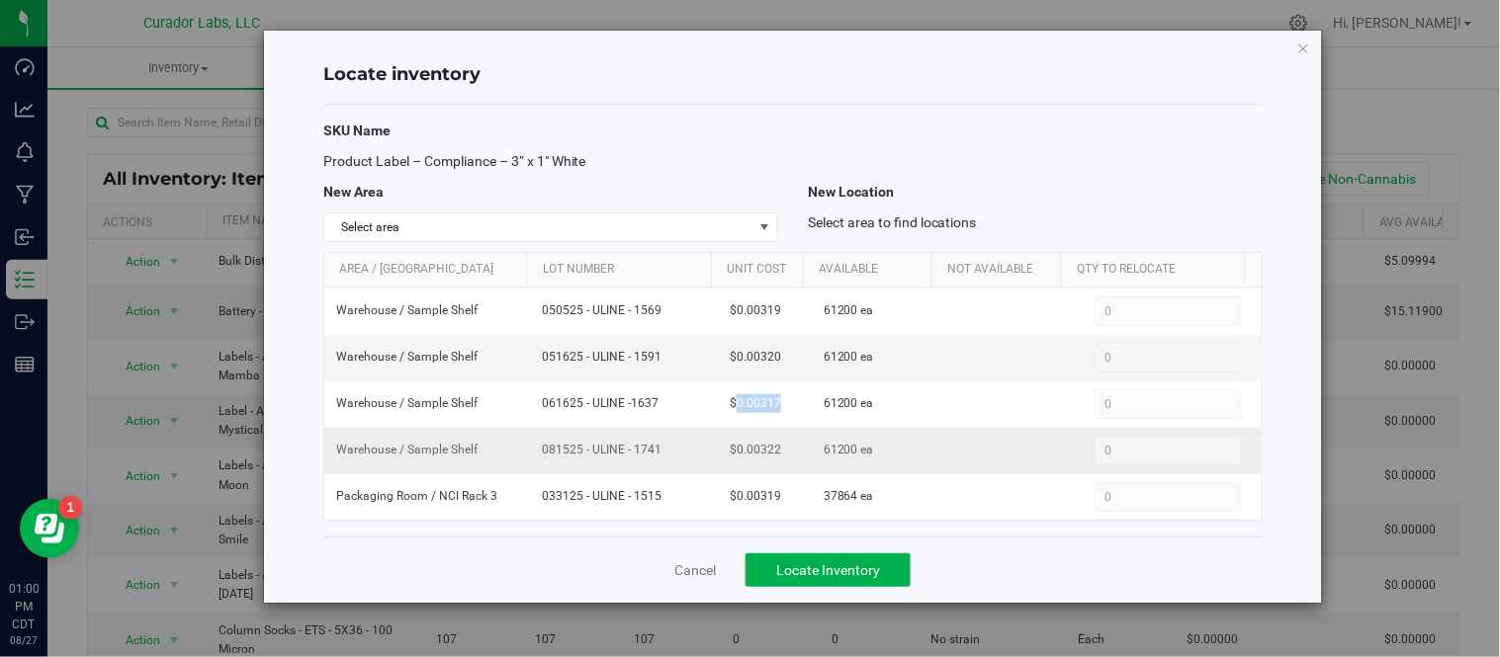
drag, startPoint x: 539, startPoint y: 451, endPoint x: 644, endPoint y: 458, distance: 106.0
click at [644, 458] on span "081525 - ULINE - 1741" at bounding box center [624, 450] width 164 height 19
click at [633, 457] on span "081525 - ULINE - 1741" at bounding box center [624, 450] width 164 height 19
drag, startPoint x: 551, startPoint y: 452, endPoint x: 653, endPoint y: 466, distance: 103.7
click at [653, 466] on td "081525 - ULINE - 1741" at bounding box center [624, 451] width 188 height 46
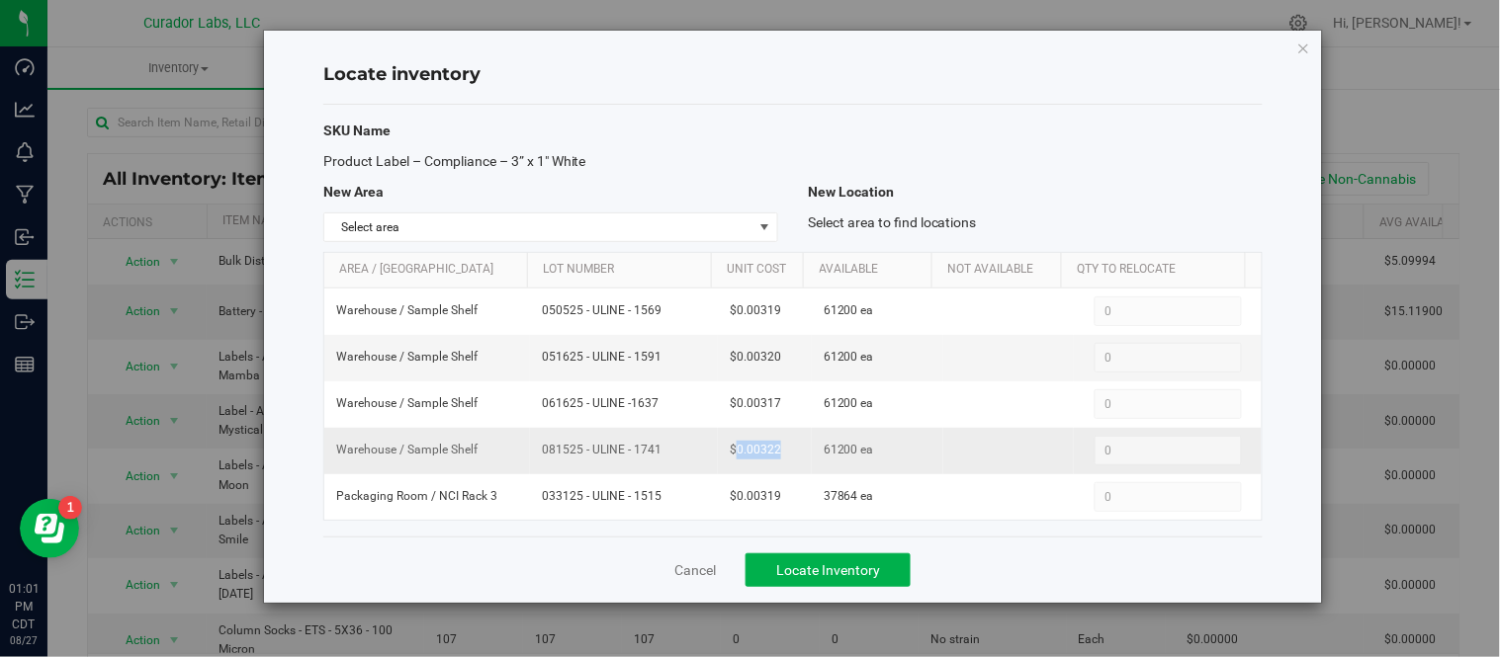
drag, startPoint x: 731, startPoint y: 452, endPoint x: 776, endPoint y: 459, distance: 45.0
click at [776, 459] on td "$0.00322" at bounding box center [765, 451] width 94 height 46
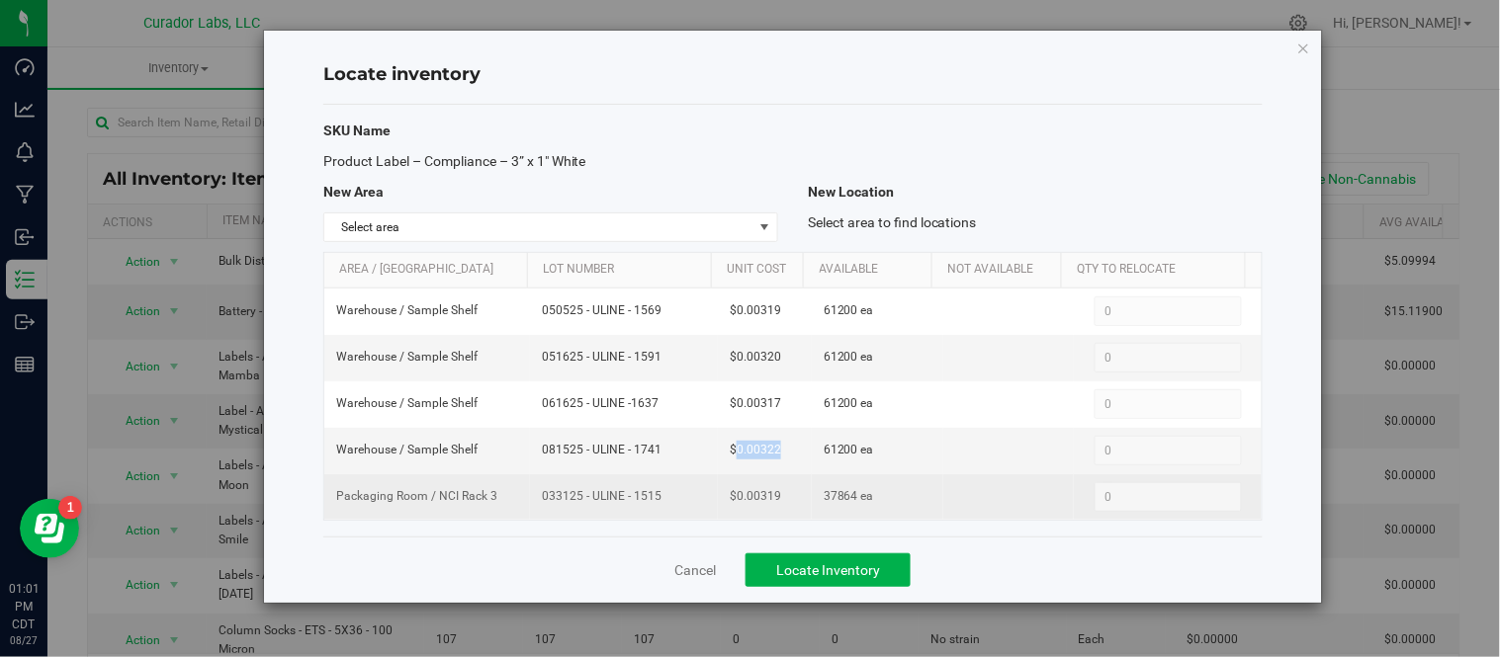
drag, startPoint x: 536, startPoint y: 497, endPoint x: 652, endPoint y: 514, distance: 117.8
click at [652, 514] on td "033125 - ULINE - 1515" at bounding box center [624, 496] width 188 height 45
drag, startPoint x: 628, startPoint y: 488, endPoint x: 565, endPoint y: 486, distance: 62.3
click at [558, 462] on td "081525 - ULINE - 1741" at bounding box center [624, 451] width 188 height 46
drag, startPoint x: 537, startPoint y: 497, endPoint x: 675, endPoint y: 509, distance: 138.9
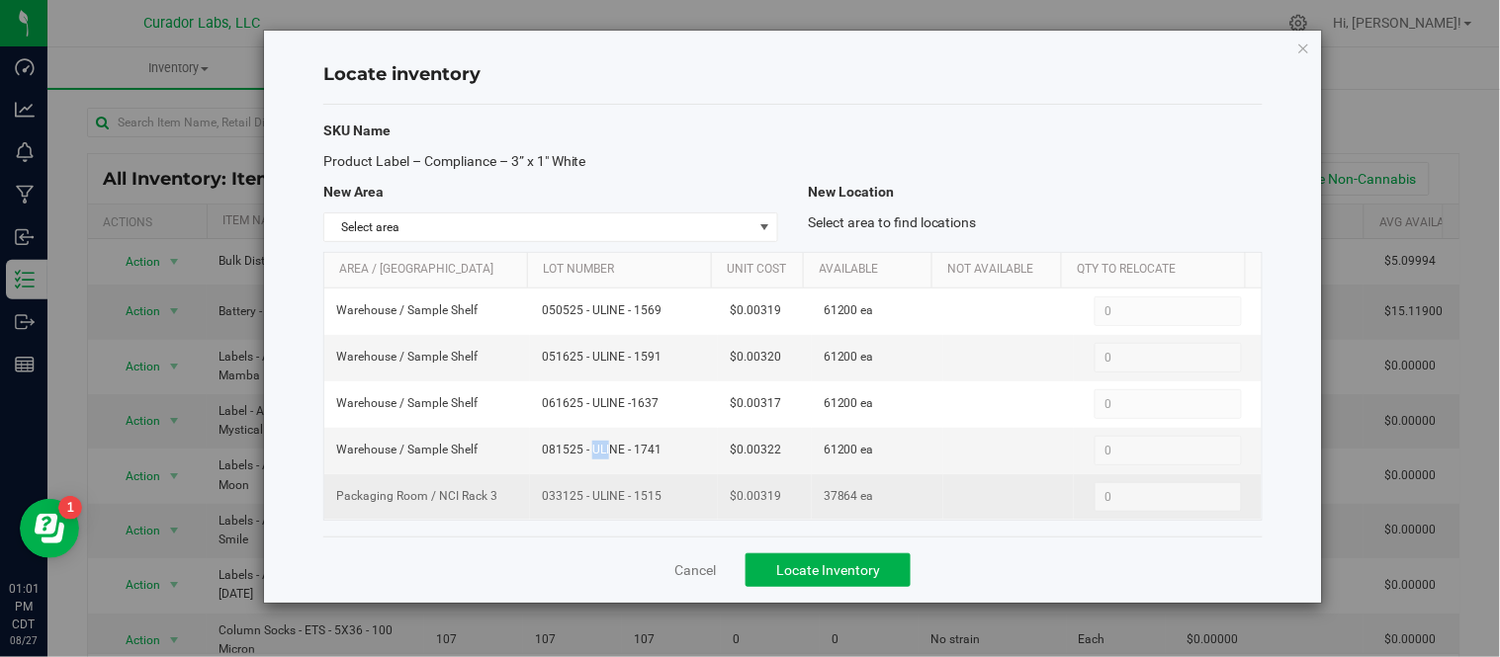
click at [675, 509] on td "033125 - ULINE - 1515" at bounding box center [624, 496] width 188 height 45
drag, startPoint x: 731, startPoint y: 498, endPoint x: 784, endPoint y: 500, distance: 52.4
click at [784, 500] on td "$0.00319" at bounding box center [765, 496] width 94 height 45
drag, startPoint x: 836, startPoint y: 499, endPoint x: 851, endPoint y: 502, distance: 15.1
click at [851, 502] on span "37864 ea" at bounding box center [848, 496] width 50 height 19
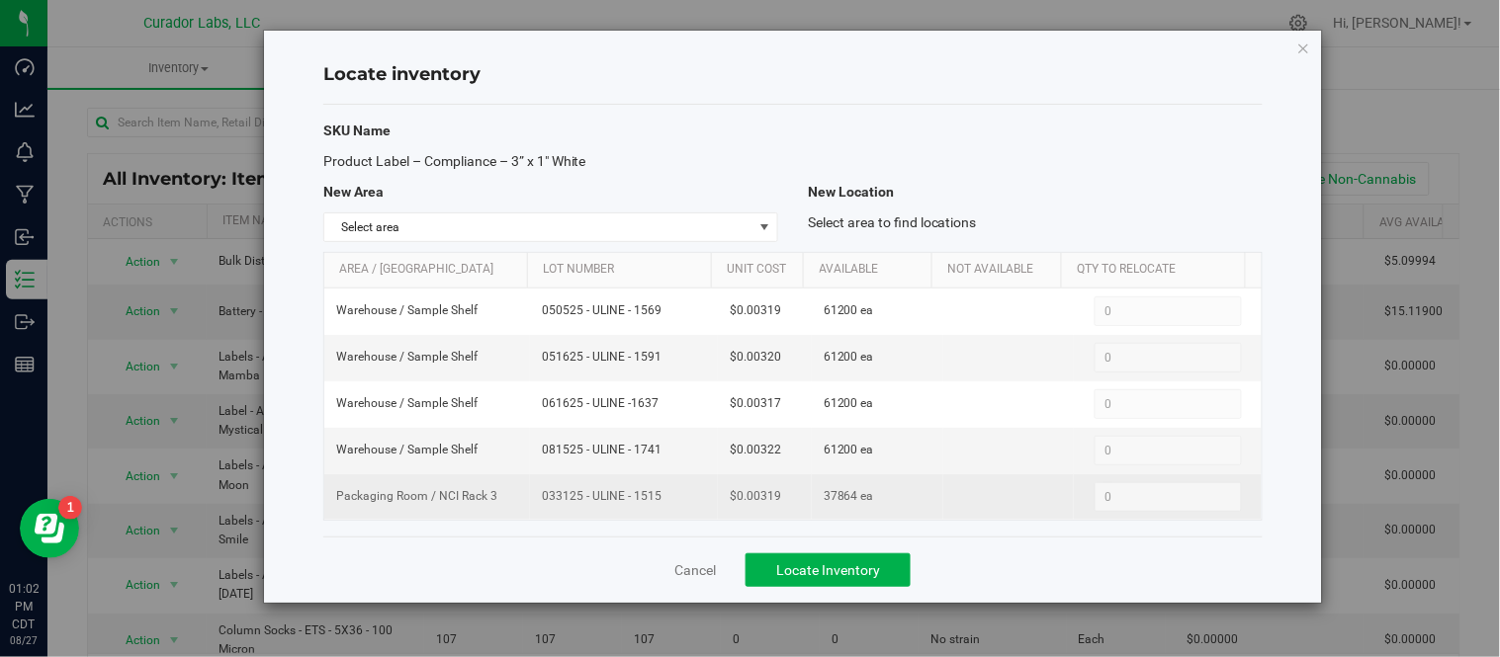
click at [861, 506] on span "37864 ea" at bounding box center [848, 496] width 50 height 19
drag, startPoint x: 815, startPoint y: 494, endPoint x: 846, endPoint y: 502, distance: 31.6
click at [846, 502] on span "37864 ea" at bounding box center [848, 496] width 50 height 19
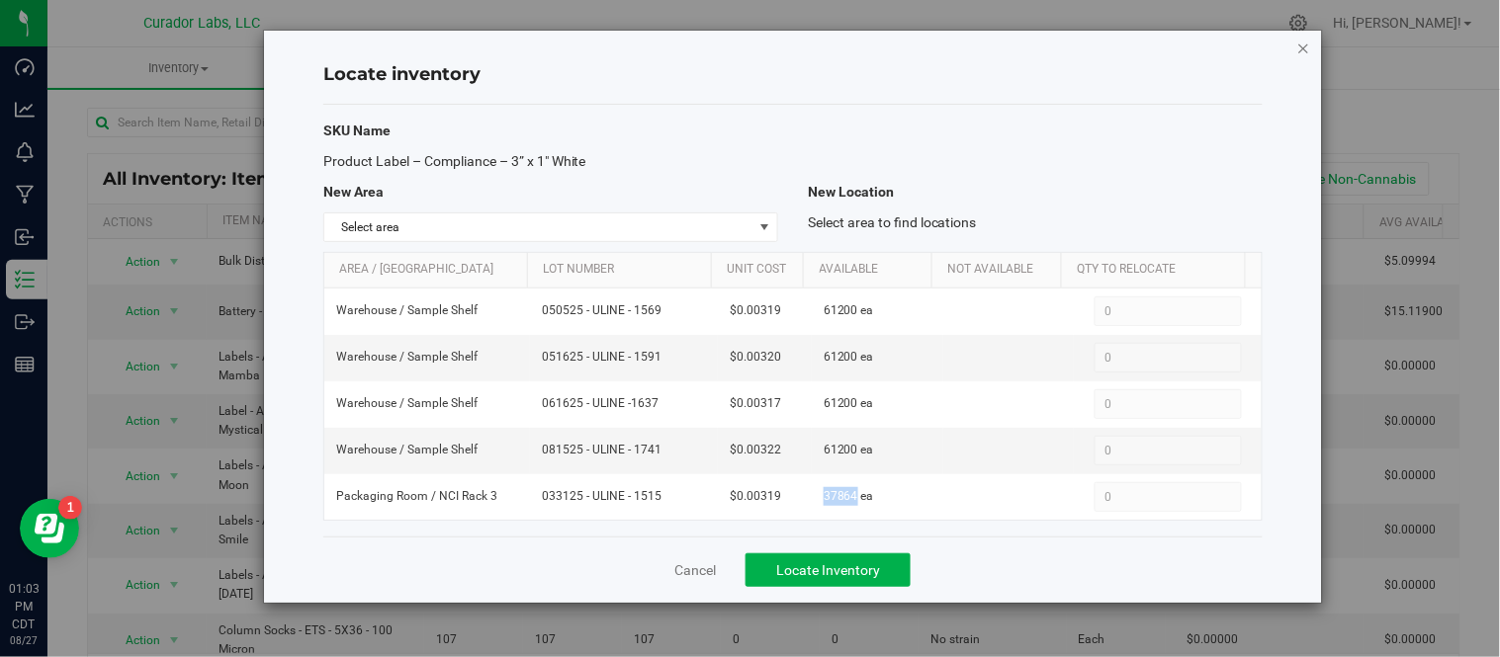
click at [1308, 54] on icon "button" at bounding box center [1304, 48] width 14 height 24
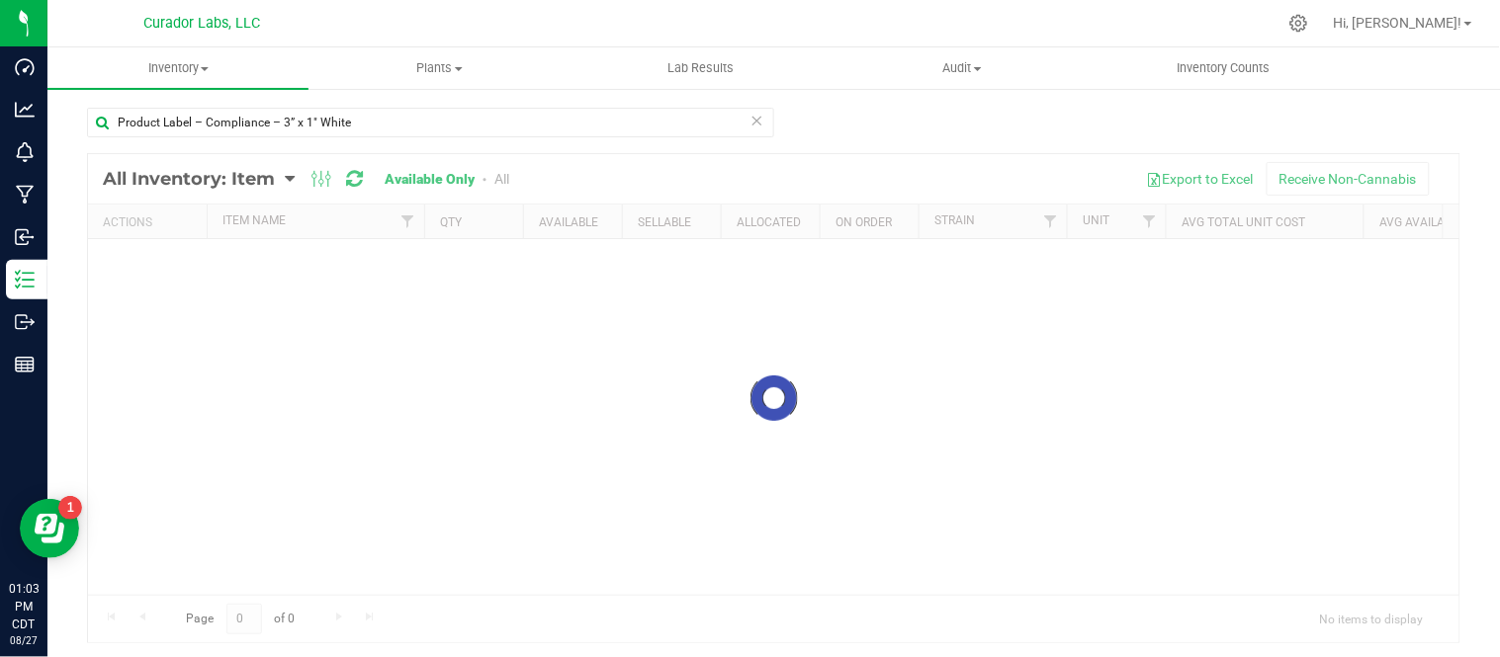
click at [750, 120] on icon at bounding box center [757, 120] width 14 height 24
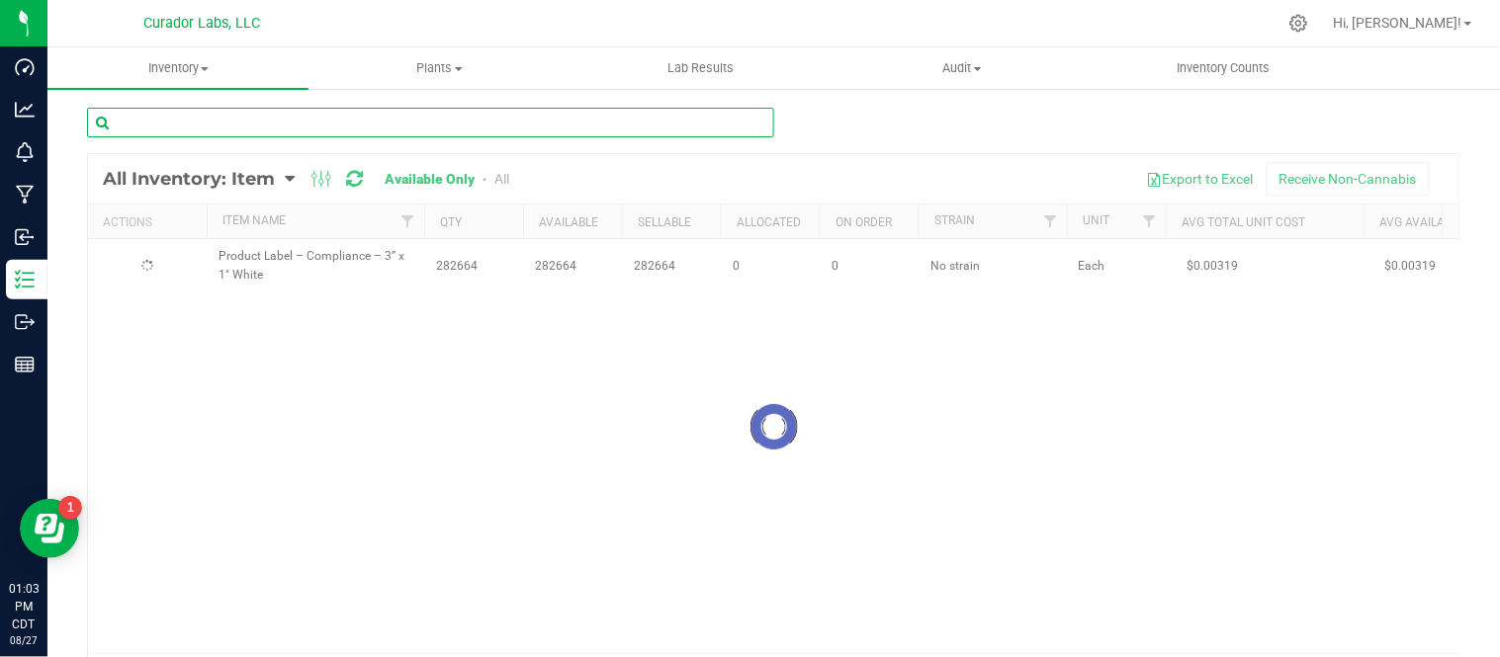
click at [746, 120] on input "text" at bounding box center [430, 123] width 687 height 30
paste input "Product Label – Compliance – 2.5” x 1.5" White"
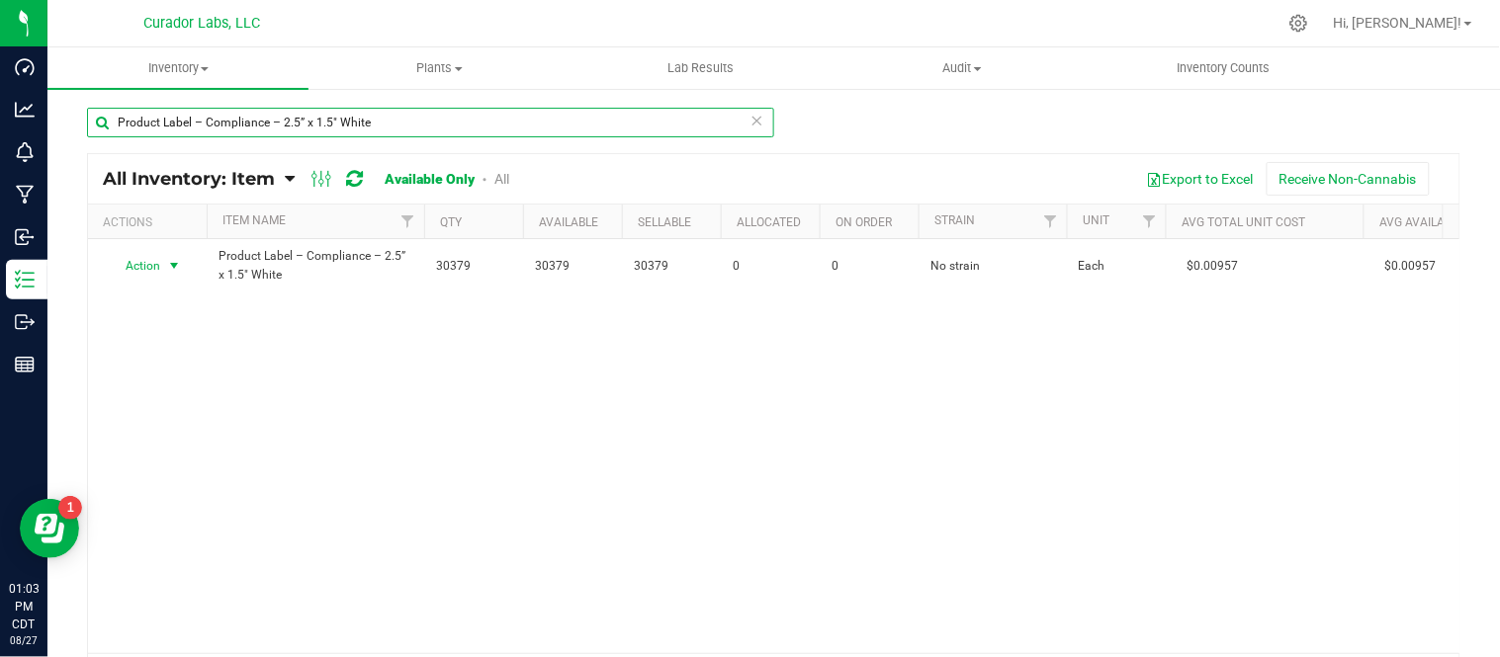
type input "Product Label – Compliance – 2.5” x 1.5" White"
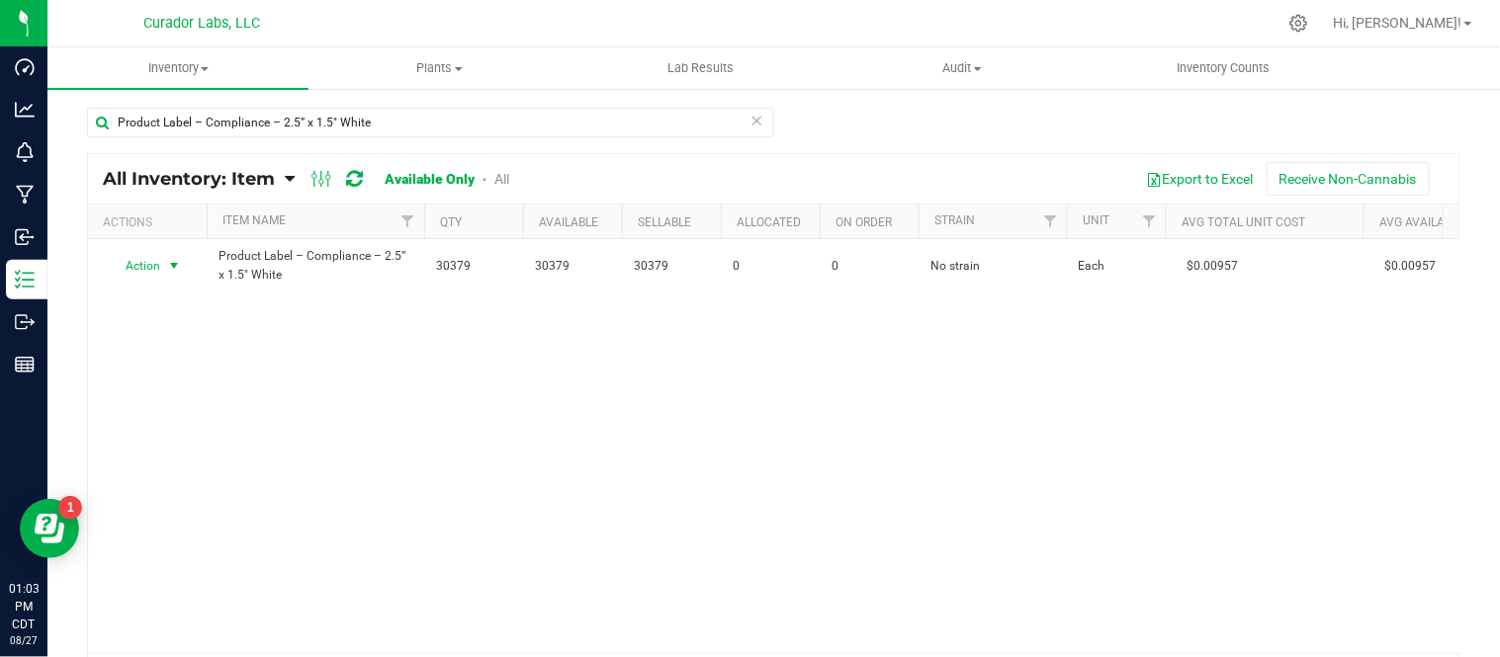
click at [176, 267] on span "select" at bounding box center [174, 266] width 16 height 16
click at [203, 378] on li "Locate inventory" at bounding box center [172, 388] width 127 height 30
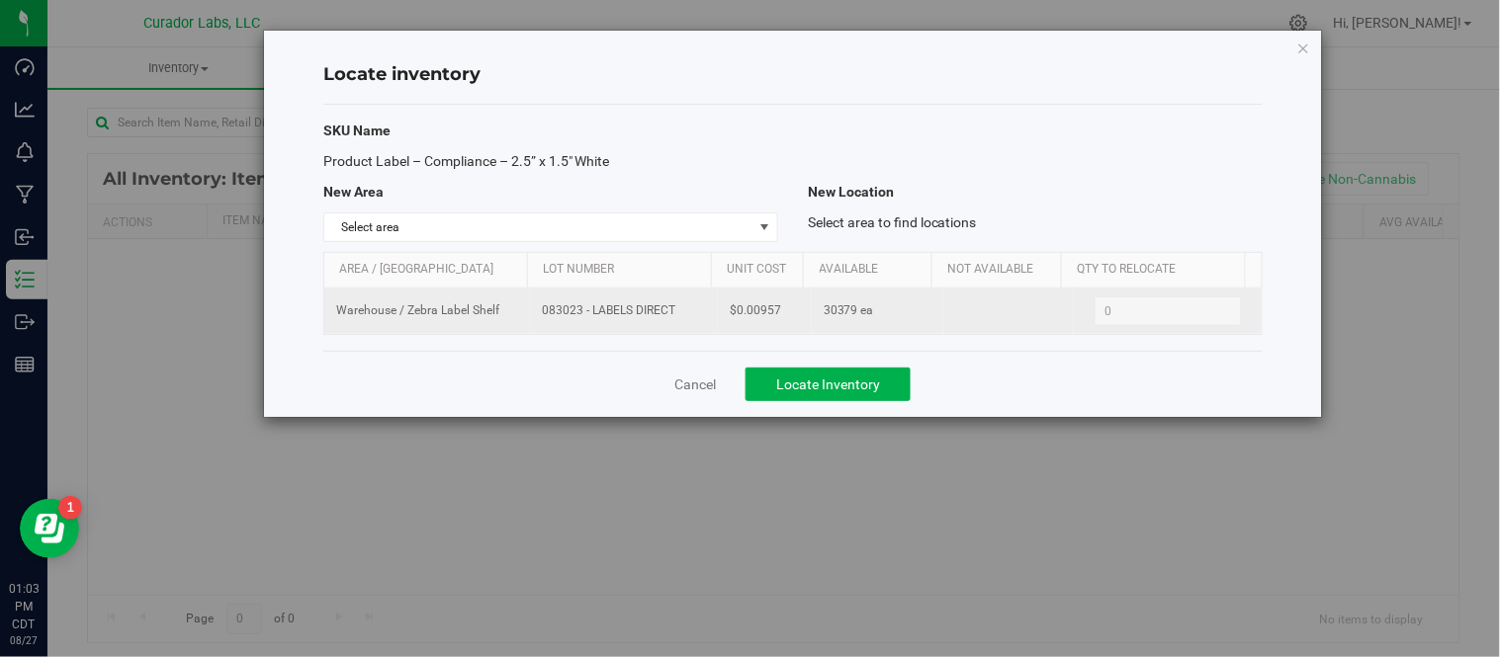
drag, startPoint x: 536, startPoint y: 312, endPoint x: 665, endPoint y: 327, distance: 130.3
click at [665, 327] on td "083023 - LABELS DIRECT" at bounding box center [624, 311] width 188 height 45
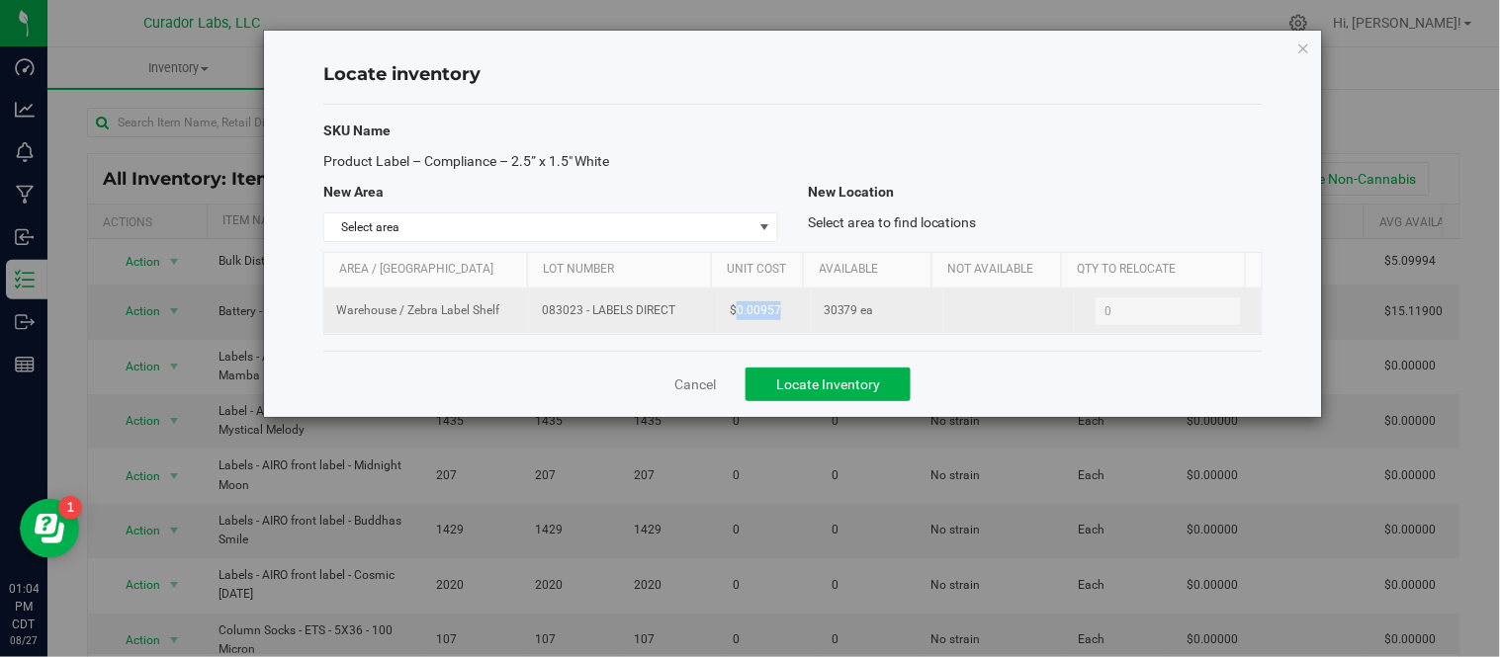
drag, startPoint x: 730, startPoint y: 309, endPoint x: 777, endPoint y: 312, distance: 47.5
click at [777, 312] on td "$0.00957" at bounding box center [765, 311] width 94 height 45
drag, startPoint x: 815, startPoint y: 307, endPoint x: 846, endPoint y: 319, distance: 33.8
click at [846, 319] on span "30379 ea" at bounding box center [848, 310] width 50 height 19
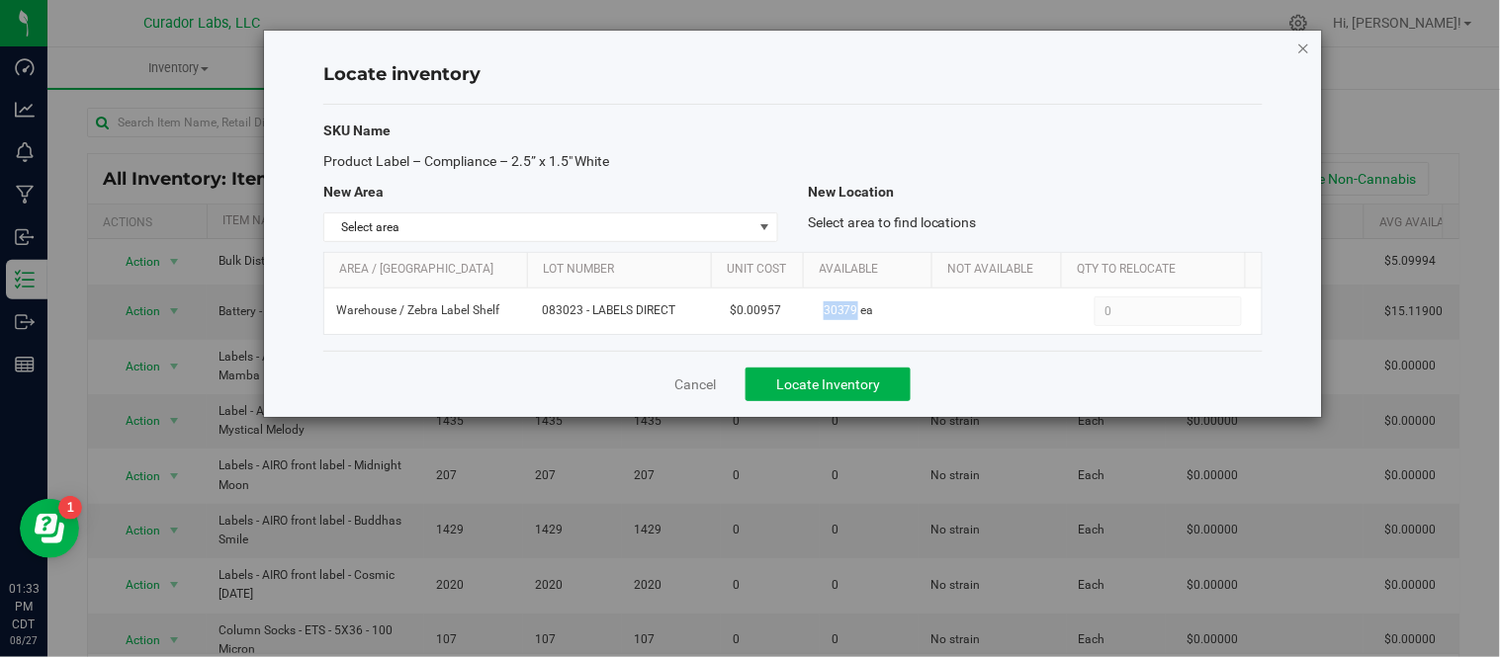
click at [1303, 47] on icon "button" at bounding box center [1304, 48] width 14 height 24
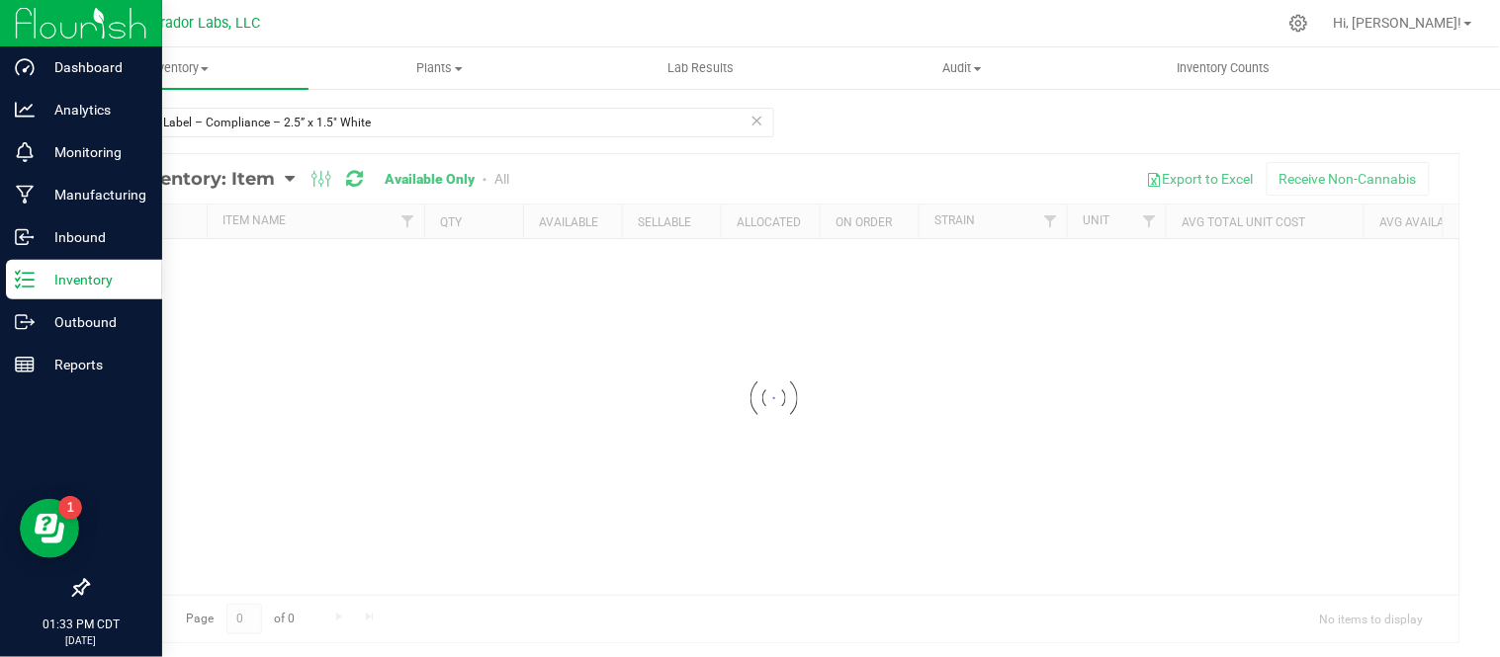
click at [32, 289] on icon at bounding box center [25, 280] width 20 height 20
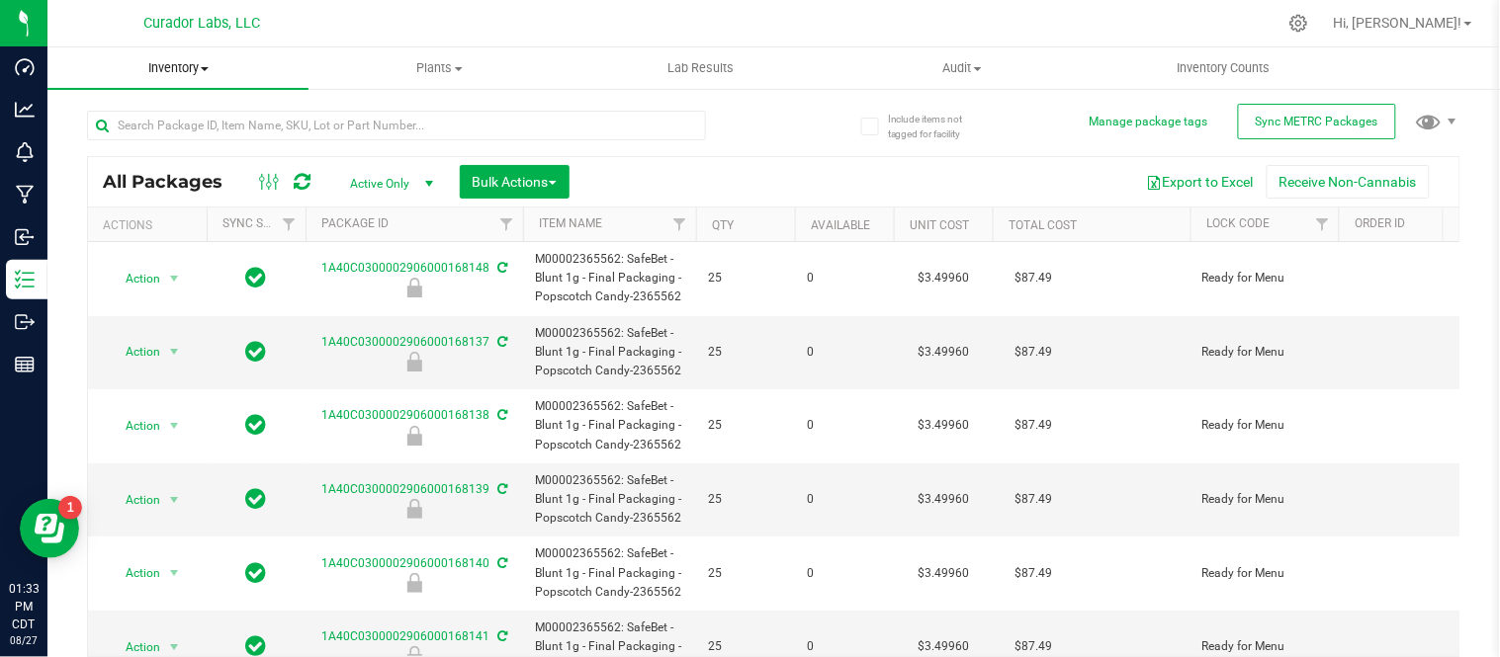
click at [208, 72] on span "Inventory" at bounding box center [177, 68] width 261 height 18
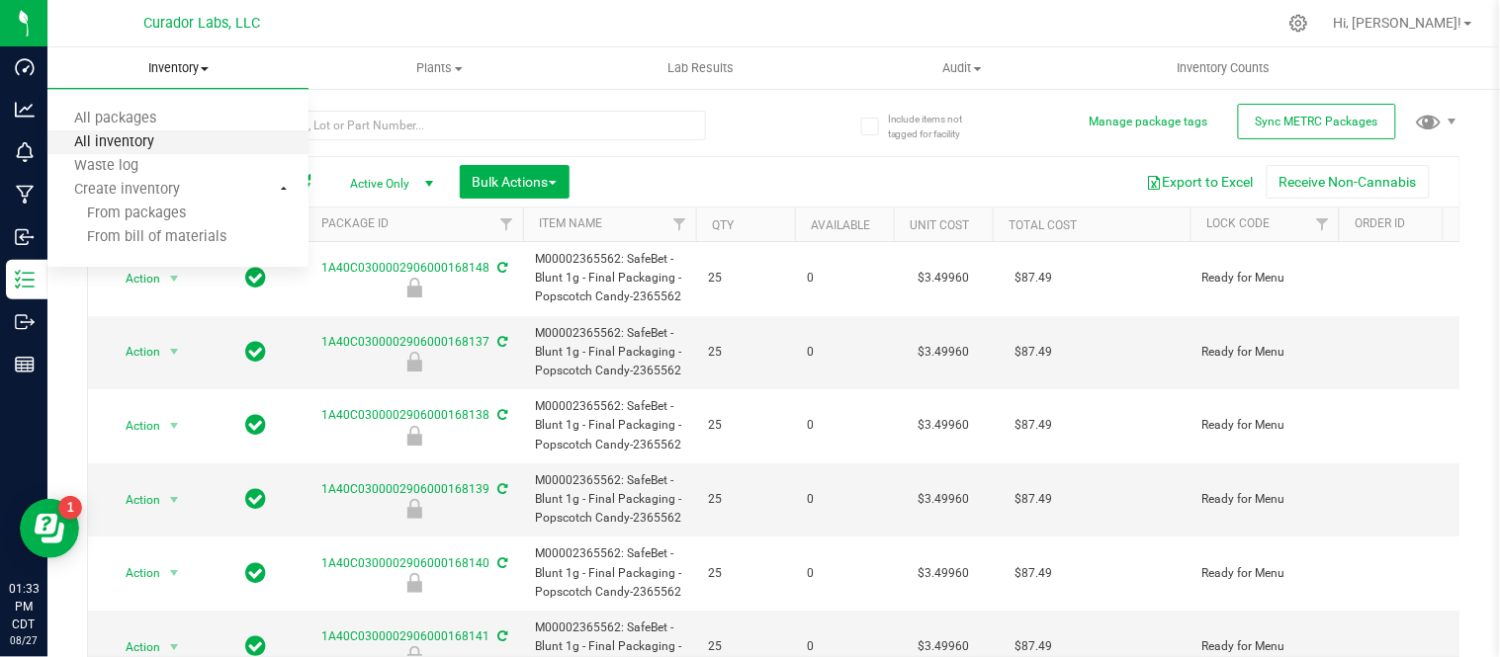
click at [162, 150] on span "All inventory" at bounding box center [113, 142] width 133 height 17
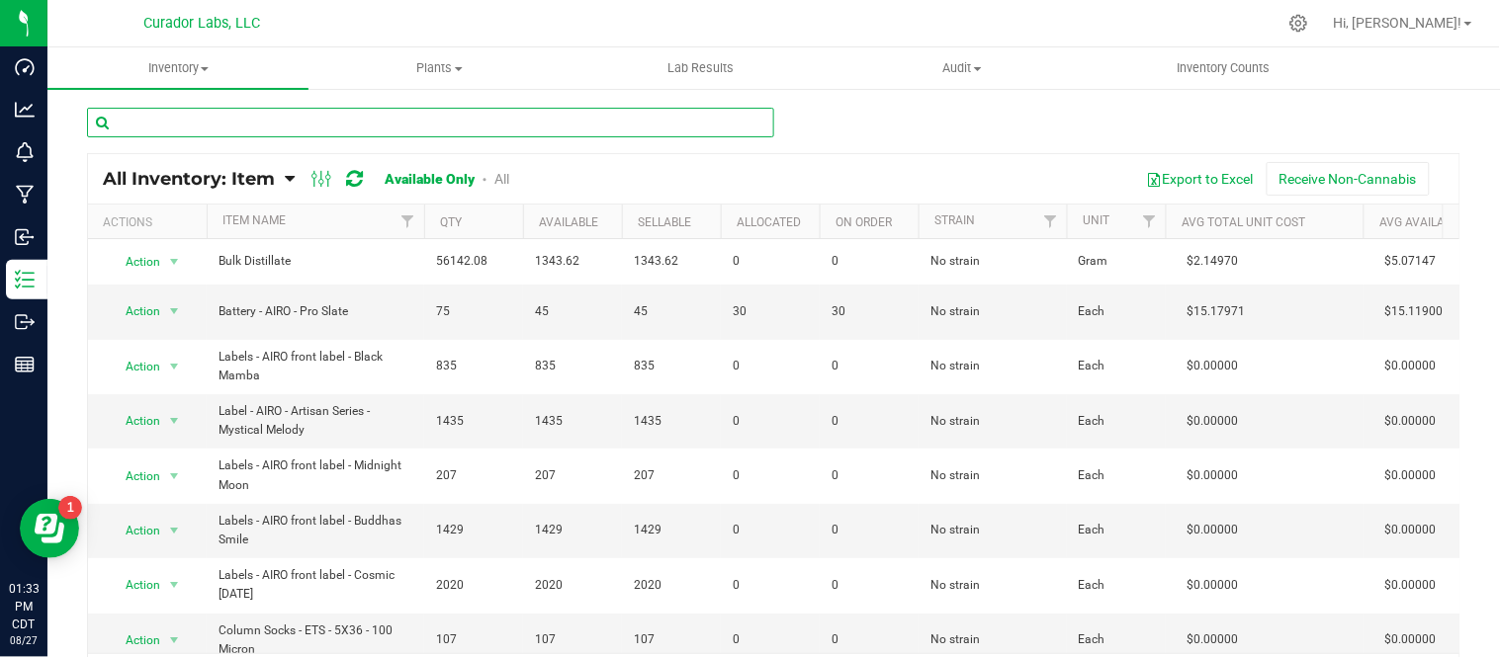
click at [303, 132] on input "text" at bounding box center [430, 123] width 687 height 30
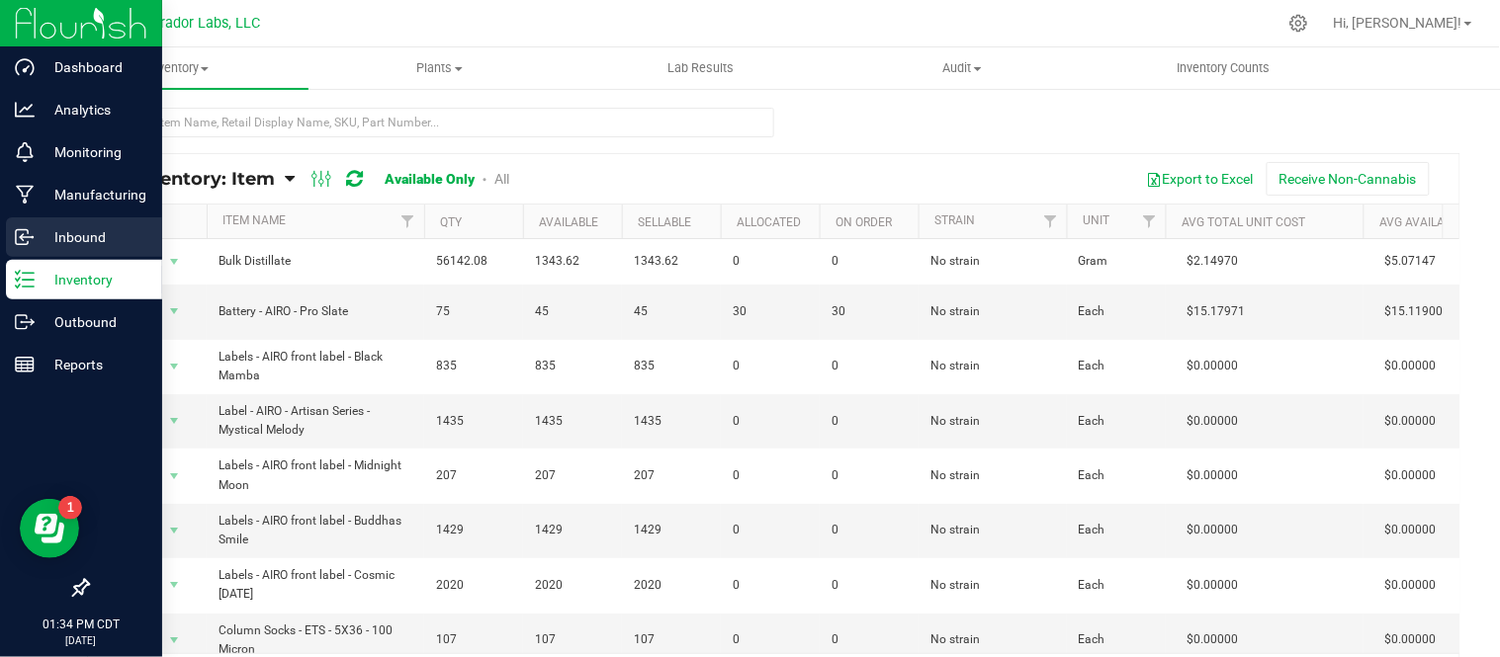
click at [110, 242] on p "Inbound" at bounding box center [94, 237] width 119 height 24
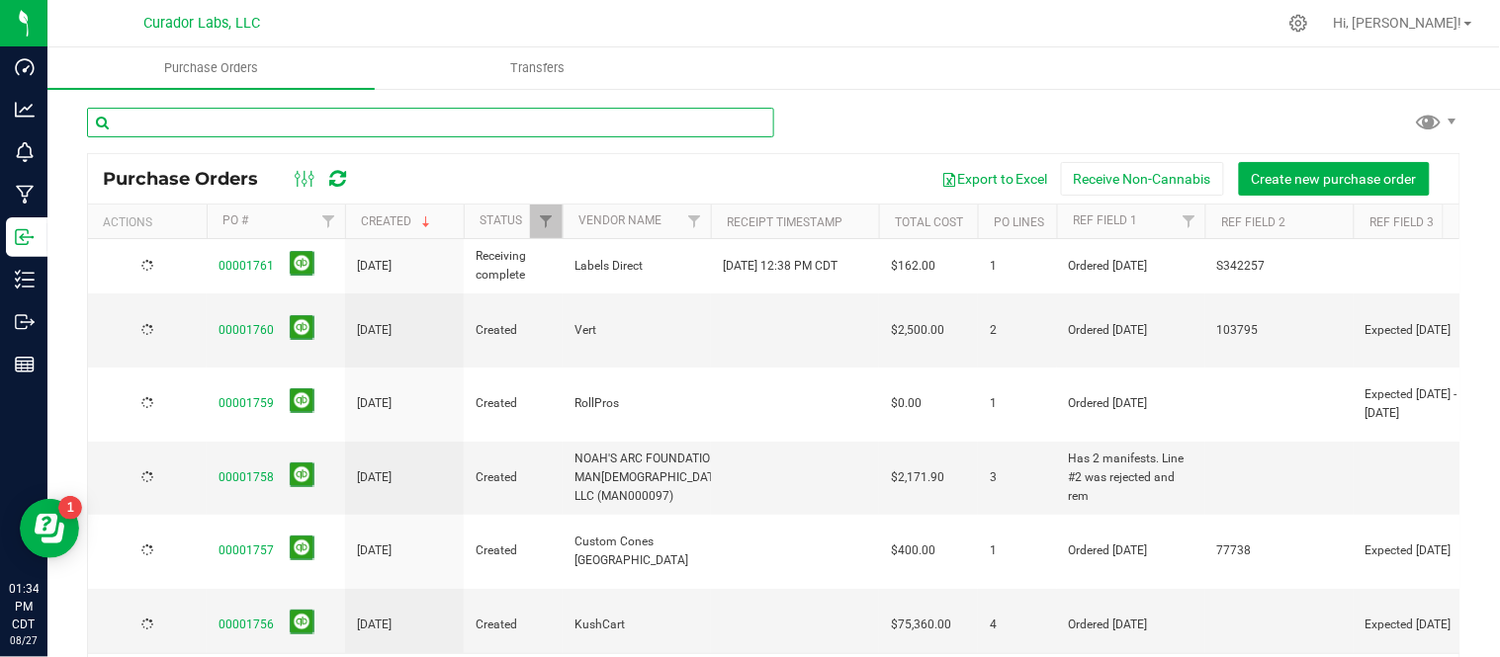
click at [324, 119] on input "text" at bounding box center [430, 123] width 687 height 30
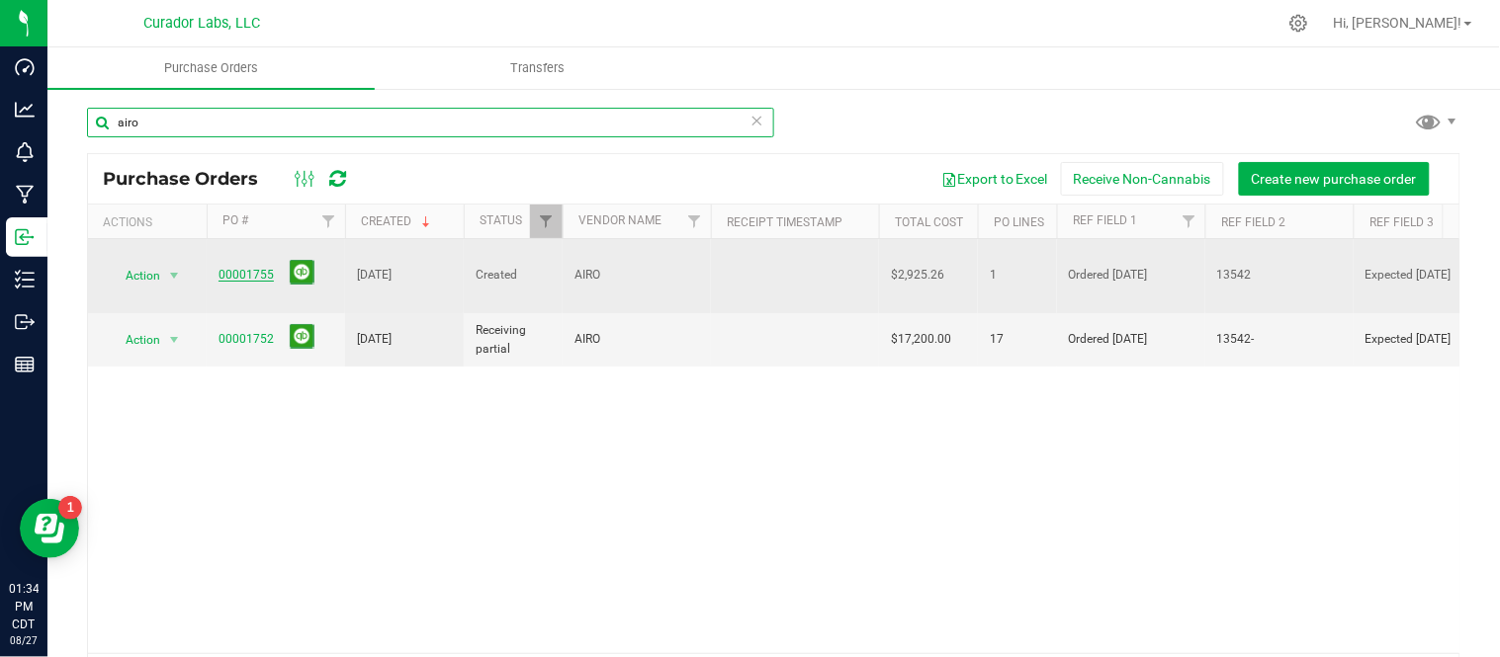
type input "airo"
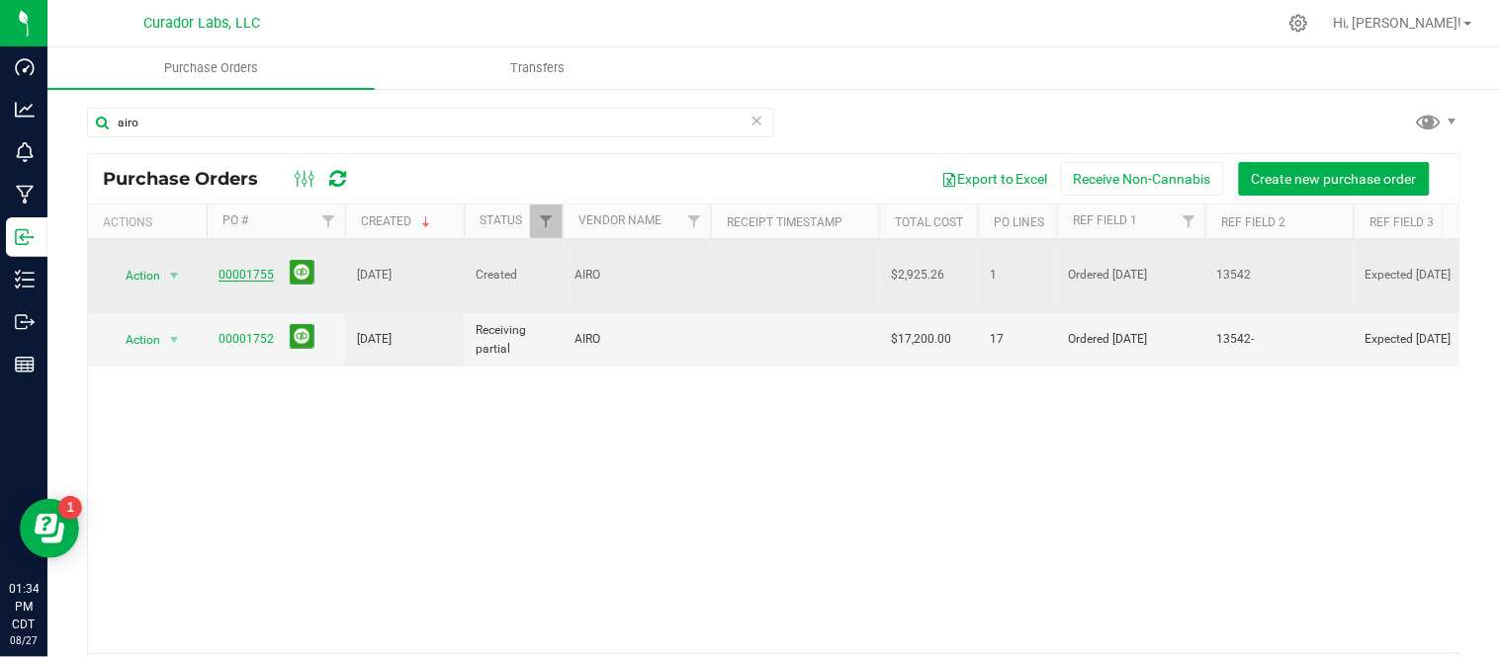
click at [244, 268] on link "00001755" at bounding box center [245, 275] width 55 height 14
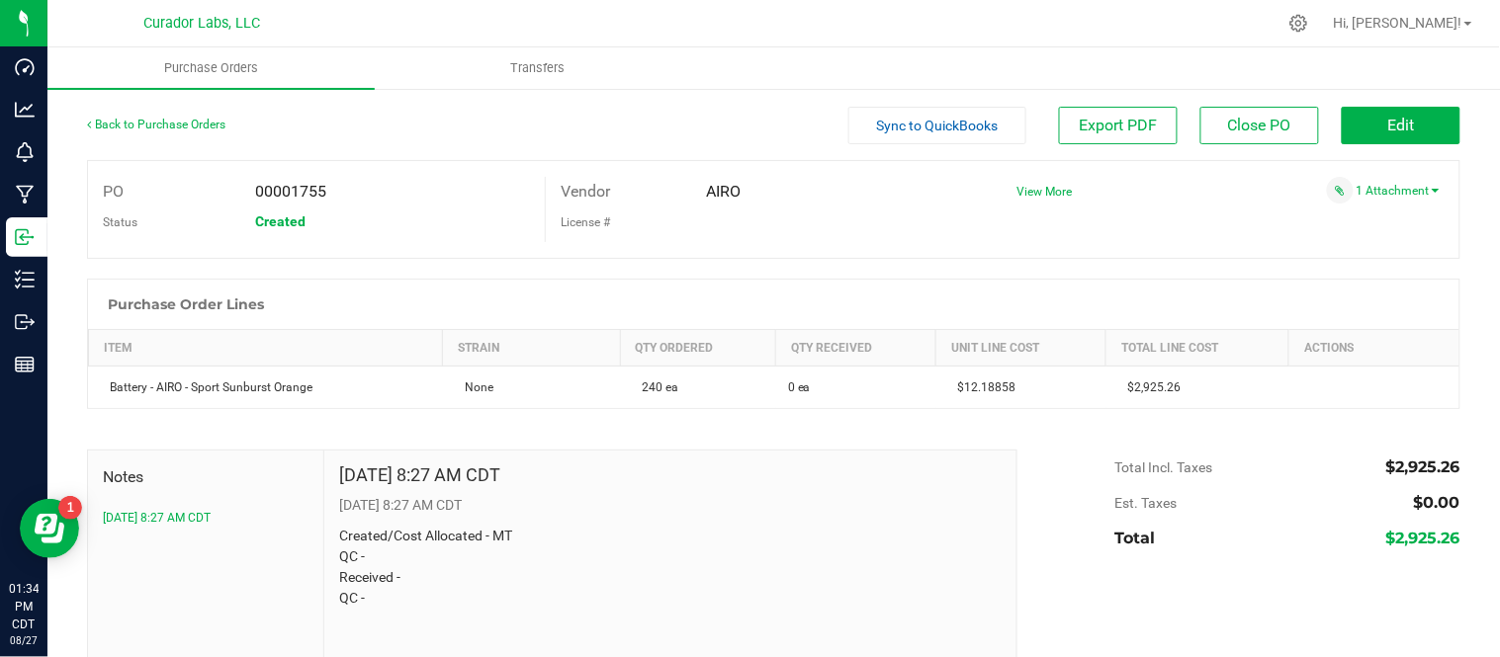
click at [203, 130] on div "Back to Purchase Orders" at bounding box center [258, 125] width 343 height 36
click at [202, 125] on link "Back to Purchase Orders" at bounding box center [156, 125] width 138 height 14
